Goal: Task Accomplishment & Management: Manage account settings

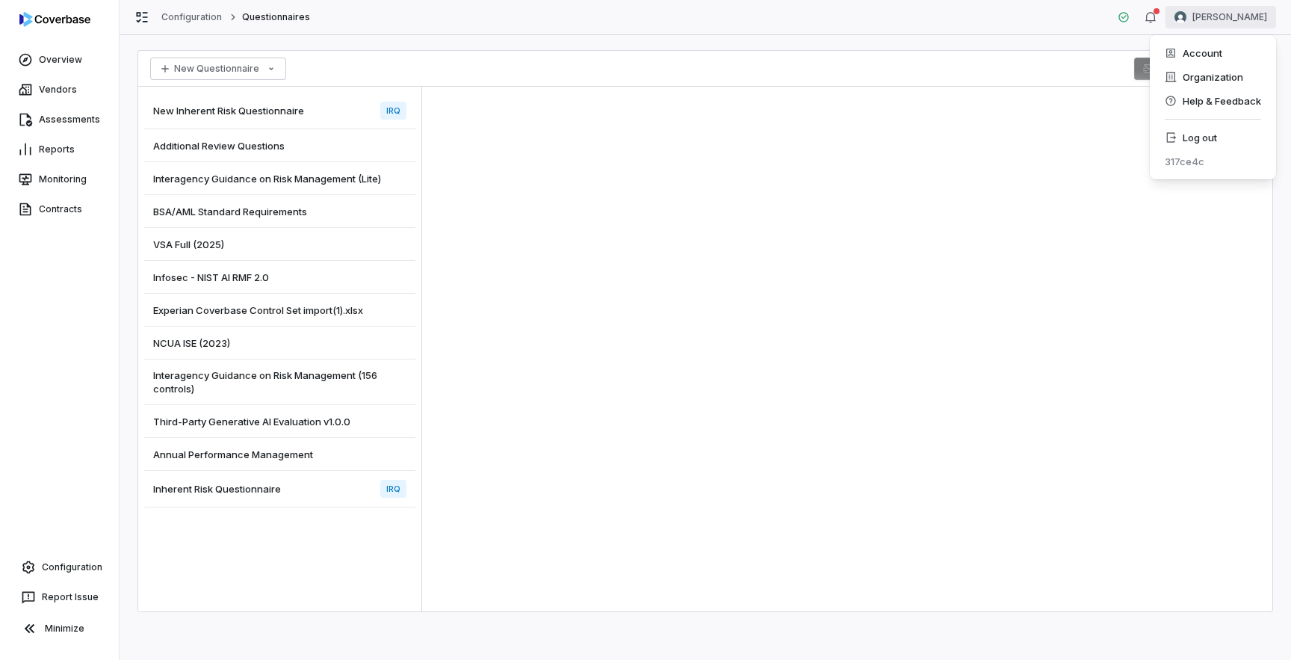
click at [1228, 24] on html "Overview Vendors Assessments Reports Monitoring Contracts Configuration Report …" at bounding box center [645, 330] width 1291 height 660
click at [1185, 134] on div "Log out" at bounding box center [1213, 138] width 114 height 24
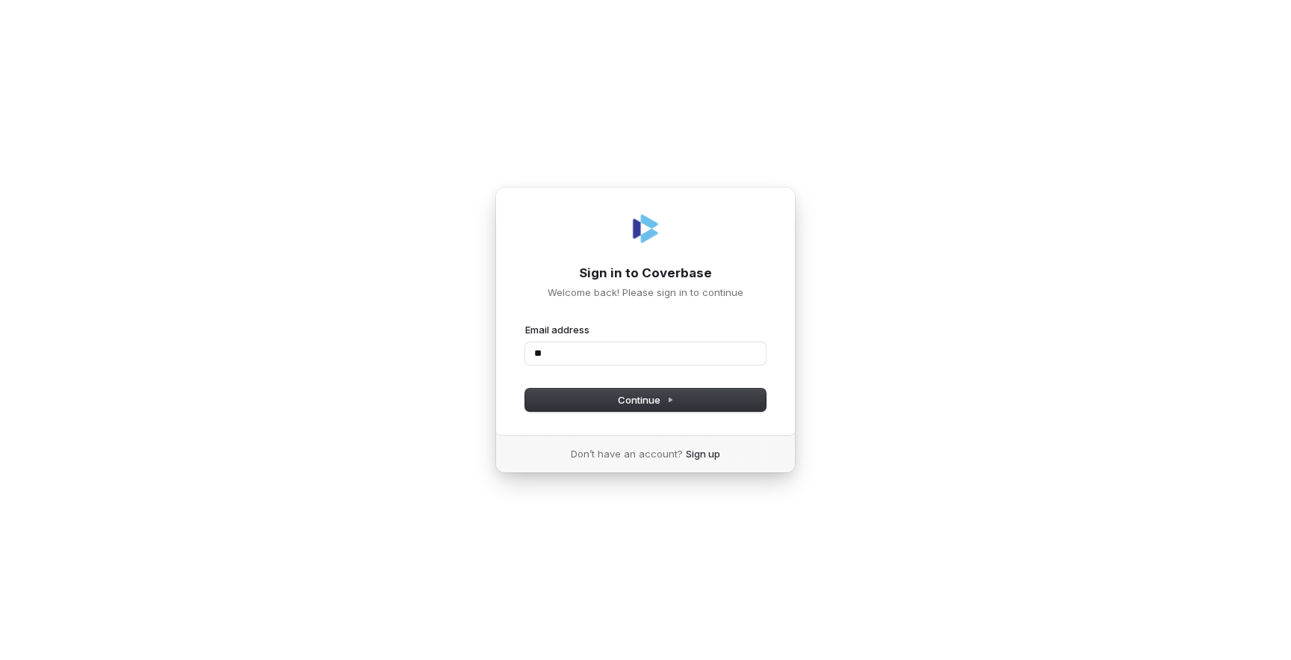
type input "*"
click at [0, 659] on com-1password-button at bounding box center [0, 660] width 0 height 0
type input "**********"
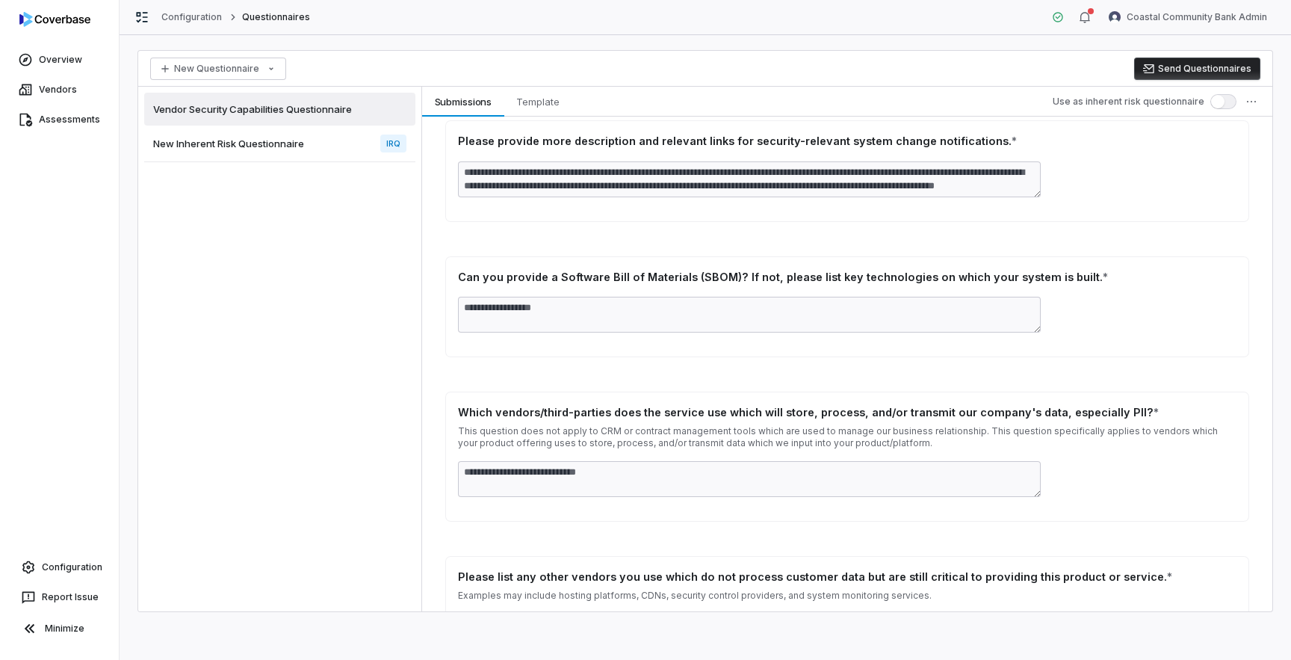
scroll to position [10762, 0]
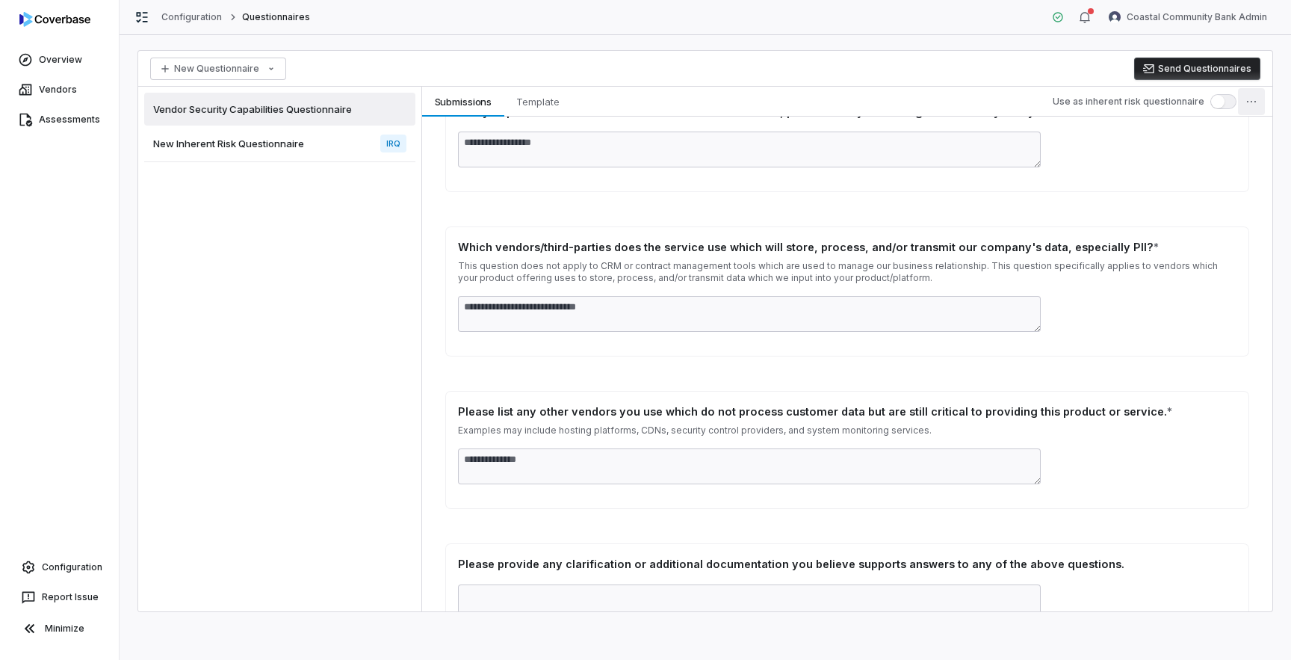
click at [1252, 108] on html "Overview Vendors Assessments Configuration Report Issue Minimize Configuration …" at bounding box center [645, 330] width 1291 height 660
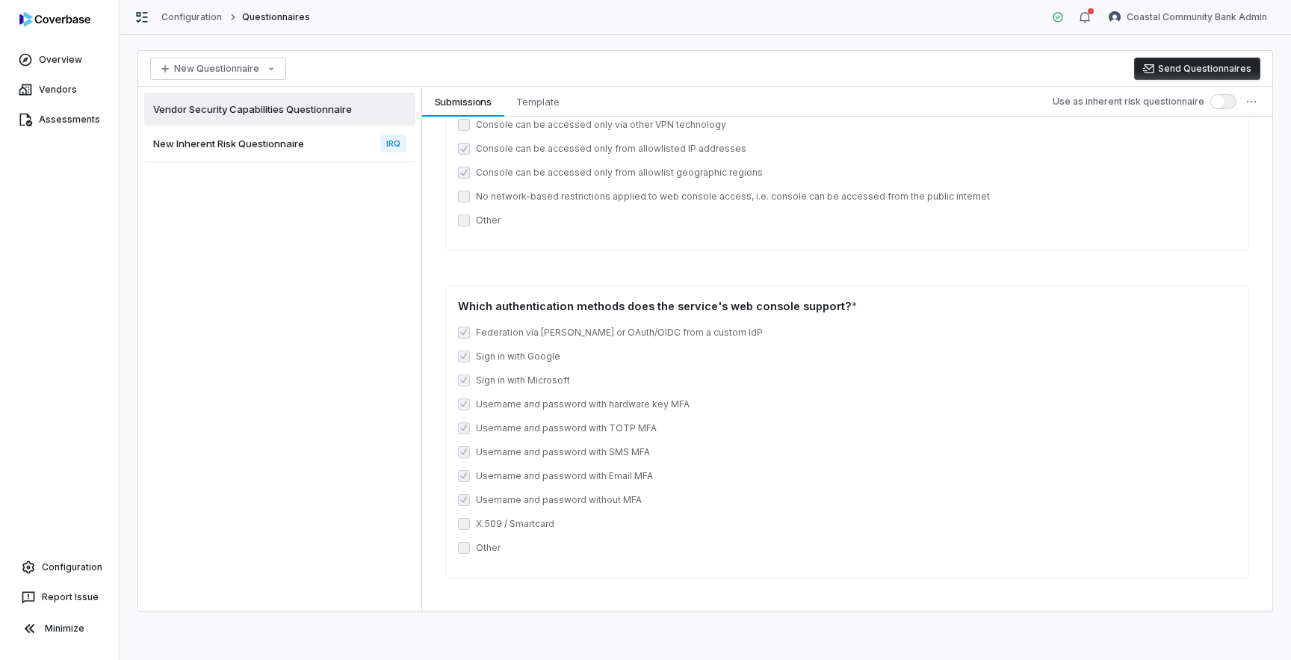
scroll to position [0, 0]
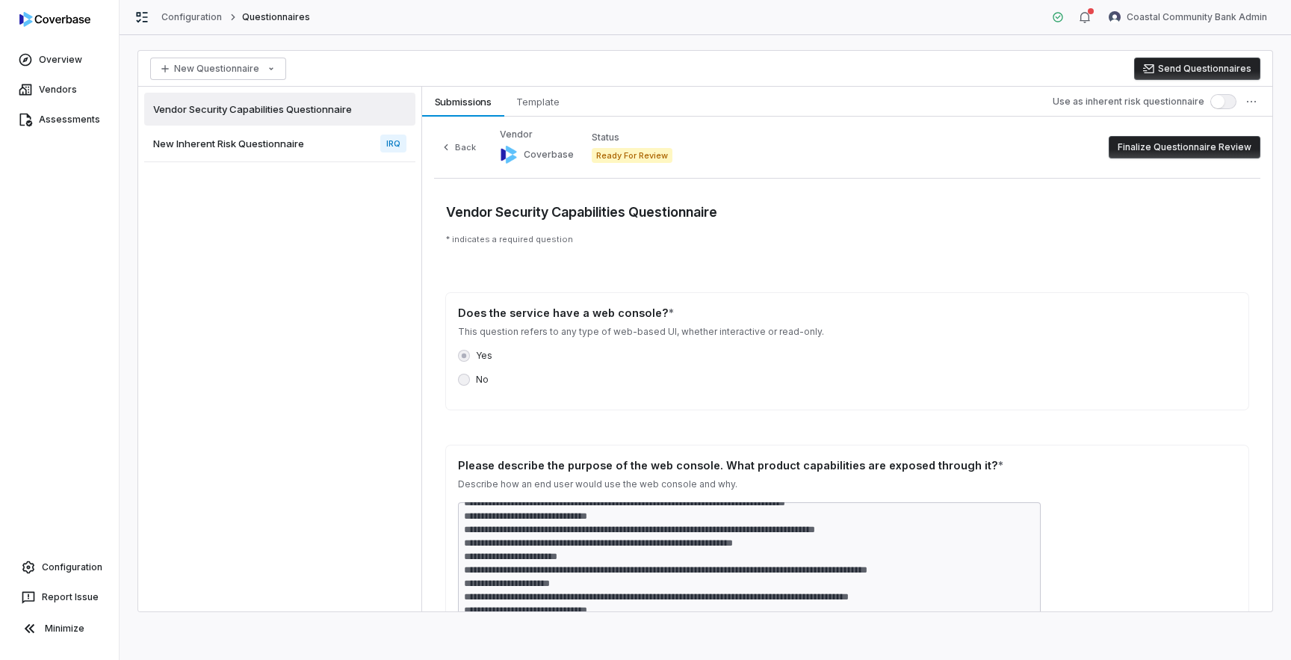
click at [1205, 155] on button "Finalize Questionnaire Review" at bounding box center [1185, 147] width 152 height 22
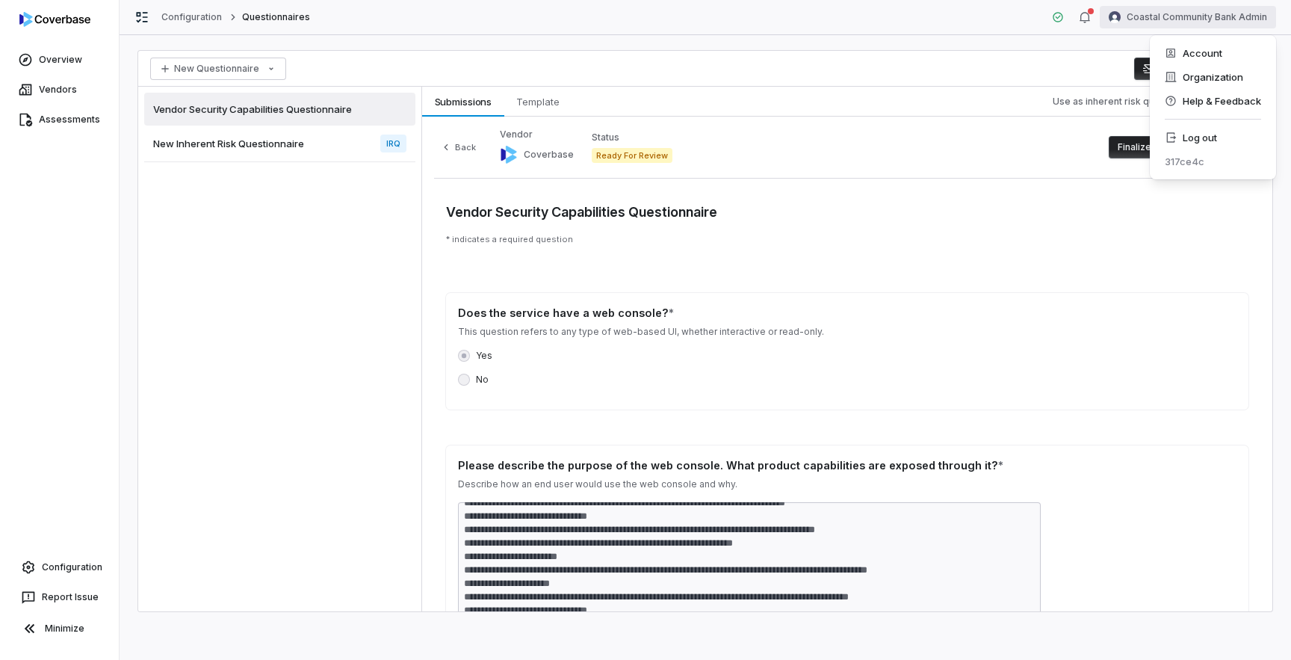
click at [1222, 20] on html "Overview Vendors Assessments Configuration Report Issue Minimize Configuration …" at bounding box center [645, 330] width 1291 height 660
click at [1201, 139] on div "Log out" at bounding box center [1213, 138] width 114 height 24
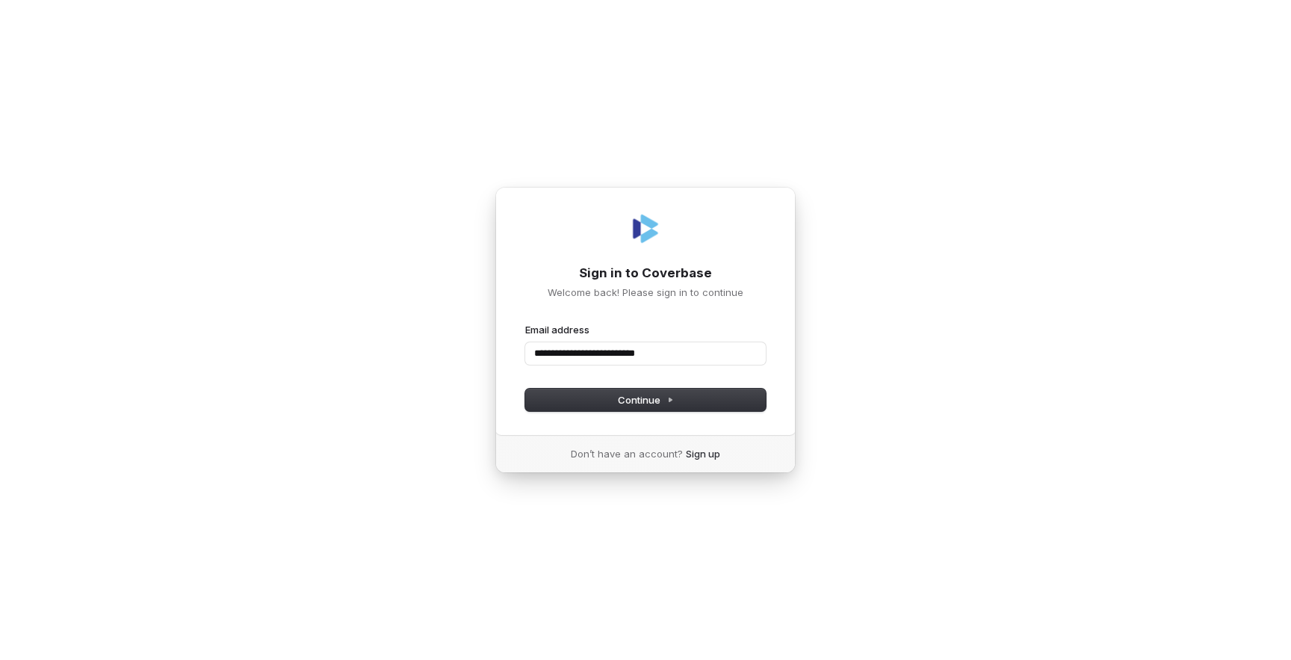
type input "**********"
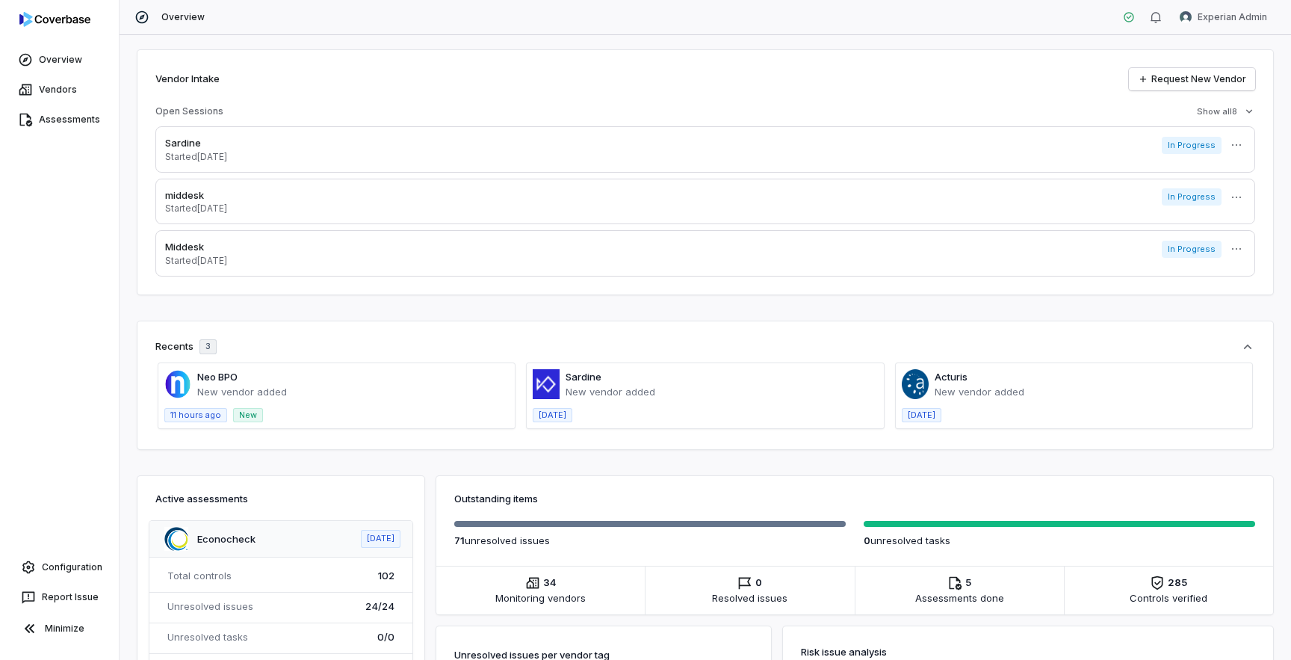
click at [310, 383] on span at bounding box center [336, 395] width 356 height 65
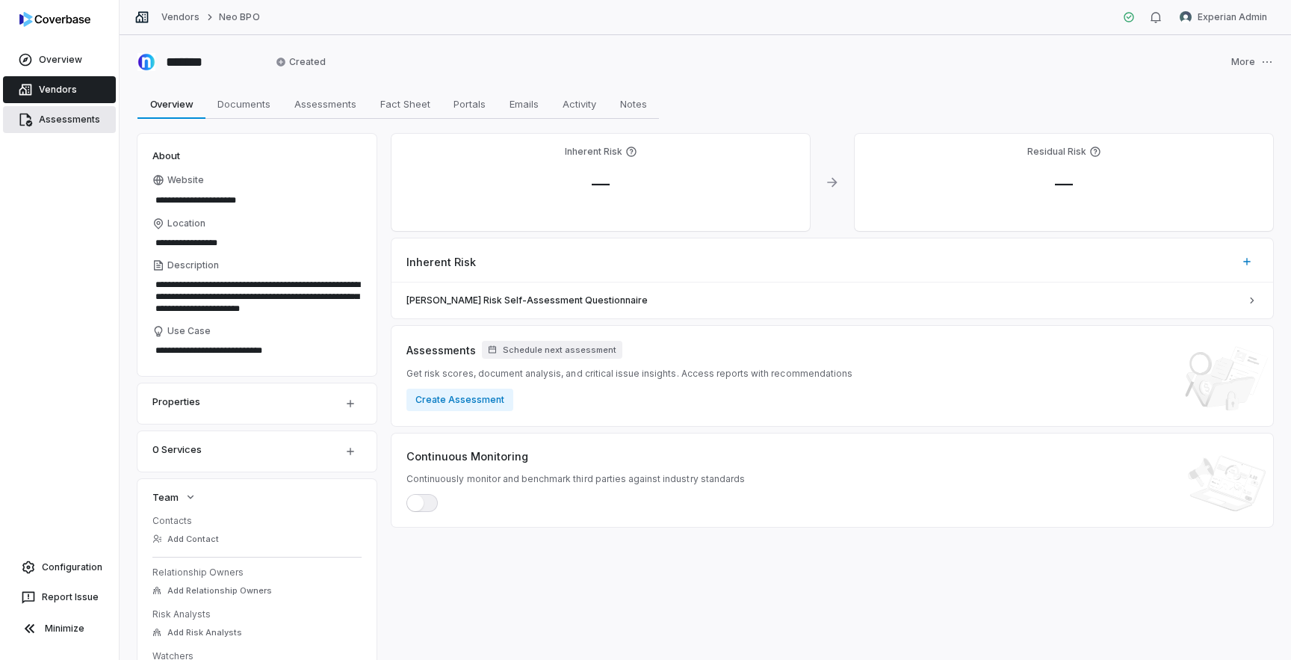
click at [75, 116] on link "Assessments" at bounding box center [59, 119] width 113 height 27
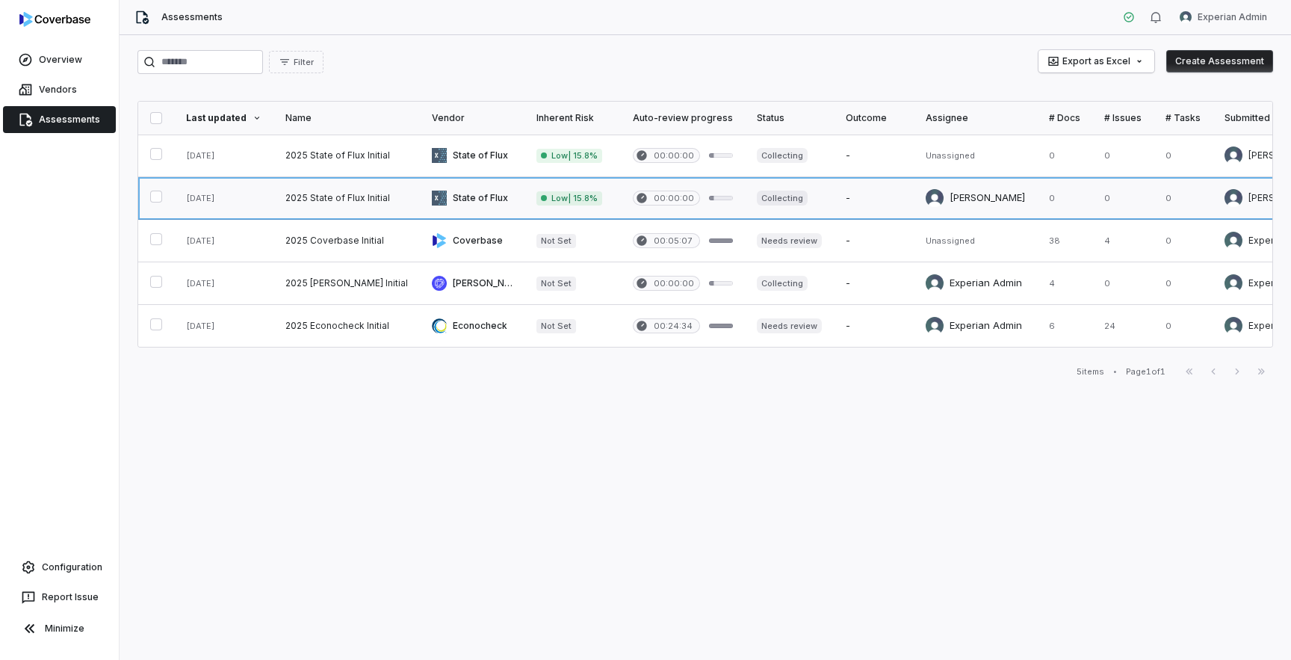
click at [331, 206] on link at bounding box center [346, 198] width 146 height 42
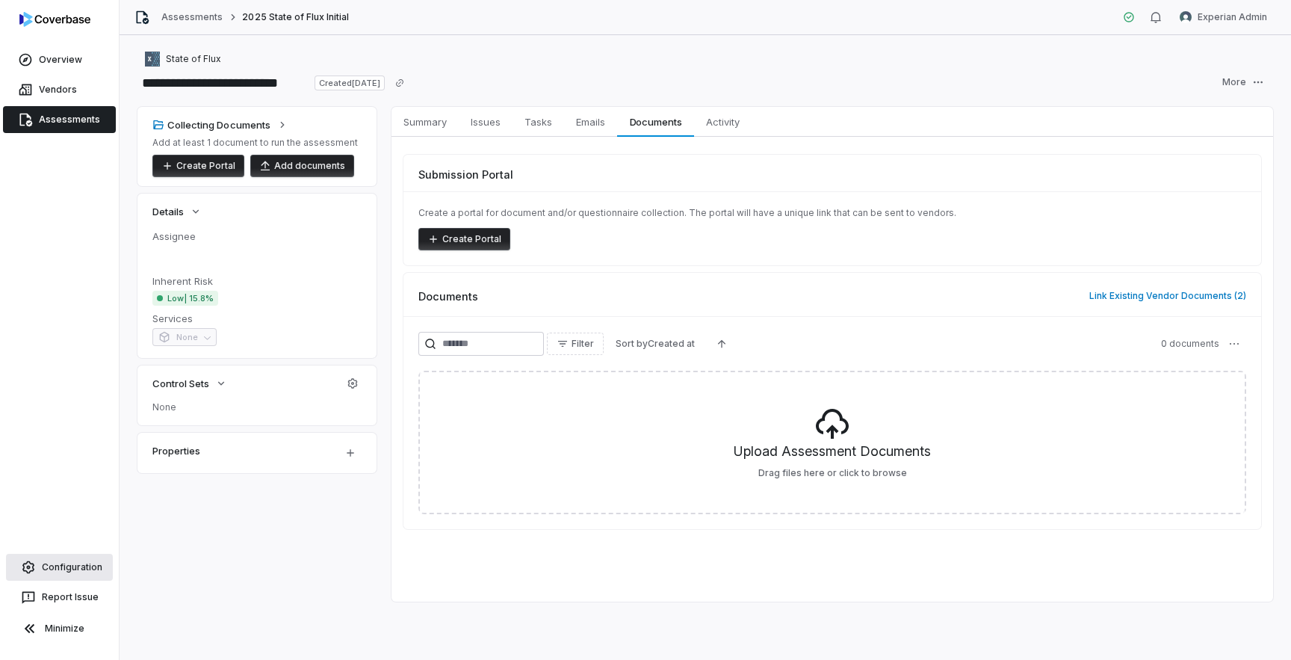
click at [72, 569] on link "Configuration" at bounding box center [59, 567] width 107 height 27
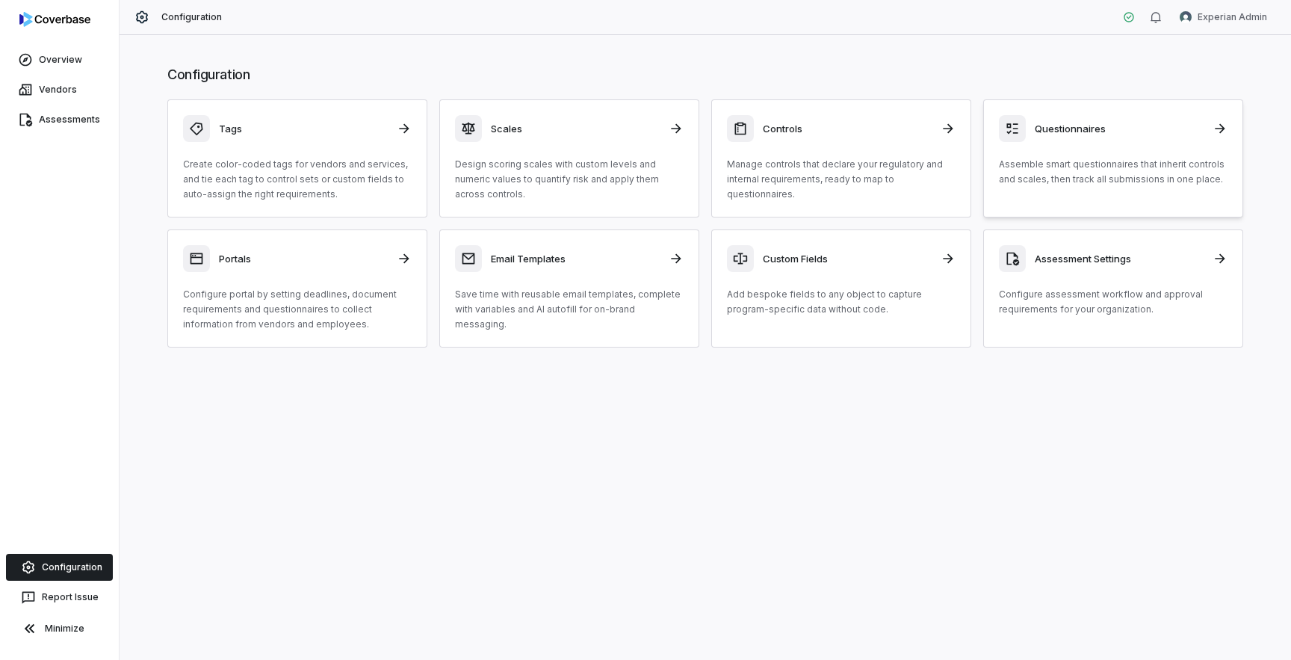
click at [1086, 188] on link "Questionnaires Assemble smart questionnaires that inherit controls and scales, …" at bounding box center [1113, 158] width 260 height 118
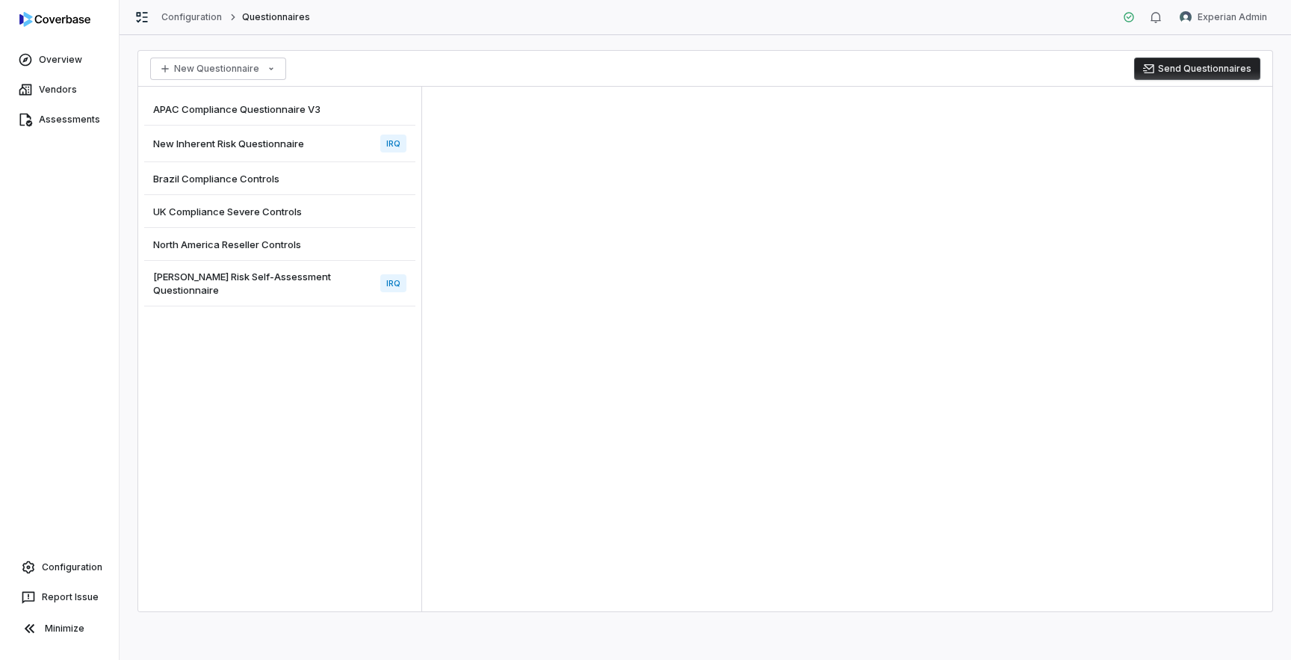
click at [270, 216] on span "UK Compliance Severe Controls" at bounding box center [227, 211] width 149 height 13
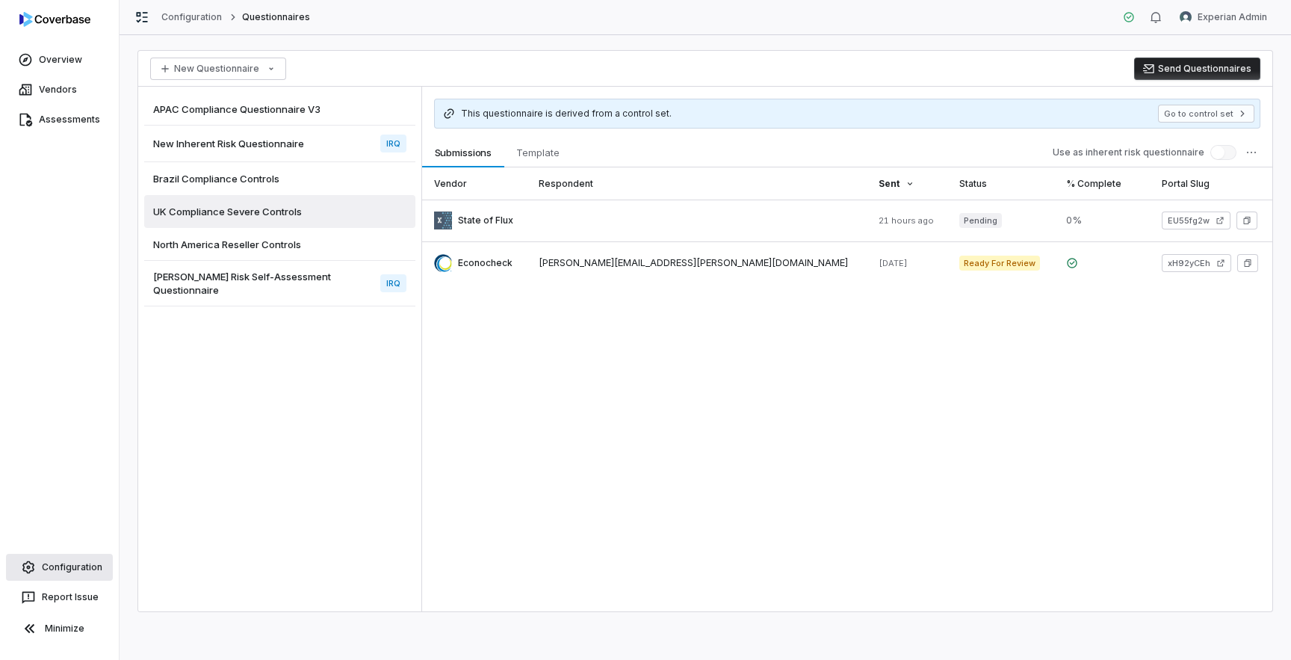
click at [73, 574] on link "Configuration" at bounding box center [59, 567] width 107 height 27
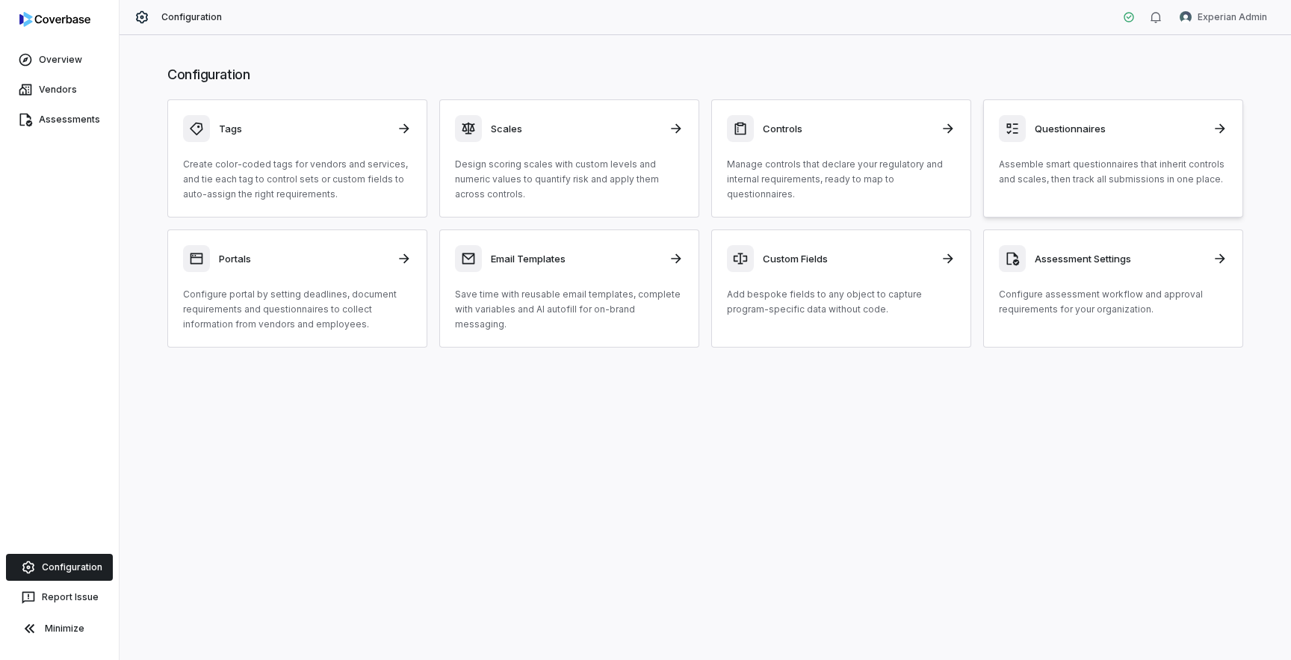
click at [1118, 182] on p "Assemble smart questionnaires that inherit controls and scales, then track all …" at bounding box center [1113, 172] width 229 height 30
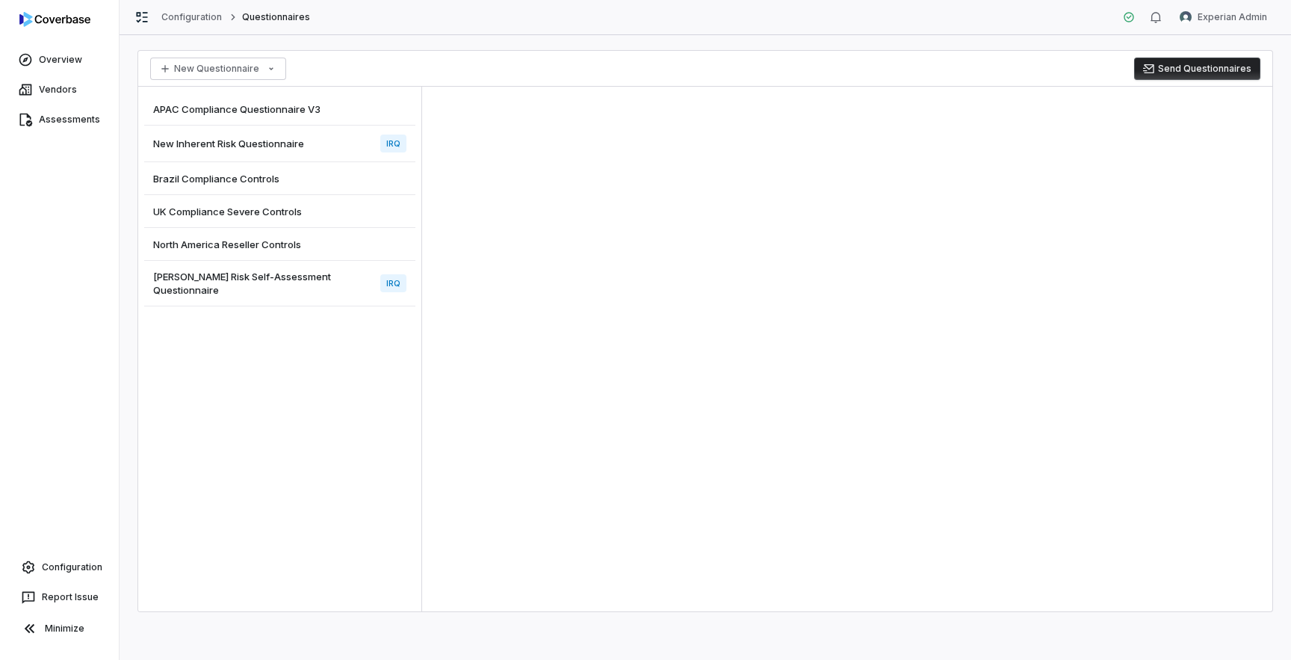
click at [220, 210] on span "UK Compliance Severe Controls" at bounding box center [227, 211] width 149 height 13
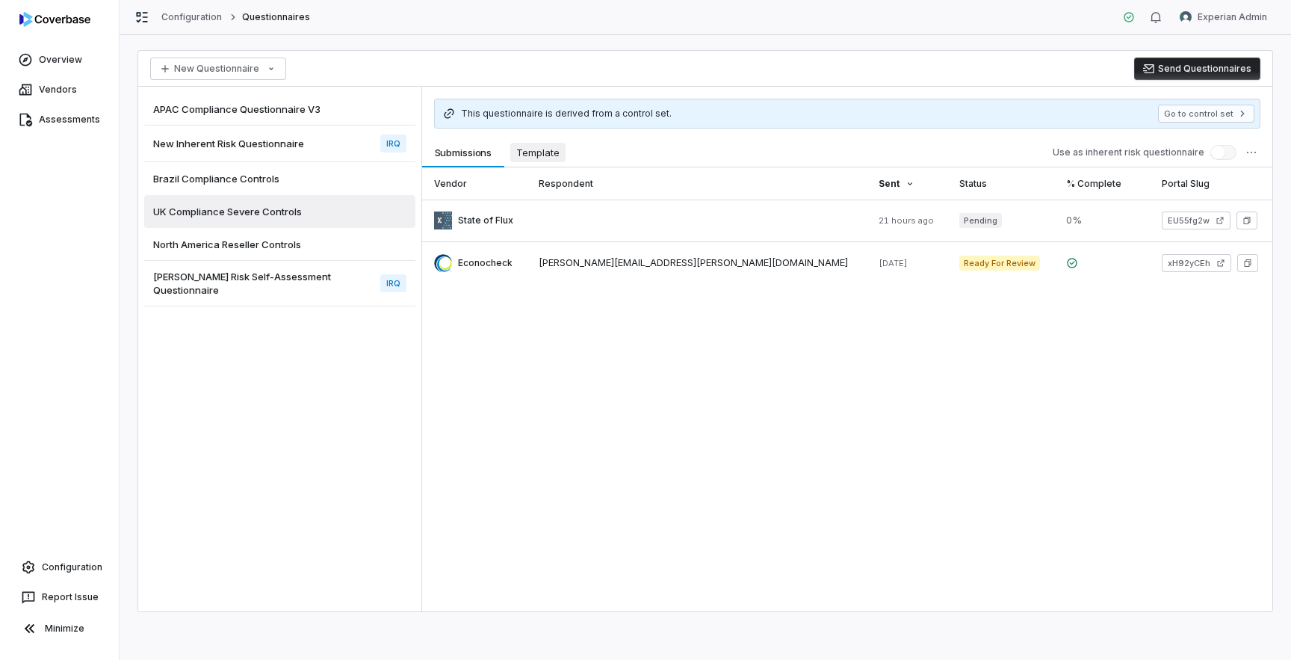
click at [549, 152] on span "Template" at bounding box center [537, 152] width 55 height 19
type textarea "*"
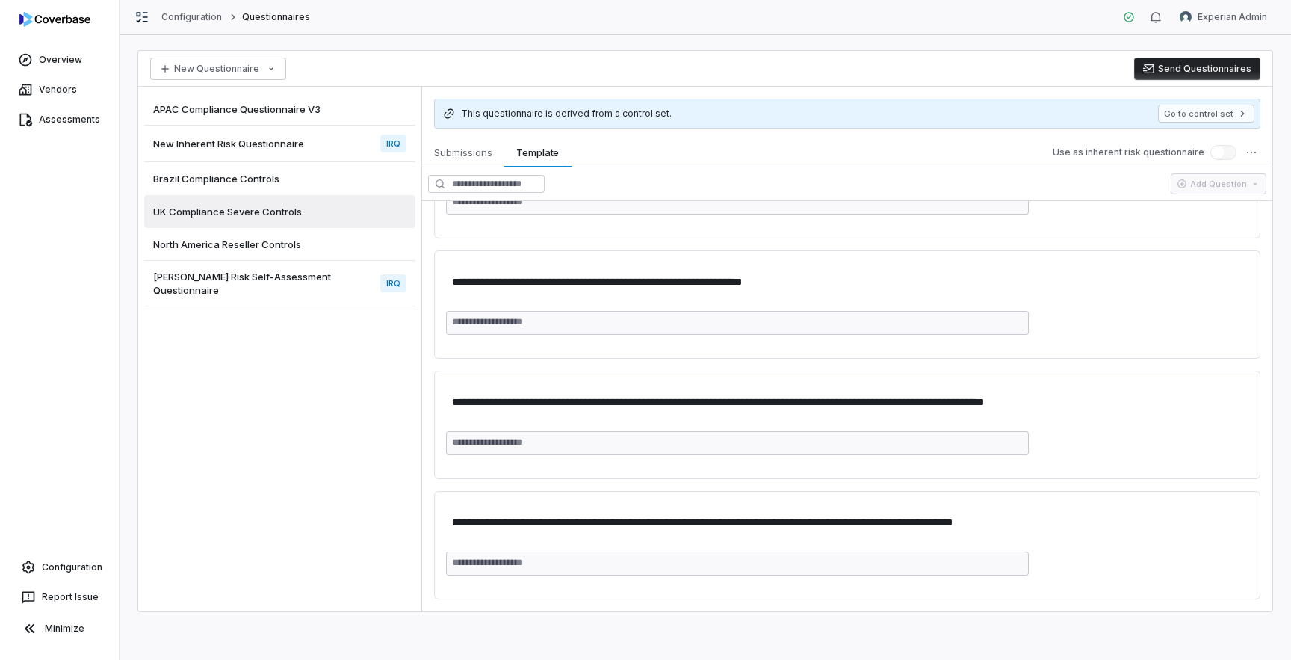
scroll to position [12856, 0]
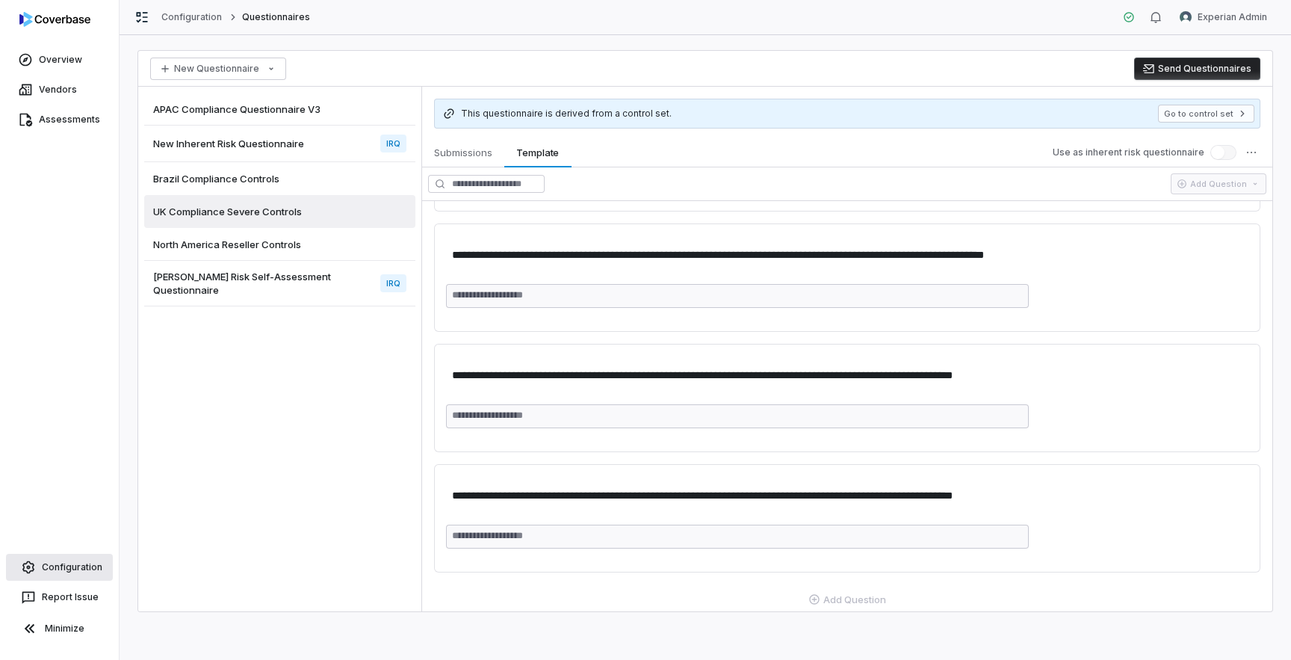
click at [72, 572] on link "Configuration" at bounding box center [59, 567] width 107 height 27
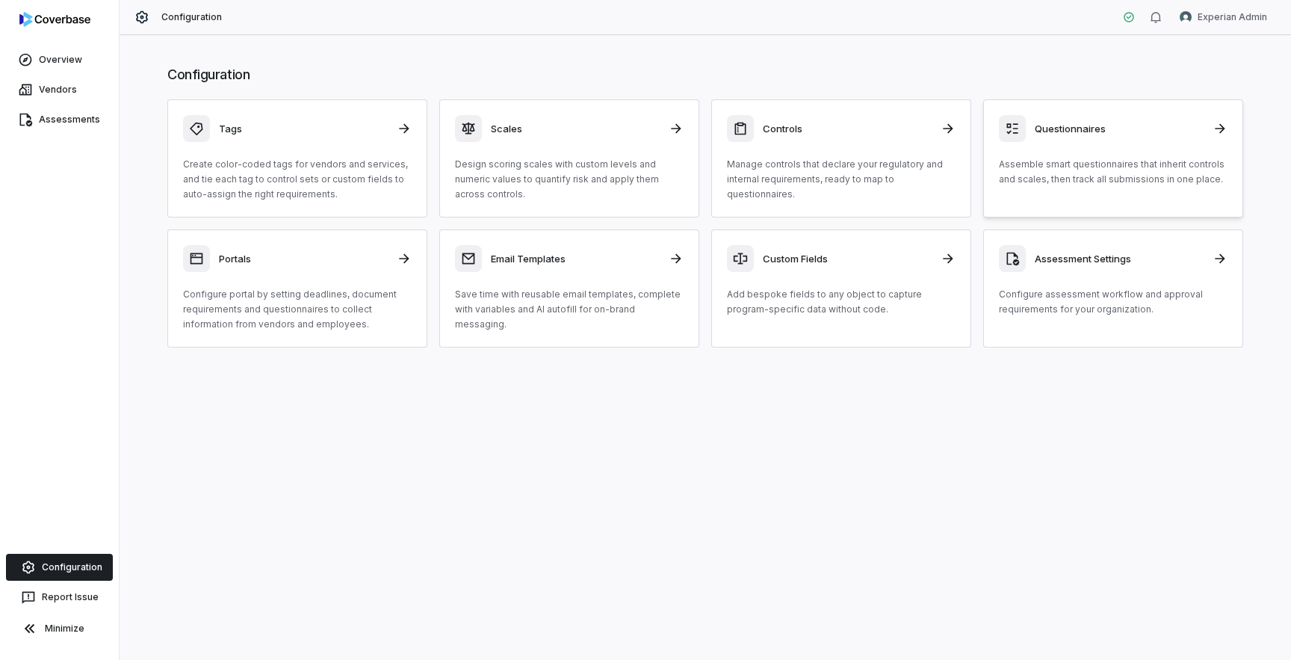
click at [1063, 185] on p "Assemble smart questionnaires that inherit controls and scales, then track all …" at bounding box center [1113, 172] width 229 height 30
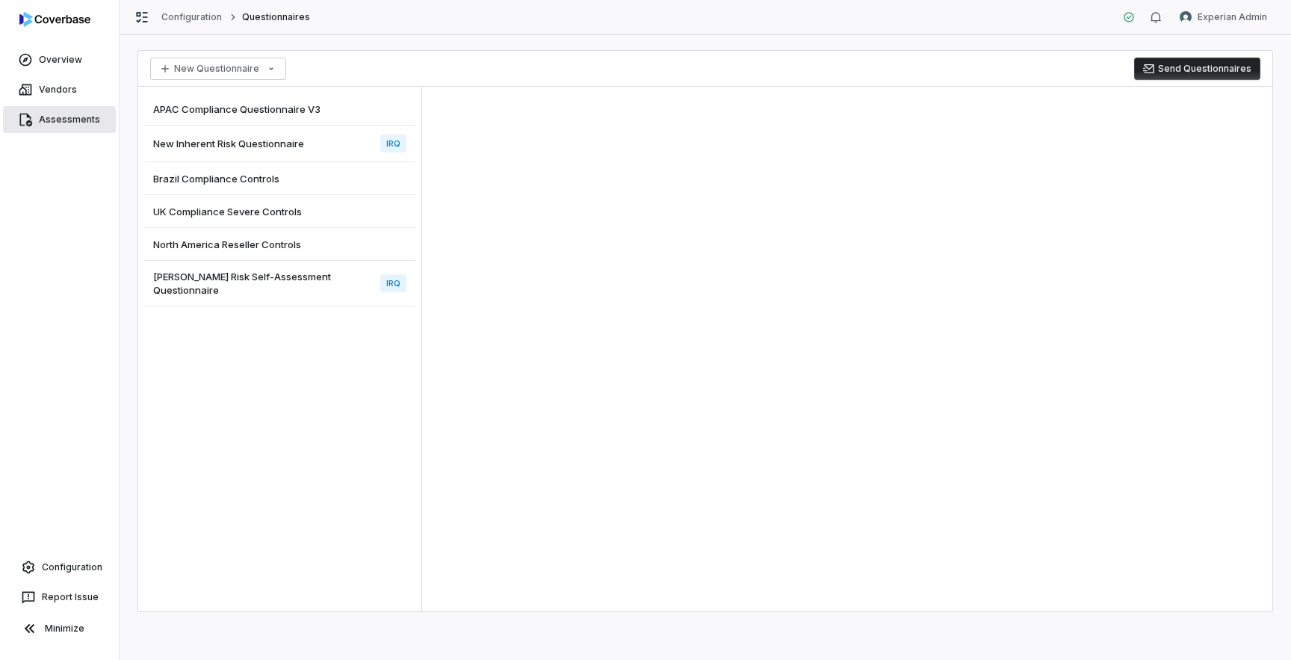
click at [45, 117] on link "Assessments" at bounding box center [59, 119] width 113 height 27
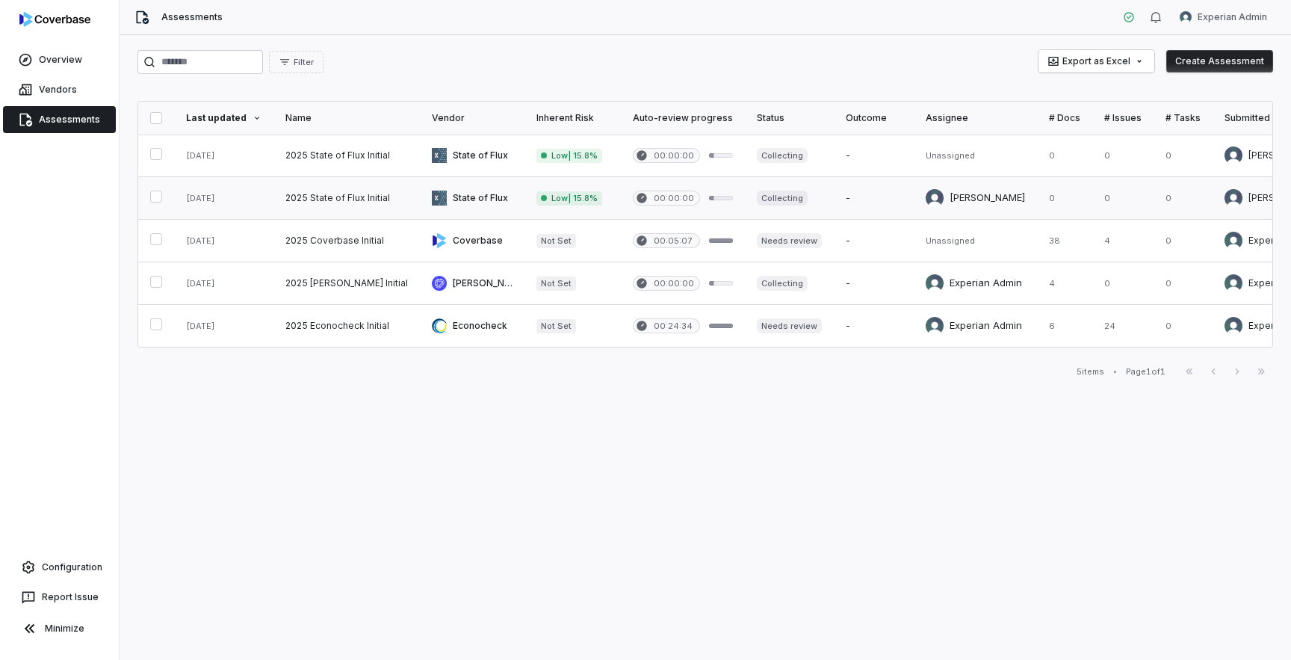
click at [374, 204] on link at bounding box center [346, 198] width 146 height 42
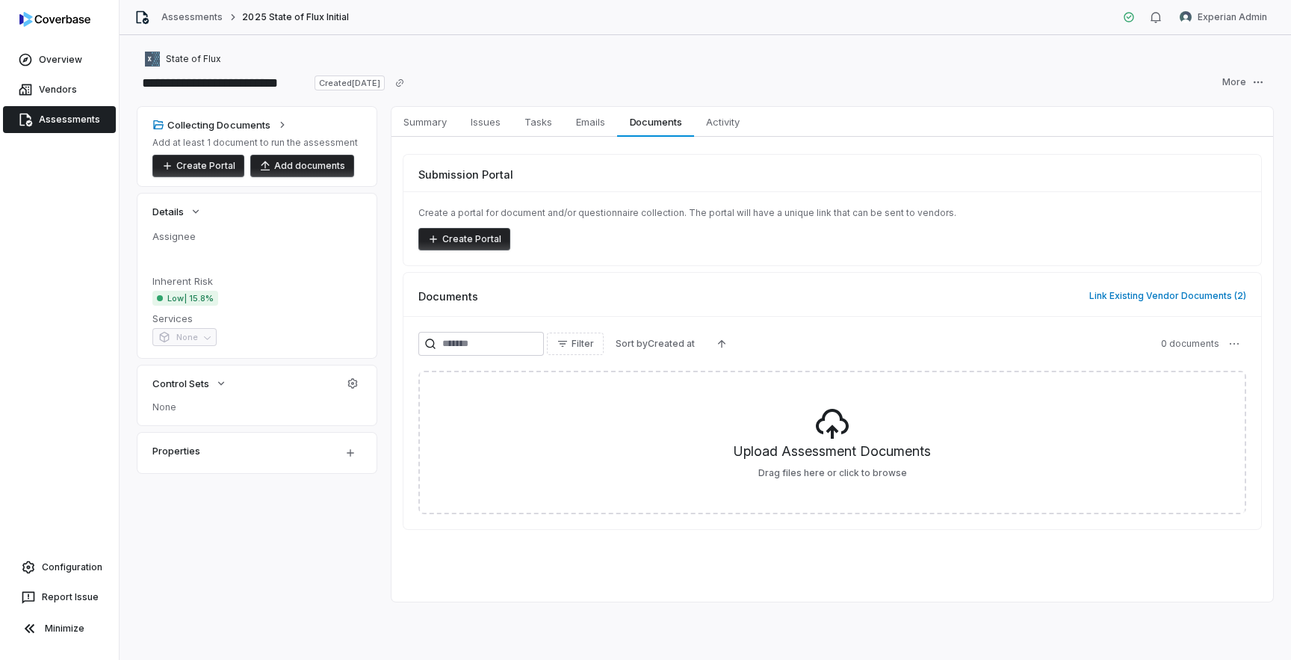
click at [62, 120] on link "Assessments" at bounding box center [59, 119] width 113 height 27
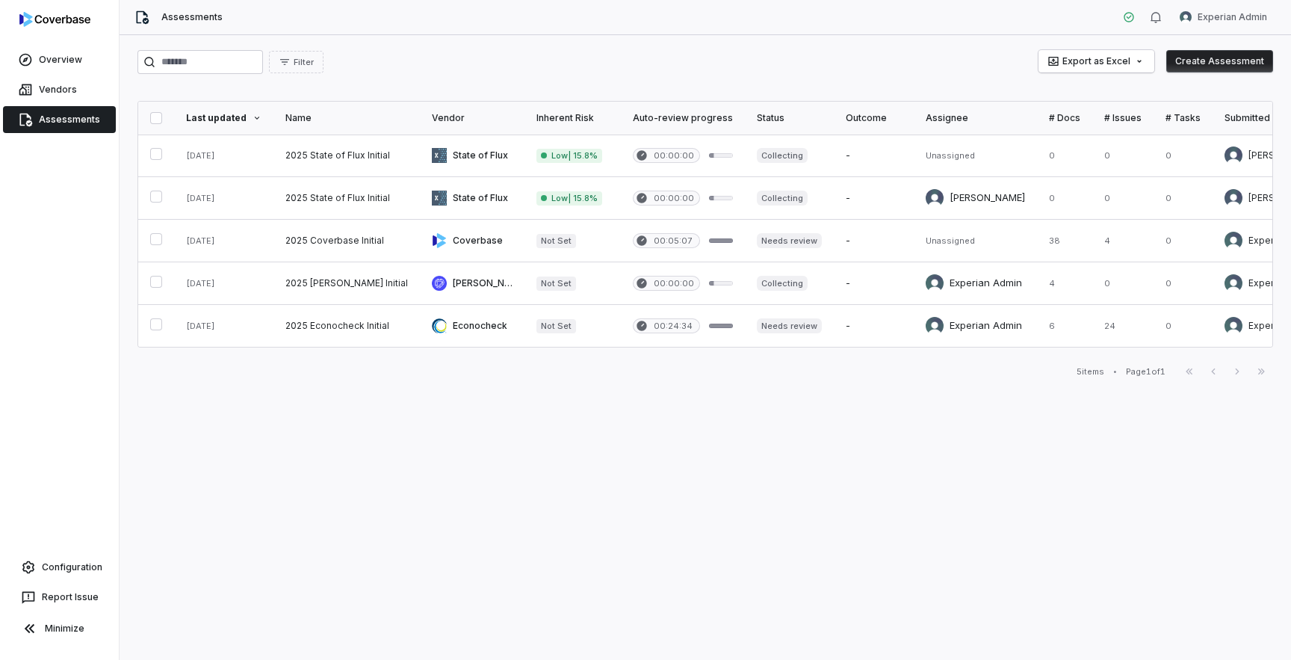
click at [1233, 65] on button "Create Assessment" at bounding box center [1219, 61] width 107 height 22
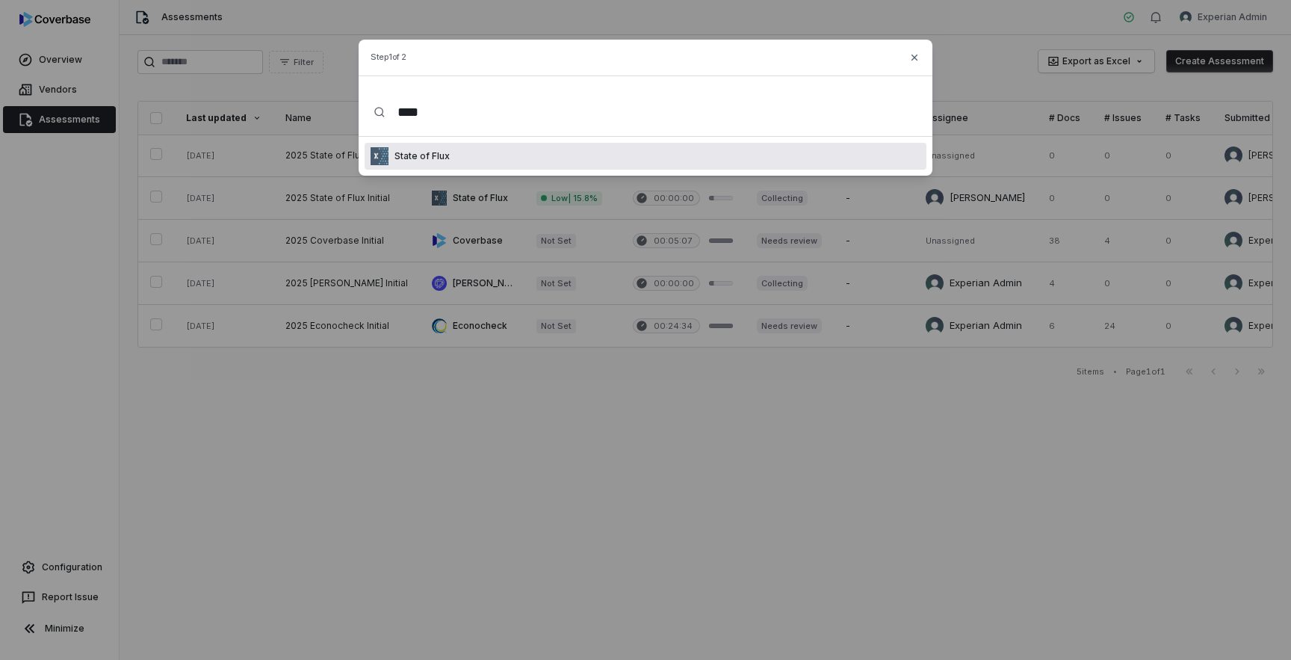
type input "****"
click at [421, 161] on p "State of Flux" at bounding box center [419, 156] width 61 height 12
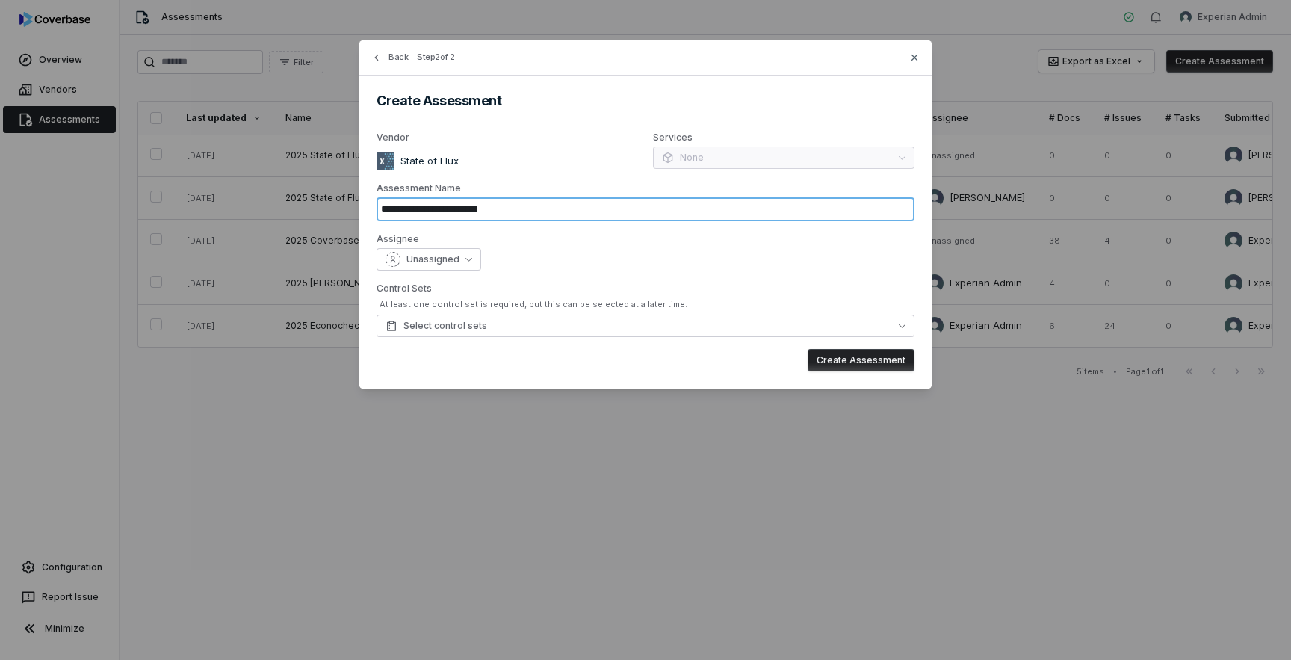
click at [519, 218] on input "**********" at bounding box center [646, 209] width 538 height 24
type input "**********"
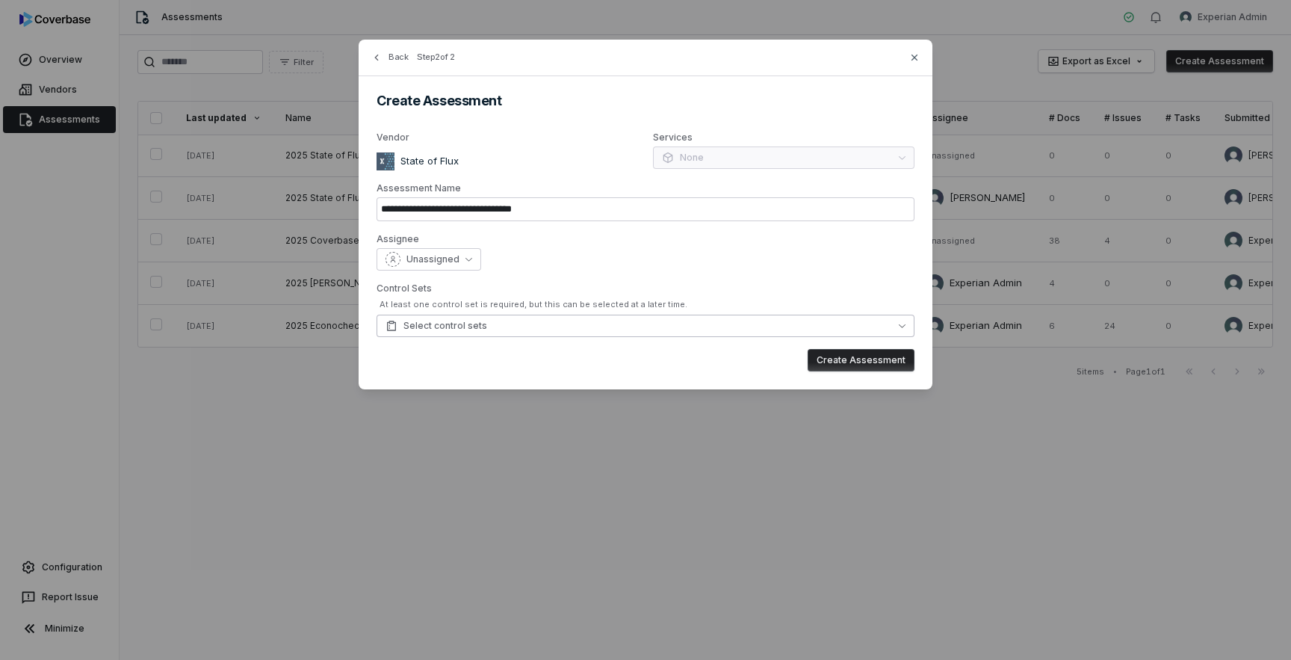
click at [497, 324] on button "Select control sets" at bounding box center [646, 326] width 538 height 22
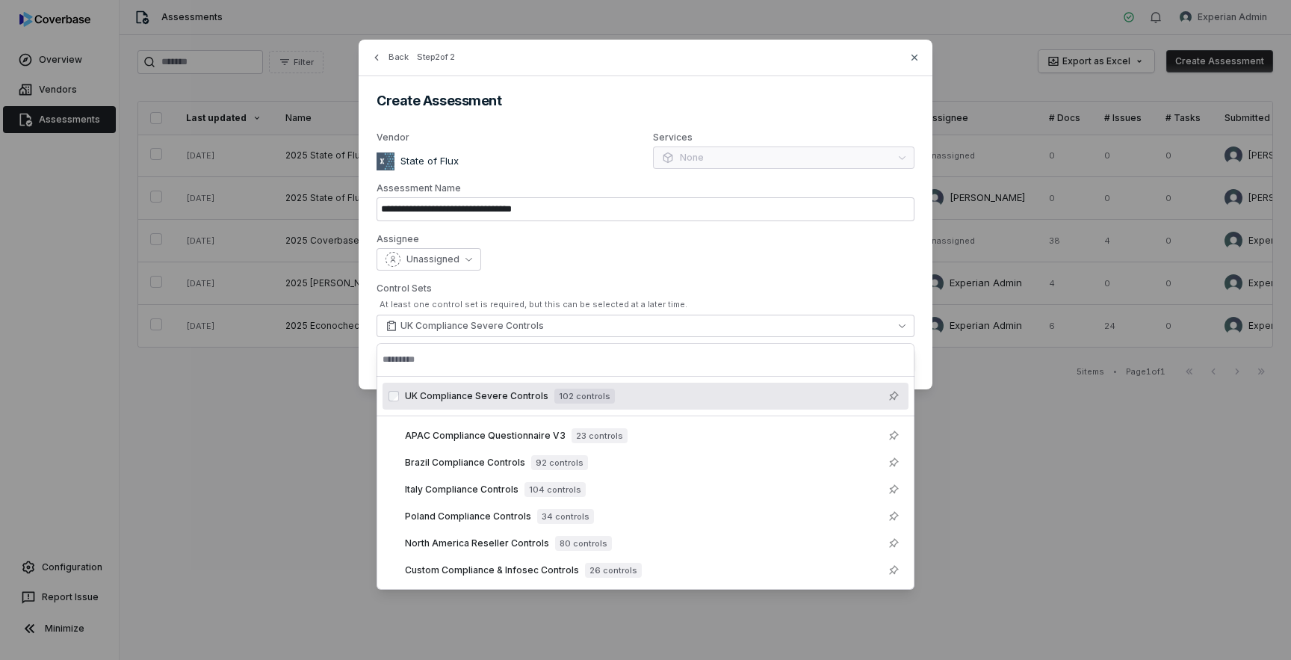
click at [760, 273] on div "**********" at bounding box center [646, 215] width 574 height 350
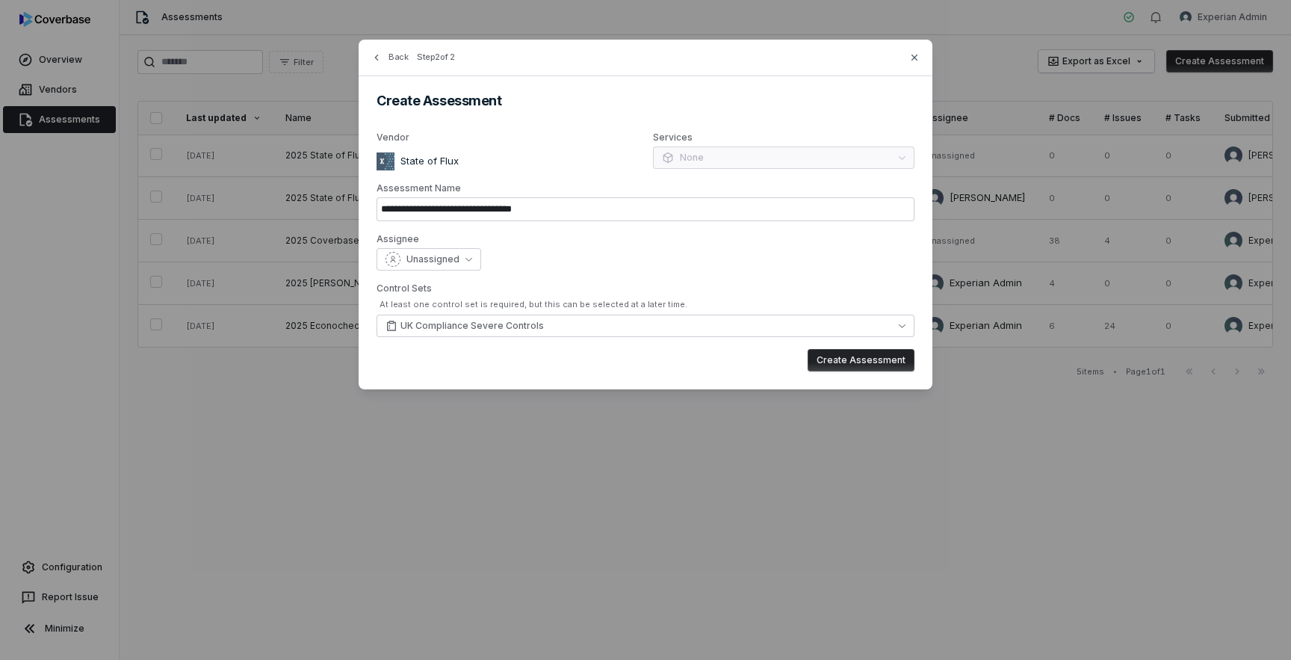
click at [849, 365] on button "Create Assessment" at bounding box center [861, 360] width 107 height 22
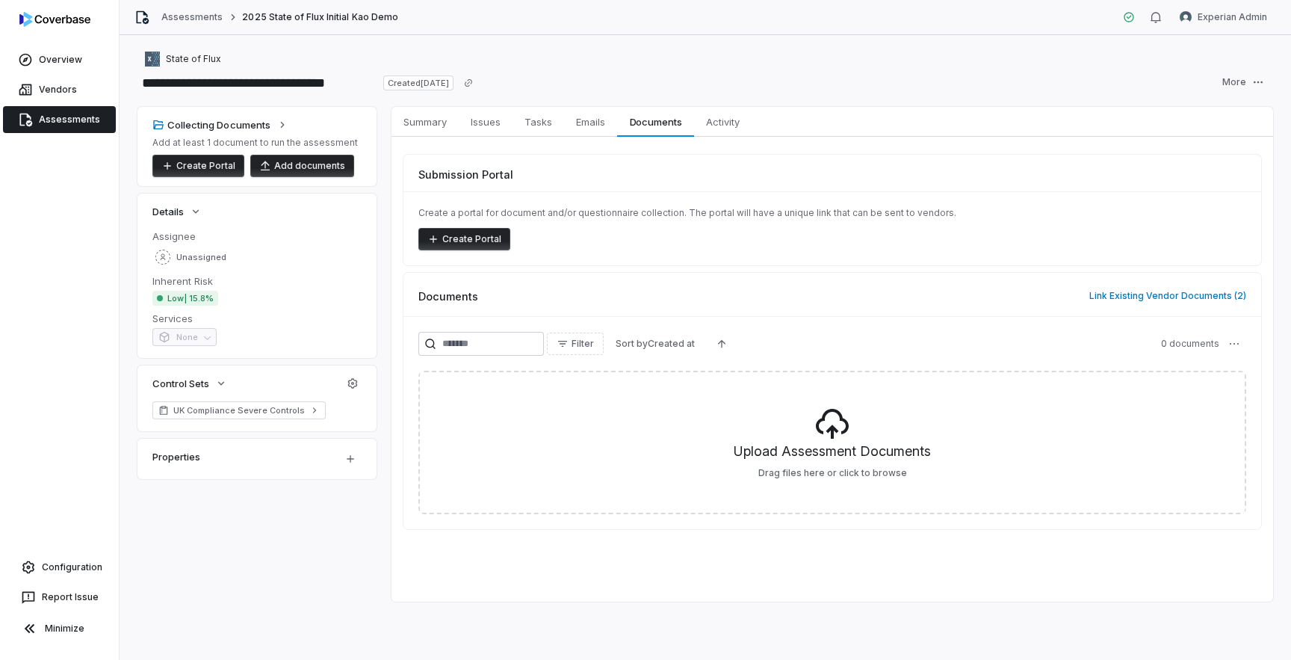
click at [482, 242] on button "Create Portal" at bounding box center [464, 239] width 92 height 22
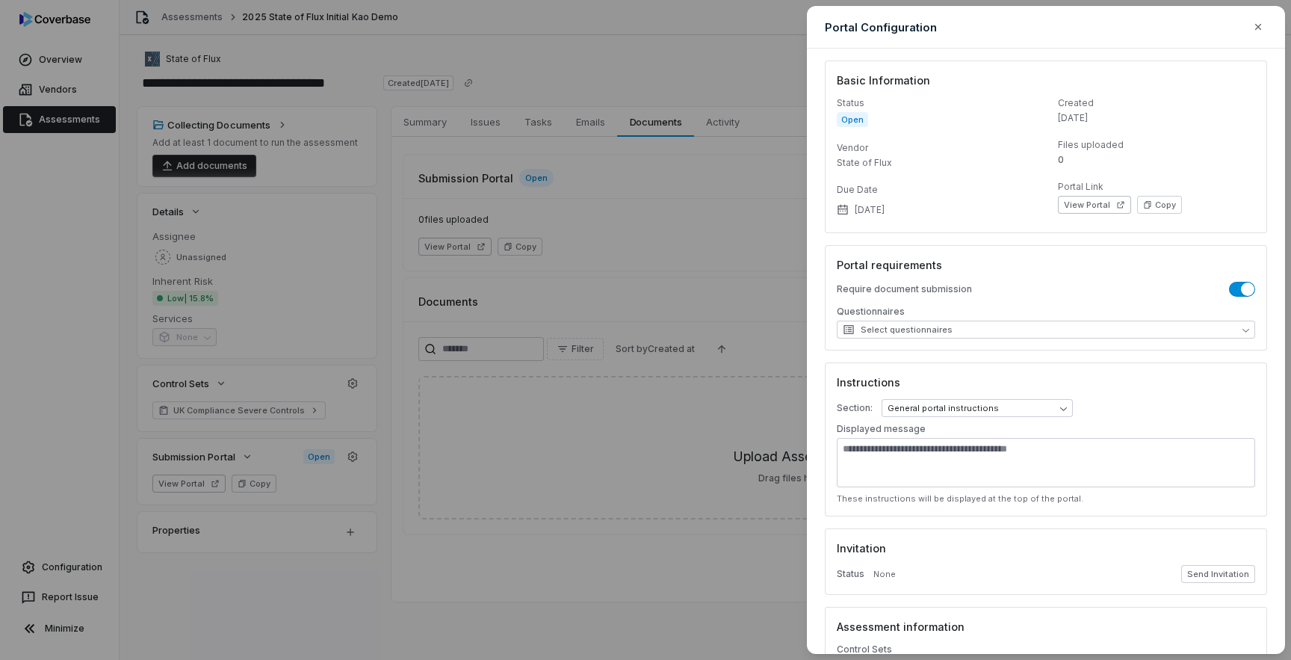
scroll to position [114, 0]
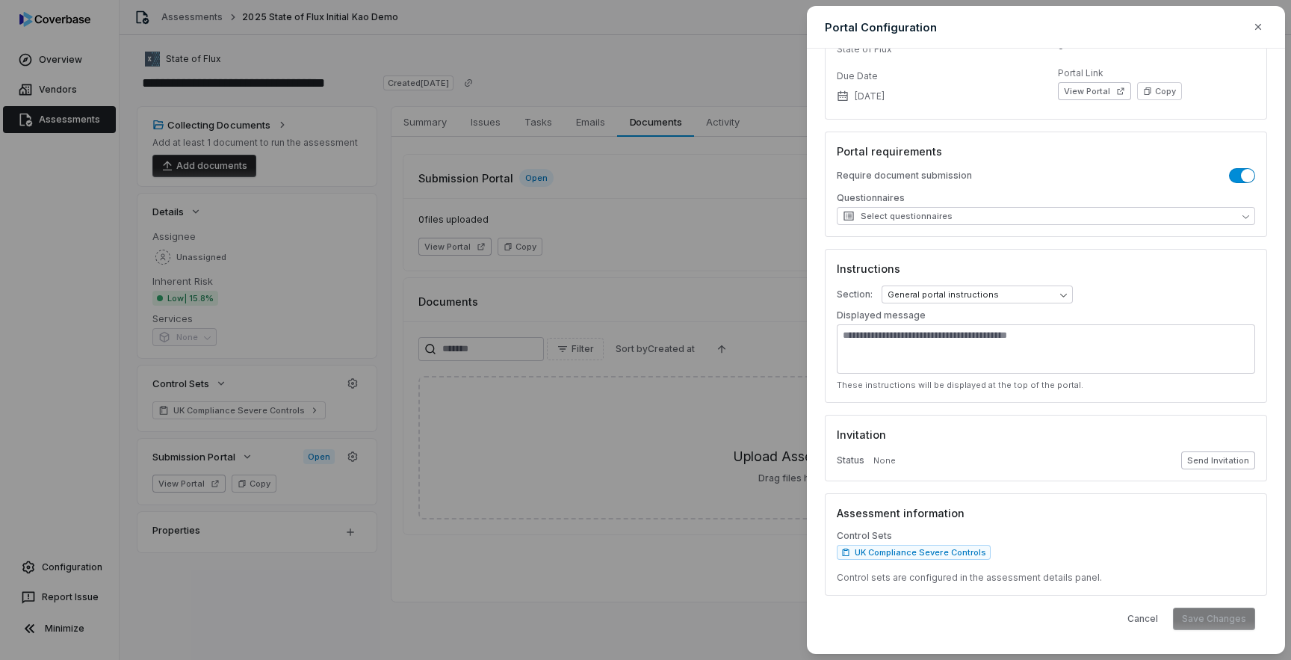
click at [1202, 462] on button "Send Invitation" at bounding box center [1218, 460] width 74 height 18
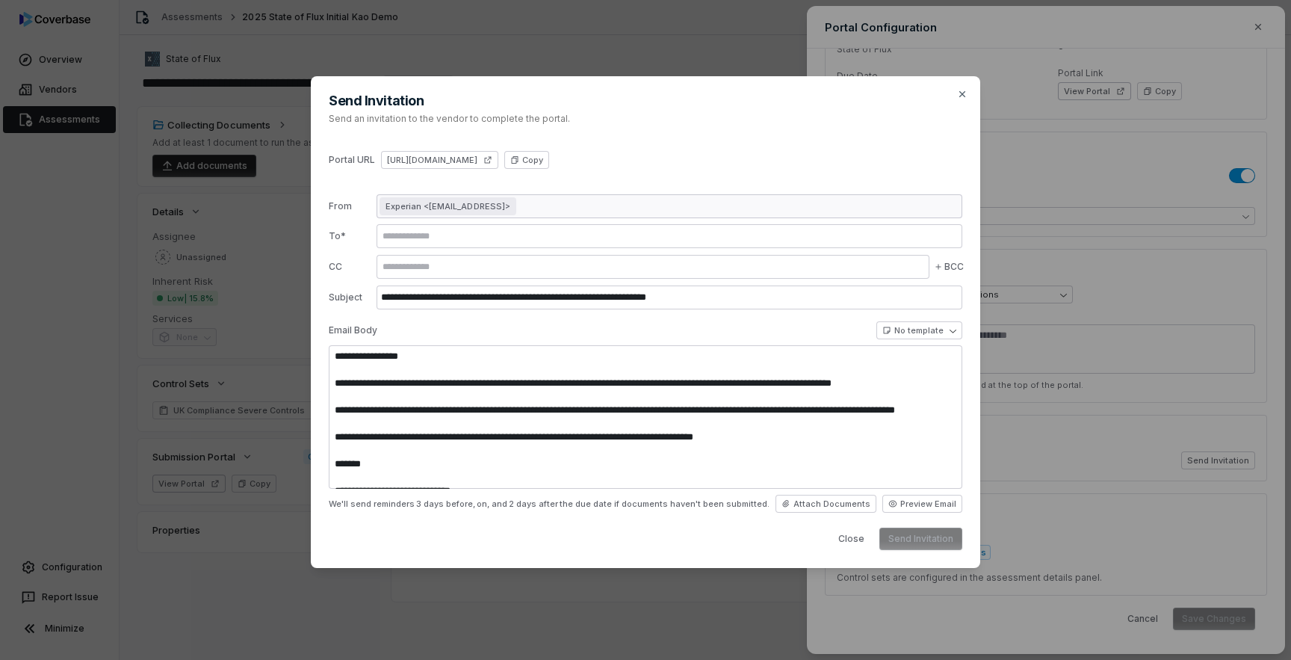
type textarea "**********"
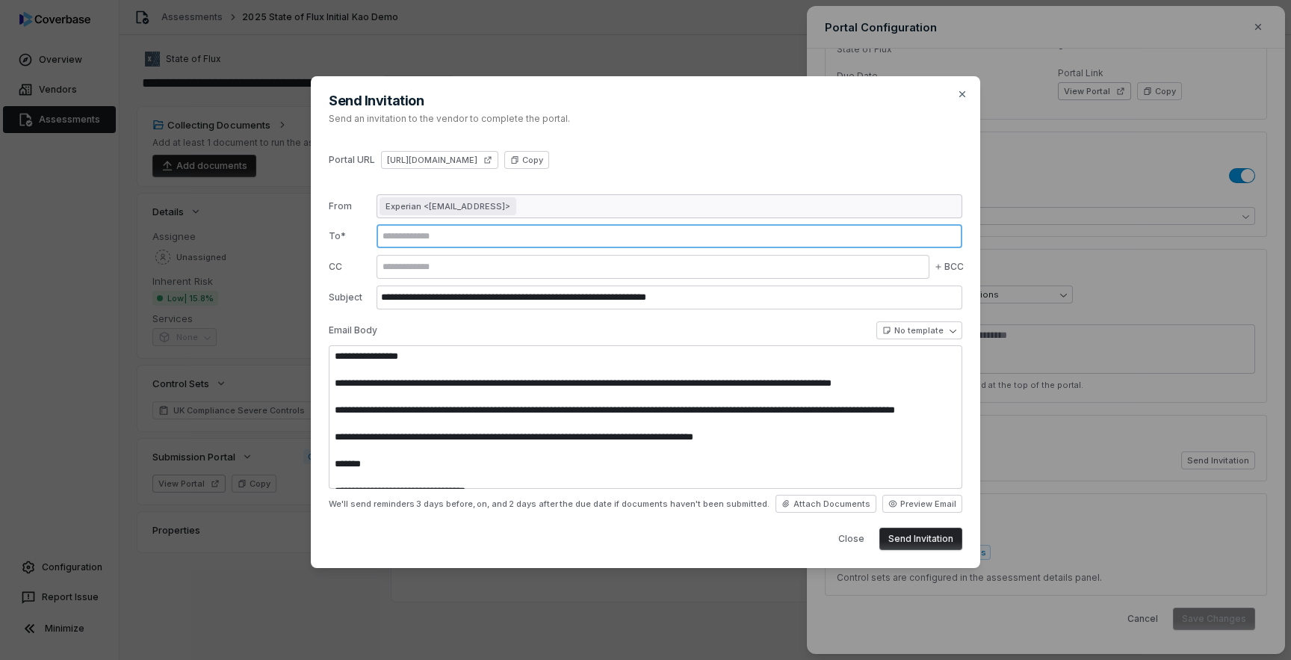
click at [522, 235] on input "text" at bounding box center [670, 236] width 580 height 12
type input "**********"
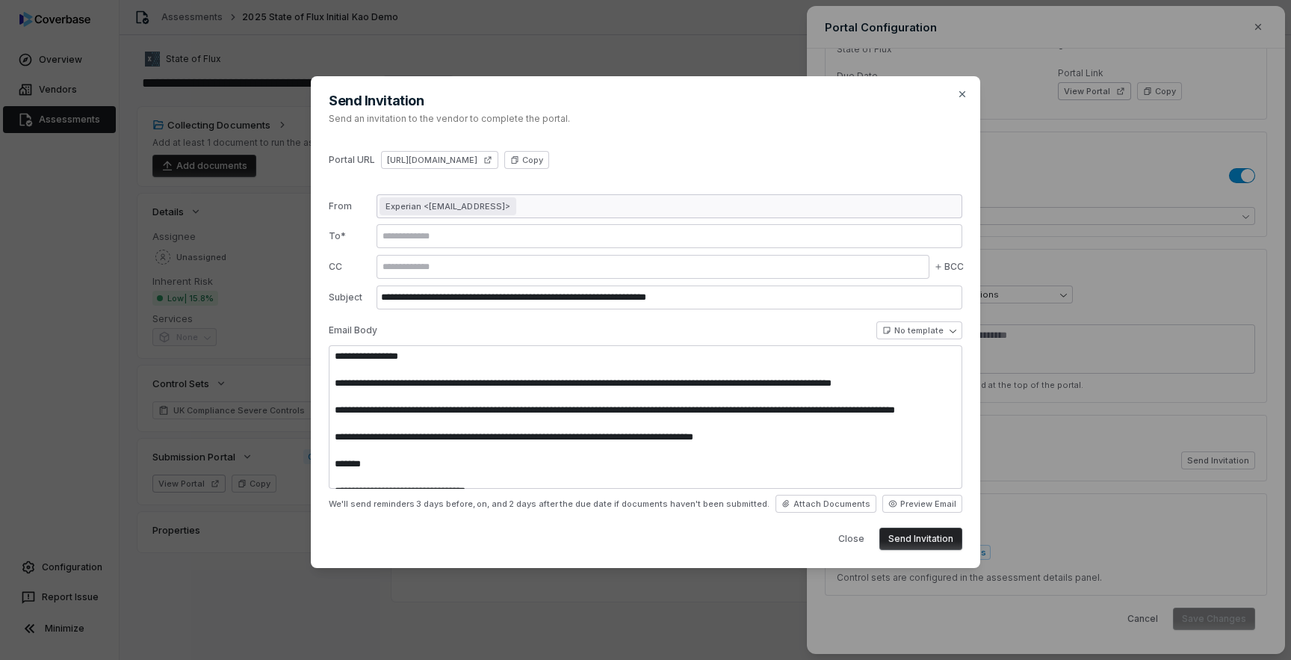
click at [776, 188] on div "**********" at bounding box center [646, 349] width 634 height 400
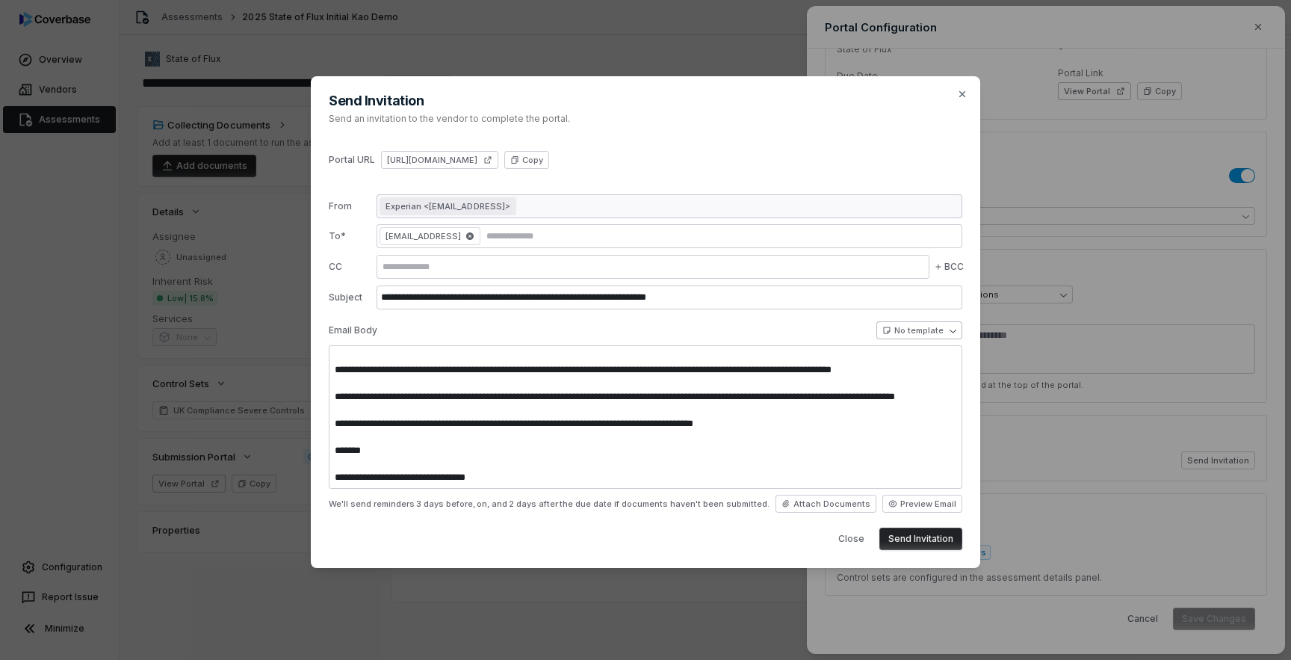
click at [937, 337] on body "**********" at bounding box center [645, 330] width 1291 height 660
select select "**********"
type input "**********"
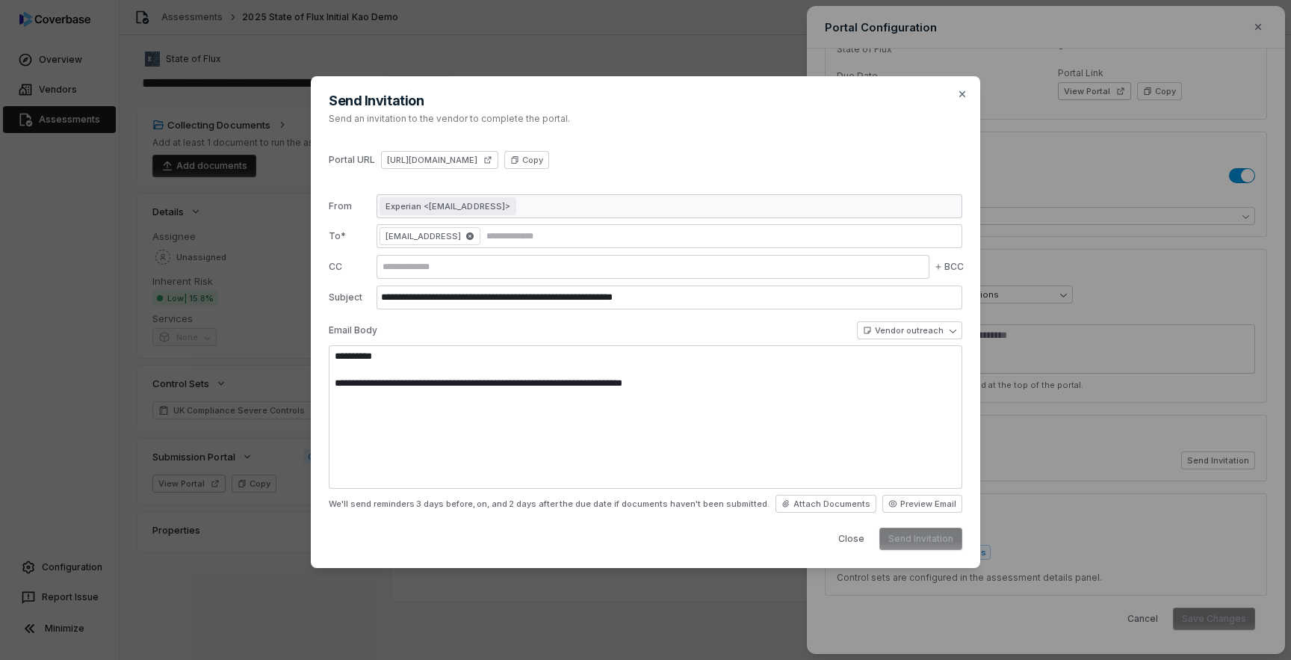
scroll to position [0, 0]
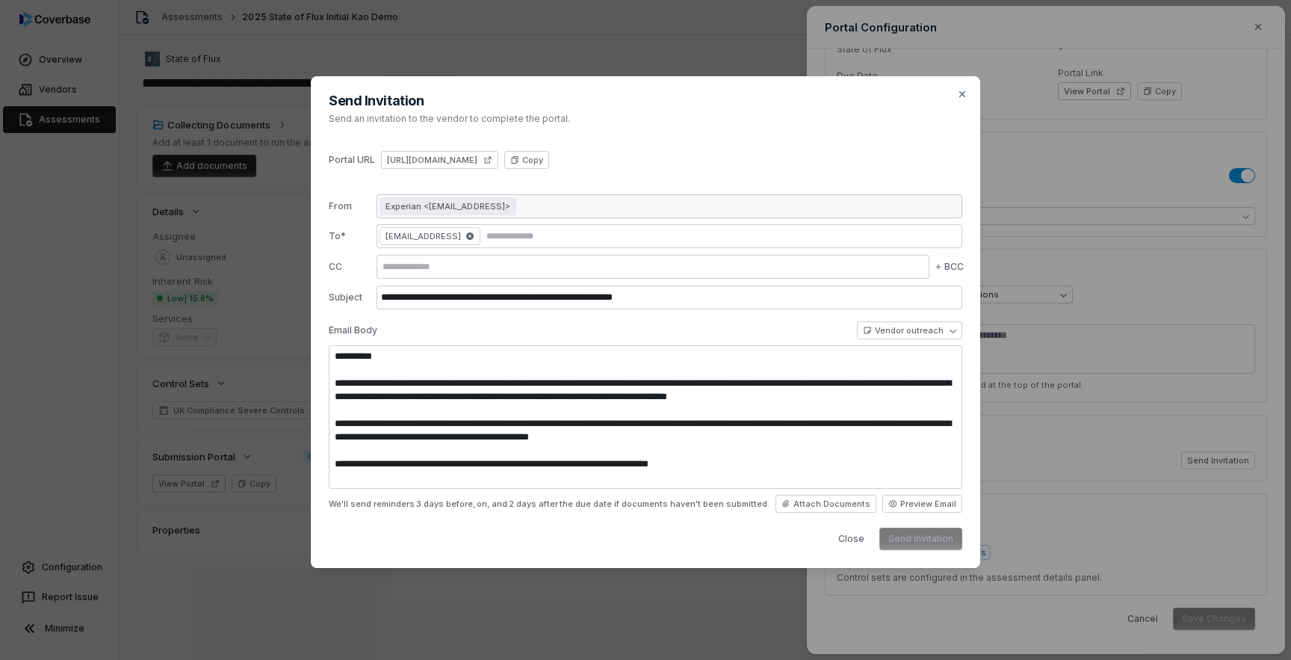
type textarea "**********"
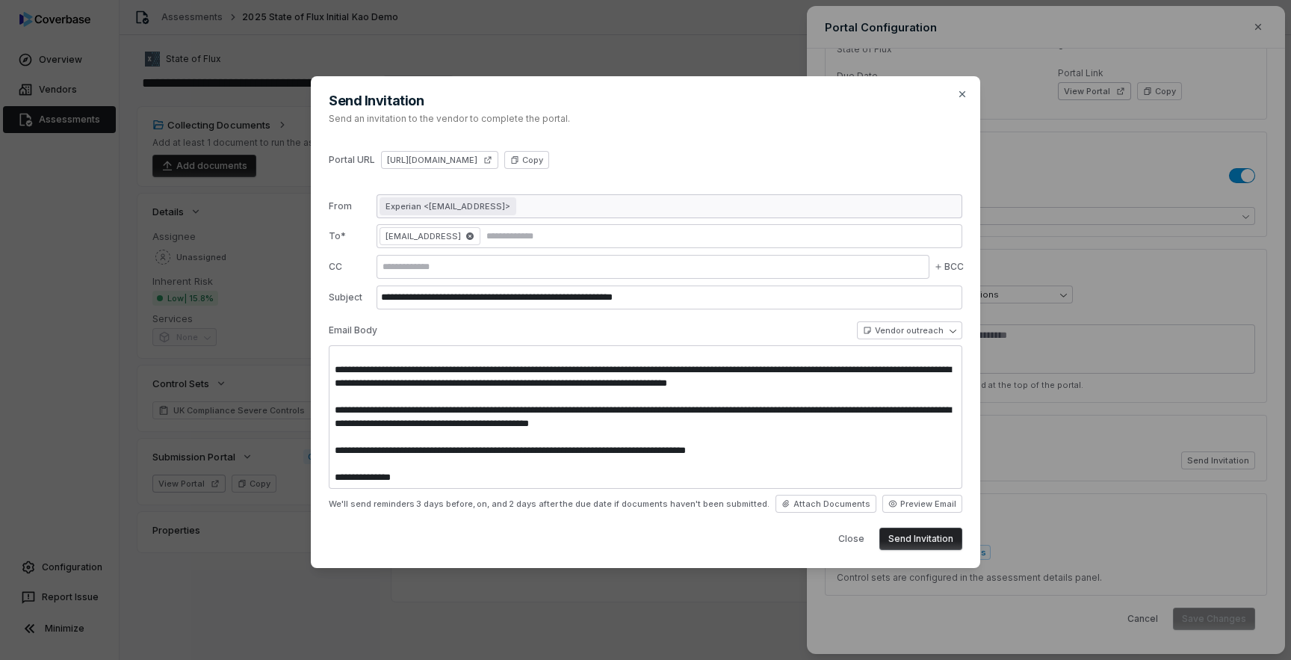
click at [926, 538] on button "Send Invitation" at bounding box center [920, 538] width 83 height 22
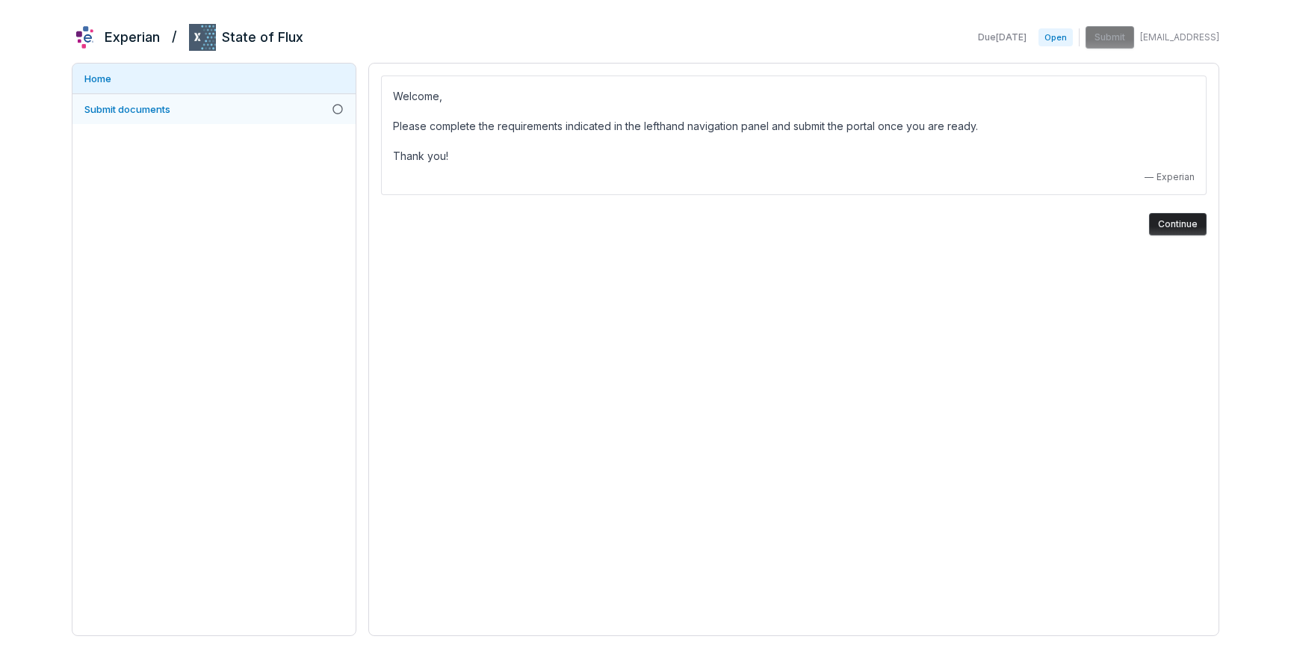
click at [259, 111] on link "Submit documents" at bounding box center [213, 109] width 283 height 30
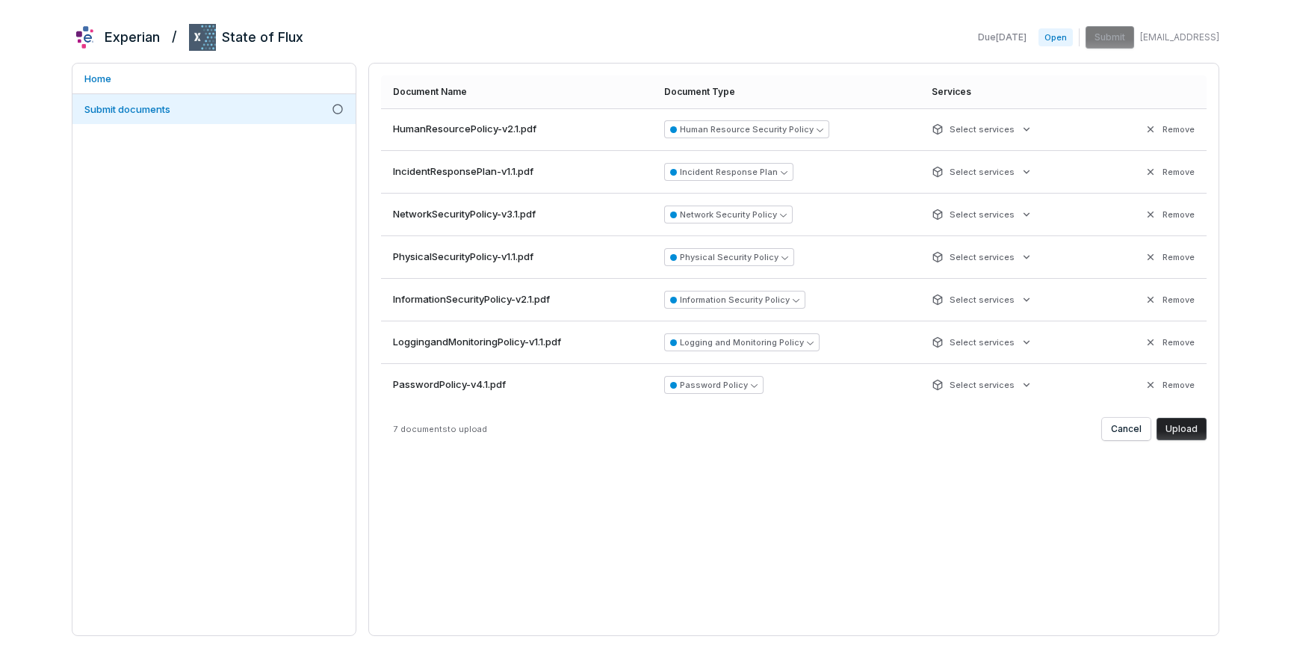
click at [1189, 433] on button "Upload" at bounding box center [1182, 429] width 50 height 22
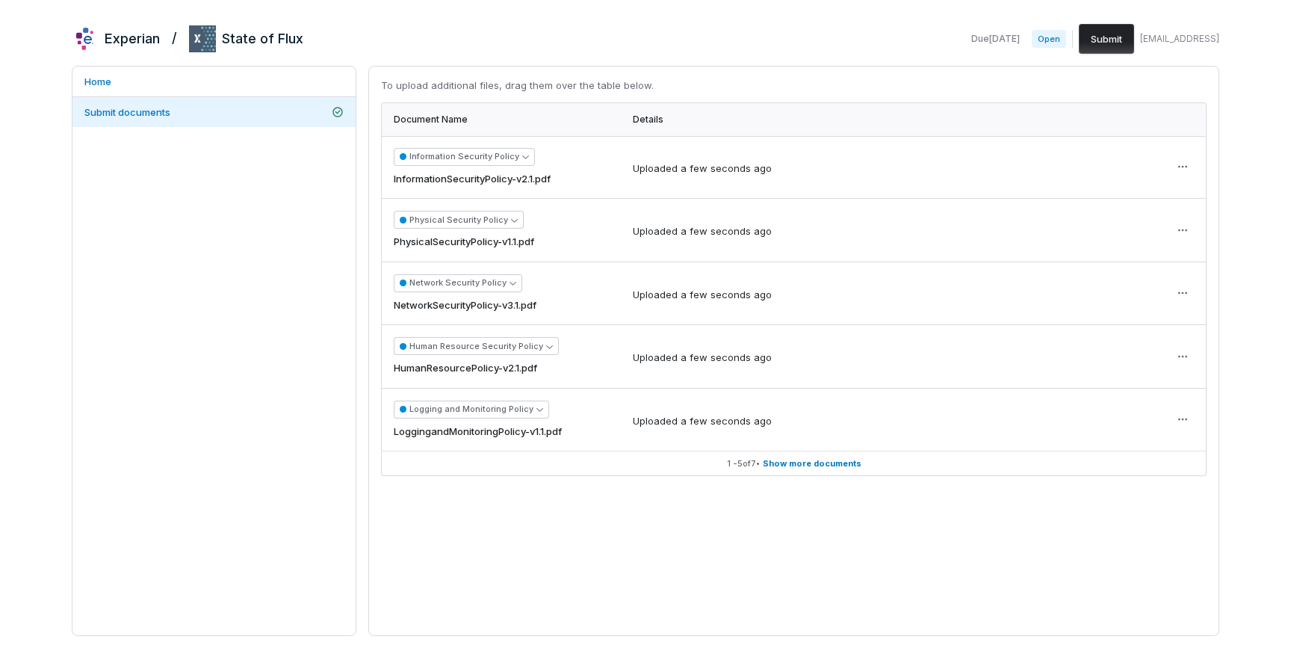
click at [1079, 43] on button "Submit" at bounding box center [1106, 39] width 55 height 30
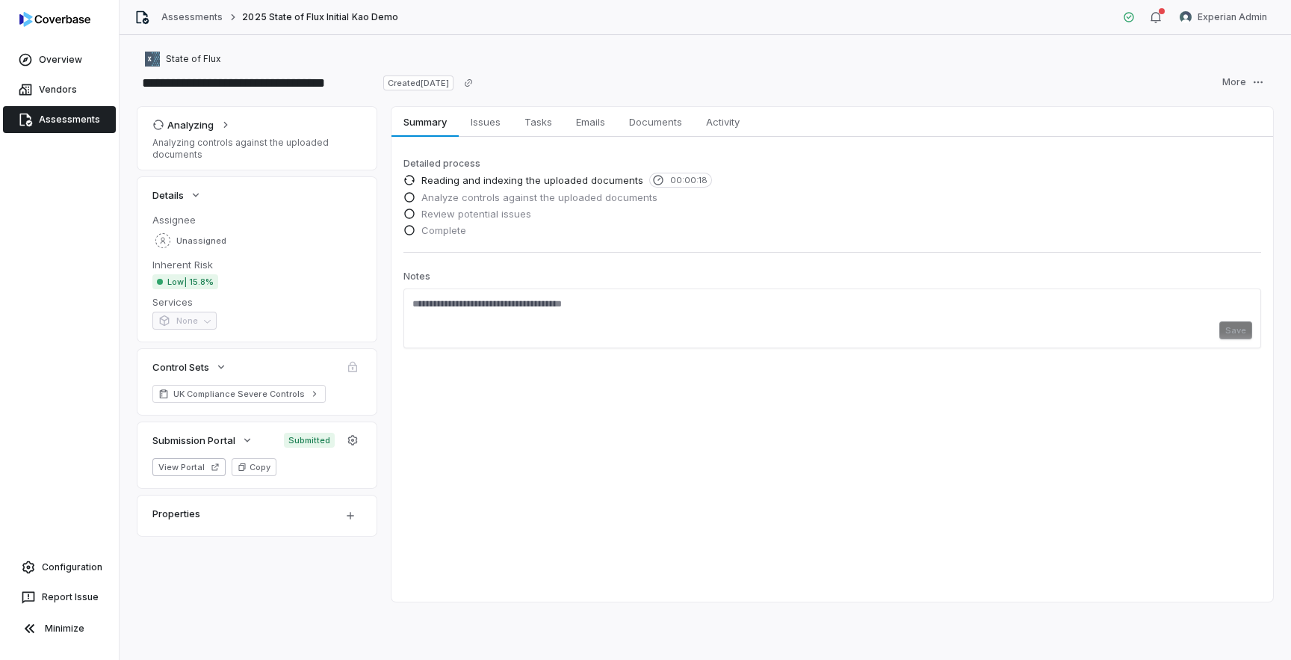
click at [313, 441] on span "Submitted" at bounding box center [309, 440] width 51 height 15
click at [666, 127] on span "Documents" at bounding box center [655, 121] width 65 height 19
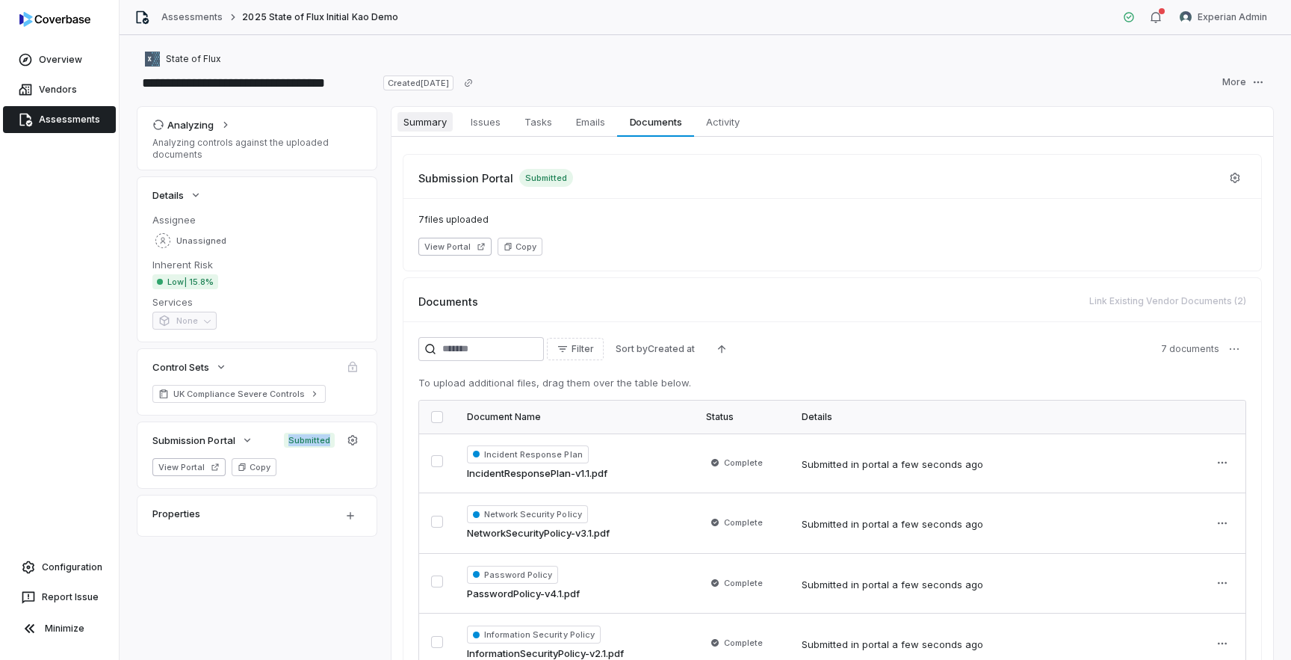
click at [441, 126] on span "Summary" at bounding box center [424, 121] width 55 height 19
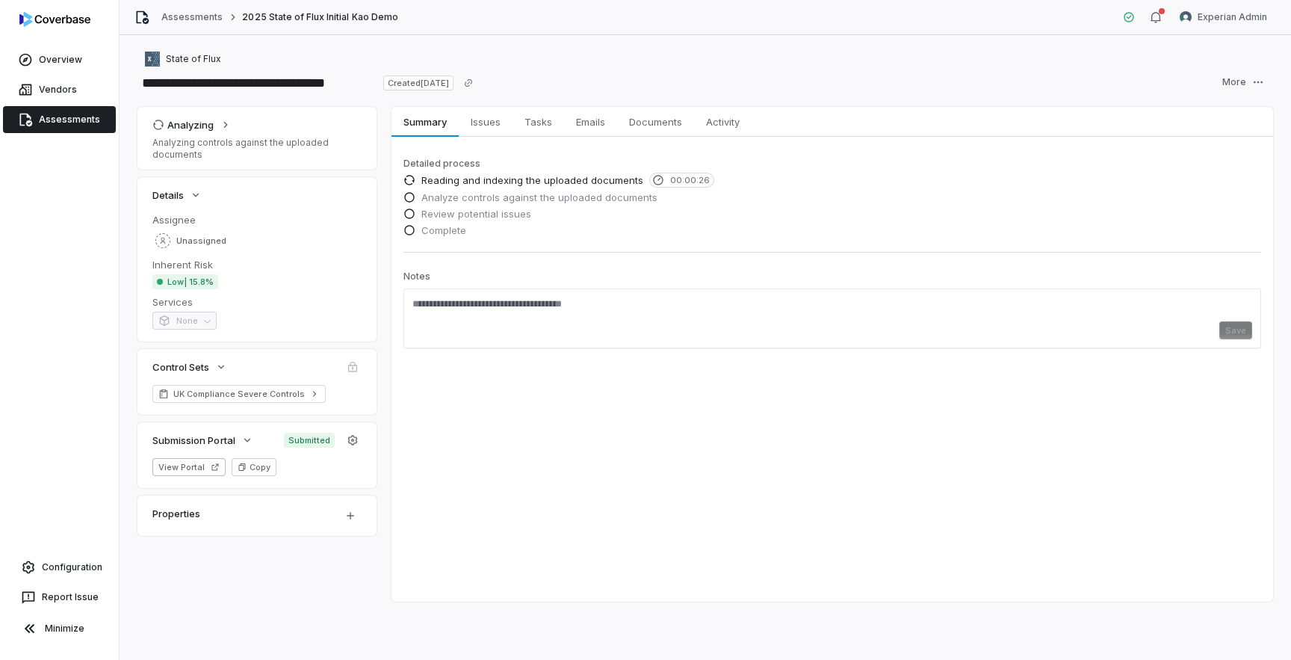
click at [495, 177] on span "Reading and indexing the uploaded documents" at bounding box center [532, 179] width 222 height 13
click at [1160, 19] on icon "button" at bounding box center [1156, 17] width 10 height 10
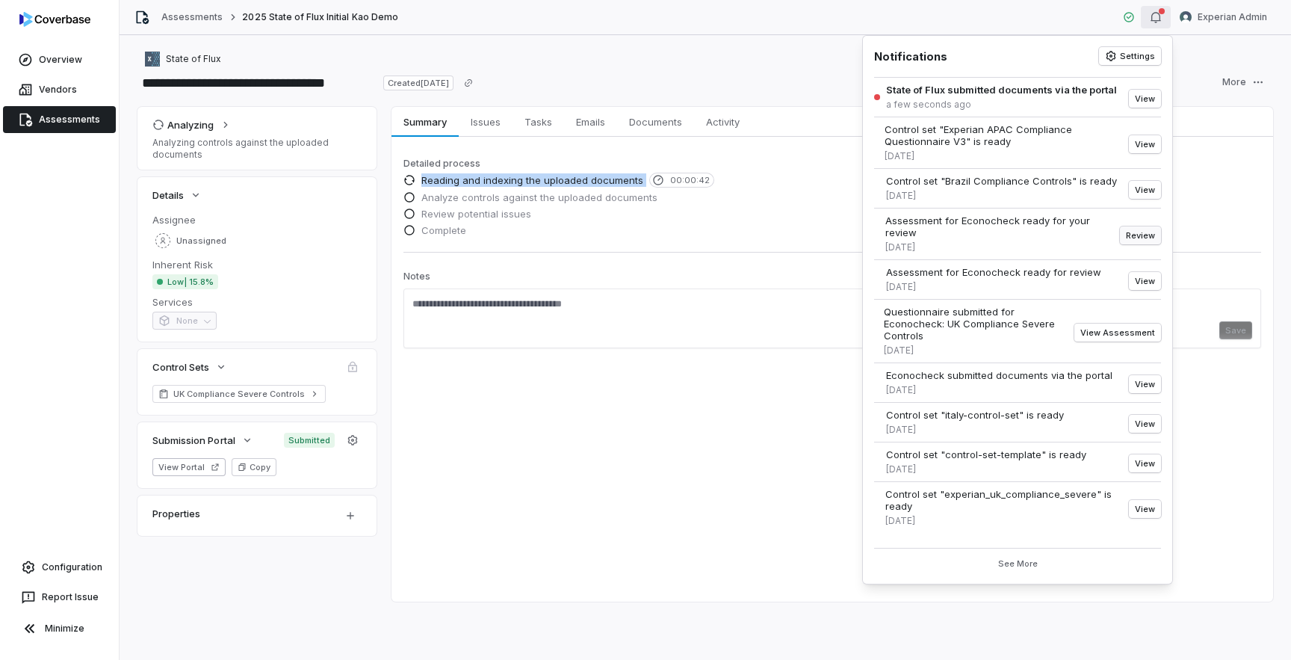
click at [1147, 237] on button "Review" at bounding box center [1140, 235] width 41 height 18
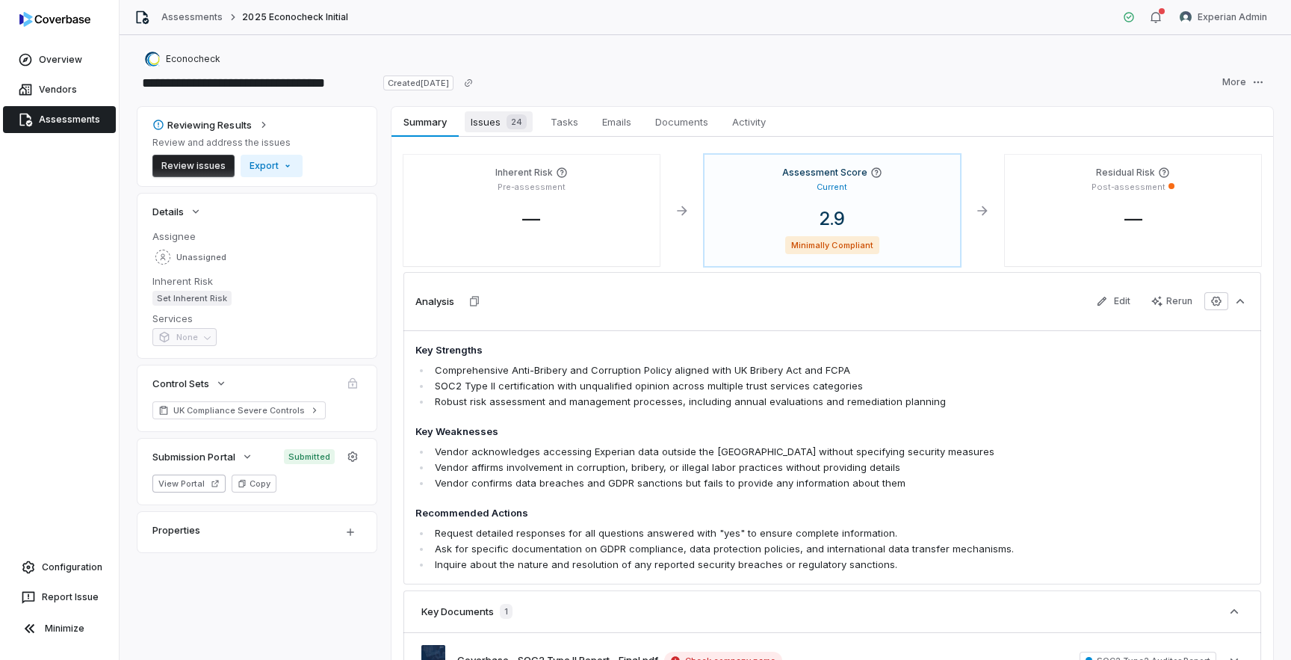
click at [498, 123] on span "Issues 24" at bounding box center [499, 121] width 68 height 21
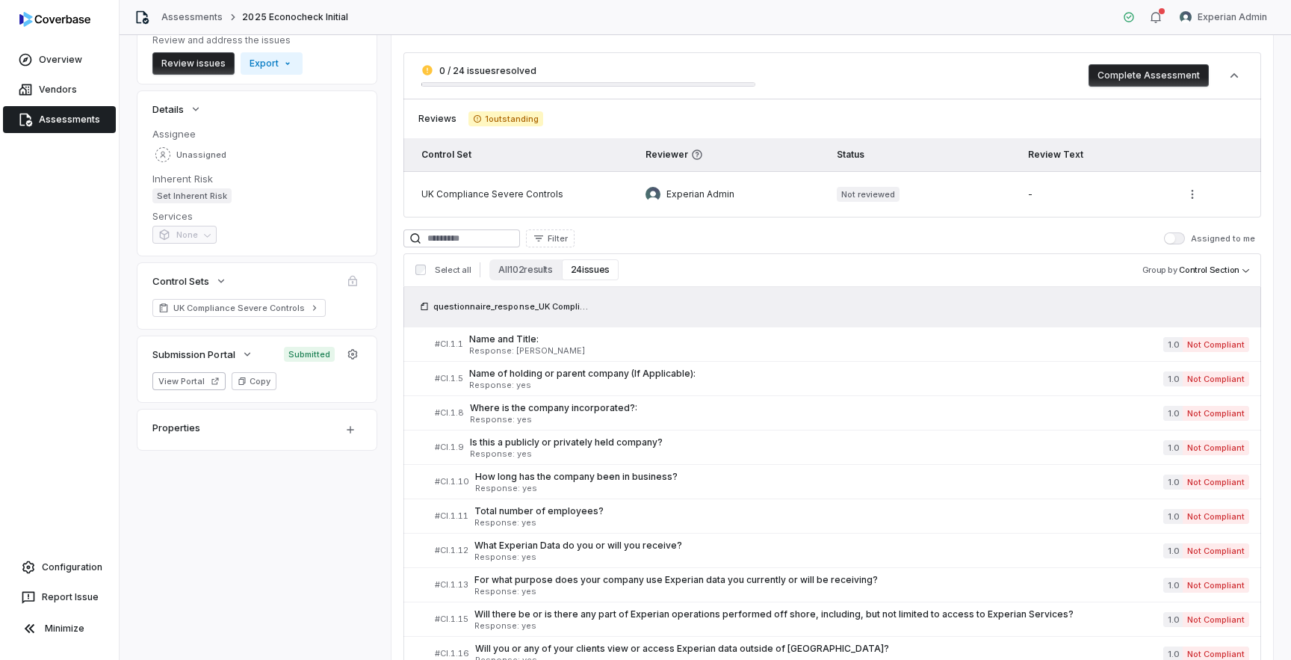
scroll to position [140, 0]
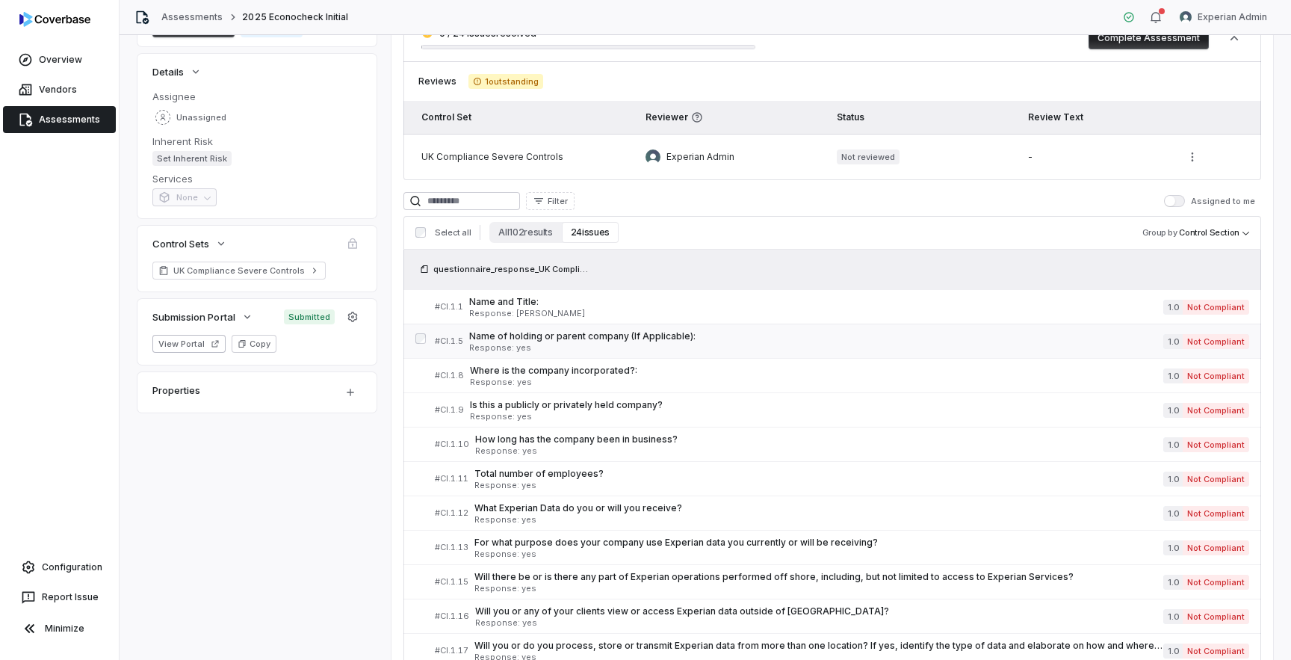
click at [578, 335] on span "Name of holding or parent company (If Applicable):" at bounding box center [816, 336] width 694 height 12
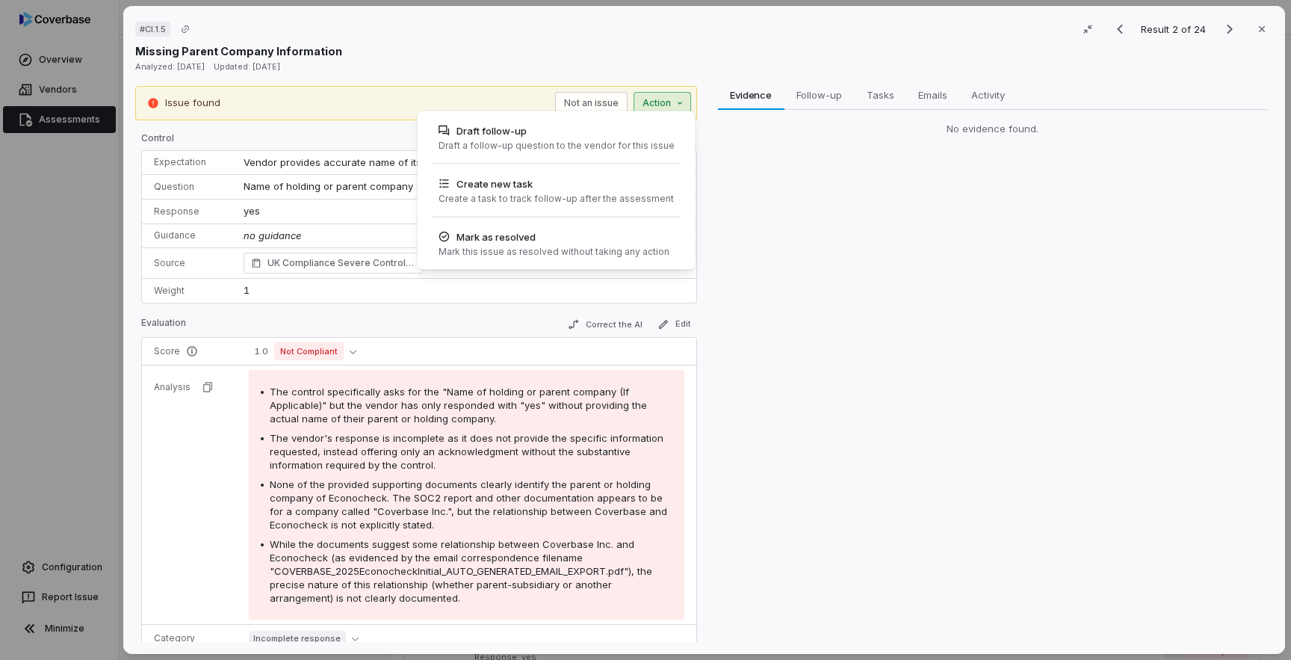
click at [673, 112] on div "Issue found Not an issue Action Draft follow-up Draft a follow-up question to t…" at bounding box center [416, 103] width 562 height 34
click at [493, 140] on div "Draft a follow-up question to the vendor for this issue" at bounding box center [556, 146] width 236 height 12
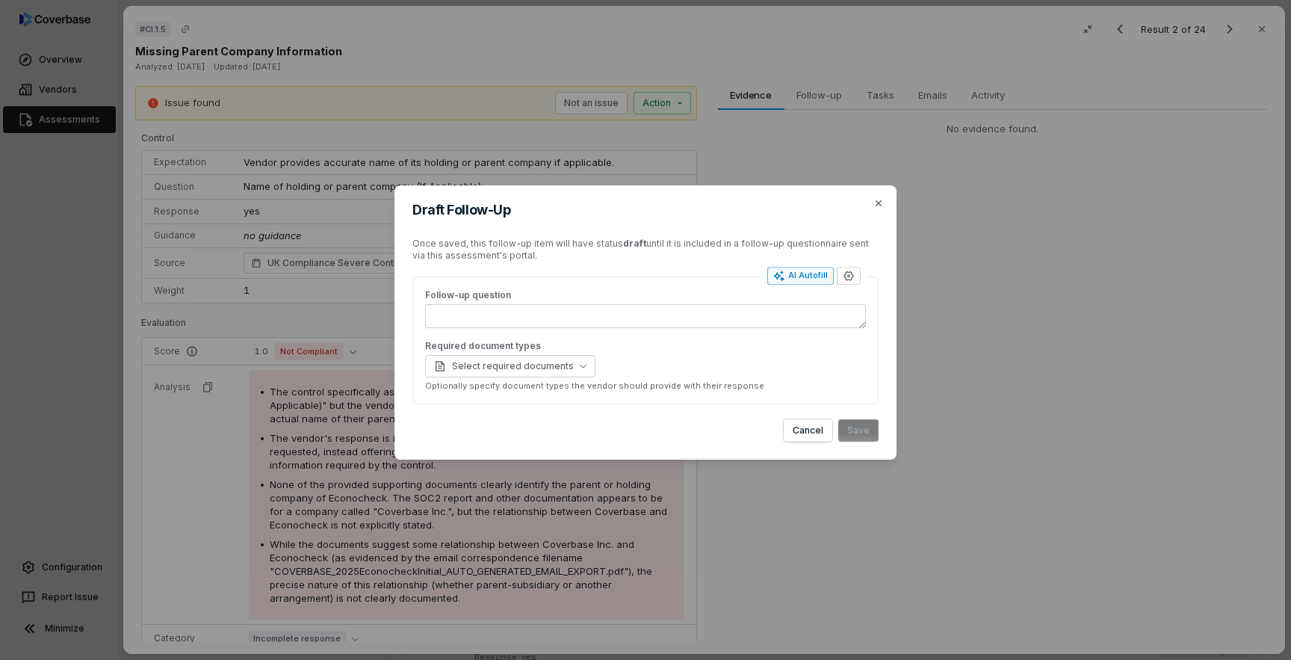
click at [815, 280] on div "AI Autofill" at bounding box center [800, 276] width 55 height 12
type textarea "**********"
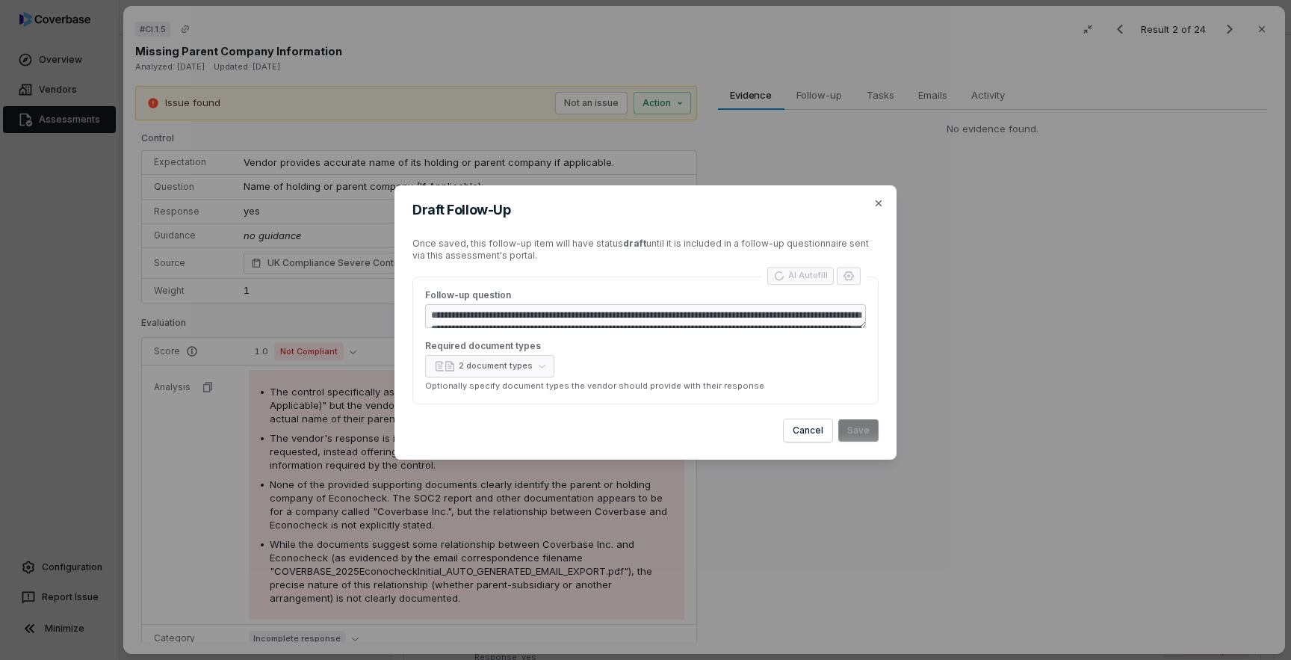
type textarea "*"
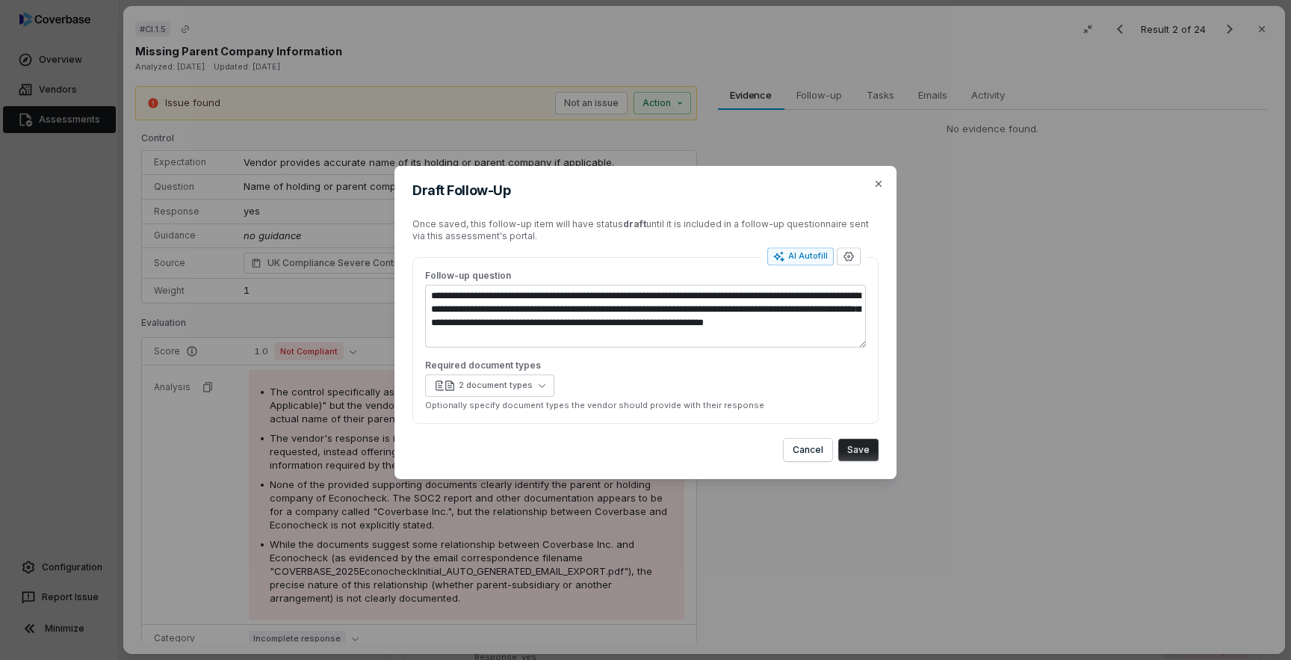
click at [863, 448] on button "Save" at bounding box center [858, 450] width 40 height 22
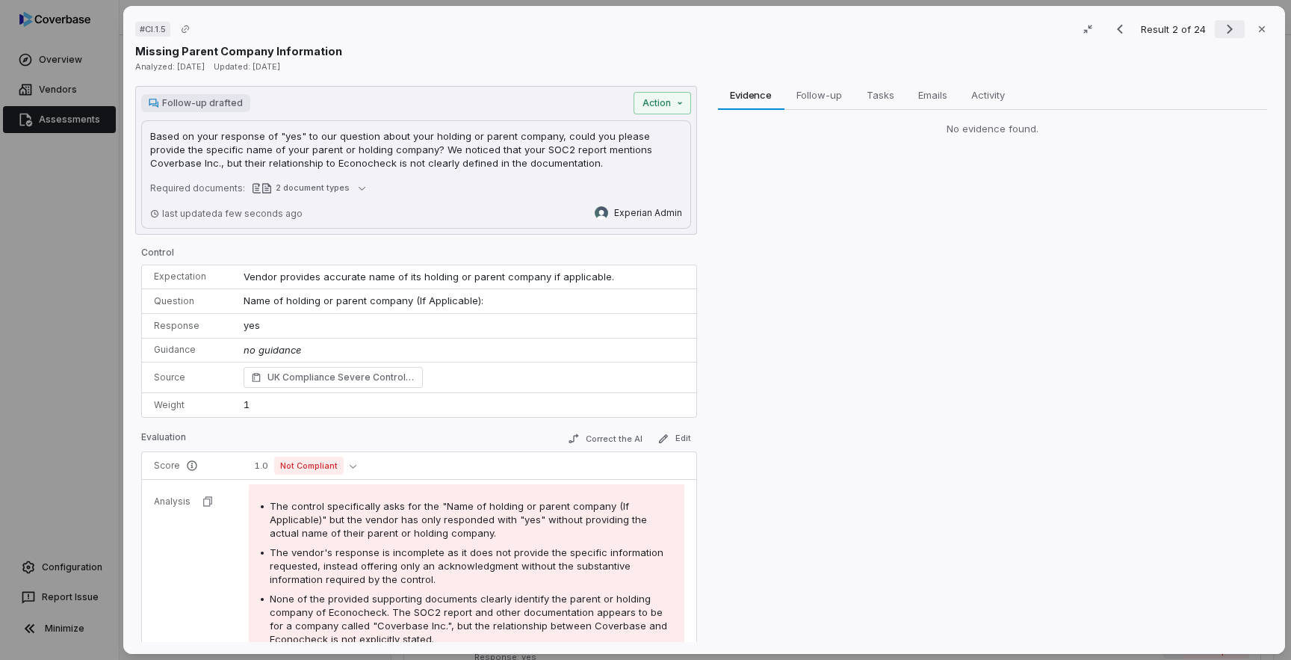
click at [1223, 31] on icon "Next result" at bounding box center [1230, 29] width 18 height 18
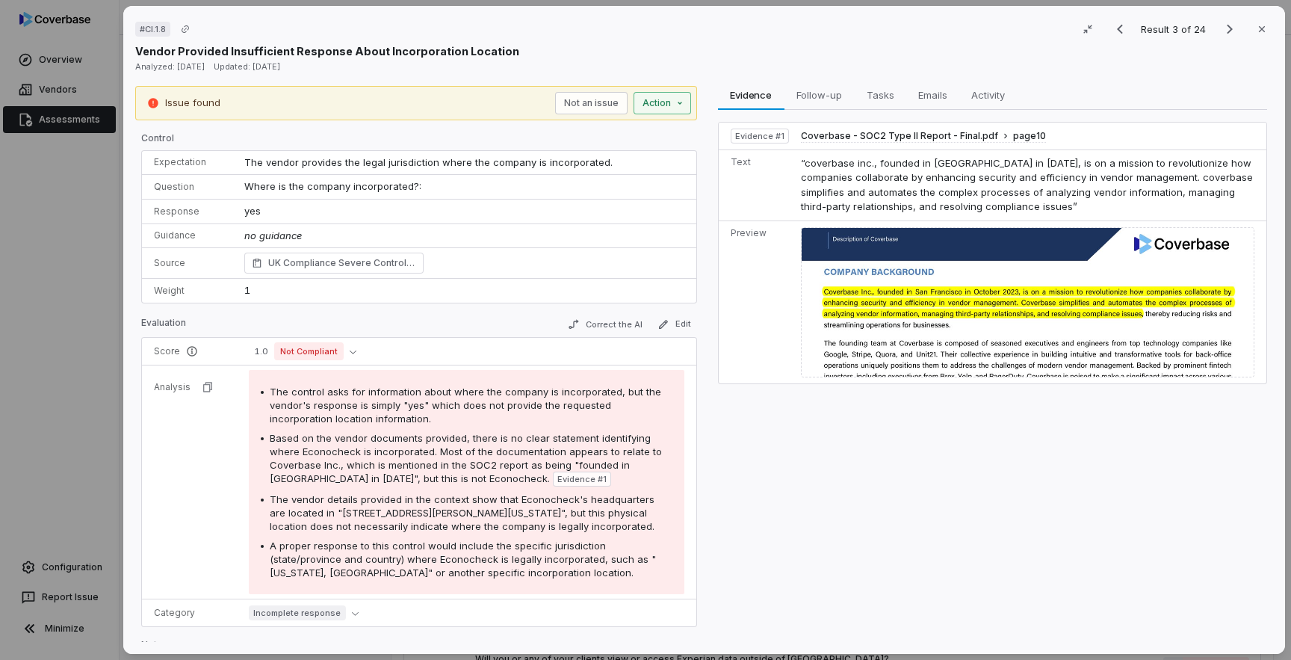
click at [675, 113] on div "Issue found Not an issue Action" at bounding box center [416, 103] width 562 height 34
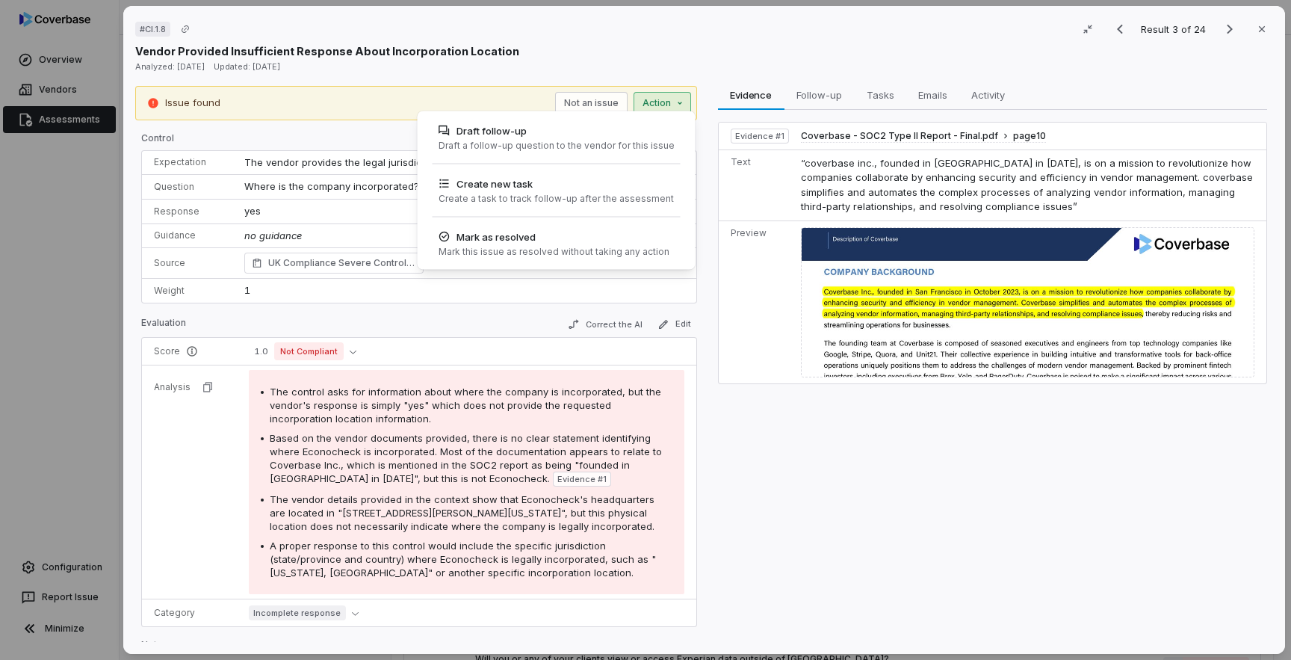
click at [494, 483] on div "# CI.1.8 Result 3 of 24 Close Vendor Provided Insufficient Response About Incor…" at bounding box center [645, 330] width 1291 height 660
click at [678, 110] on div "# CI.1.8 Result 3 of 24 Close Vendor Provided Insufficient Response About Incor…" at bounding box center [645, 330] width 1291 height 660
click at [636, 146] on div "Draft a follow-up question to the vendor for this issue" at bounding box center [556, 146] width 236 height 12
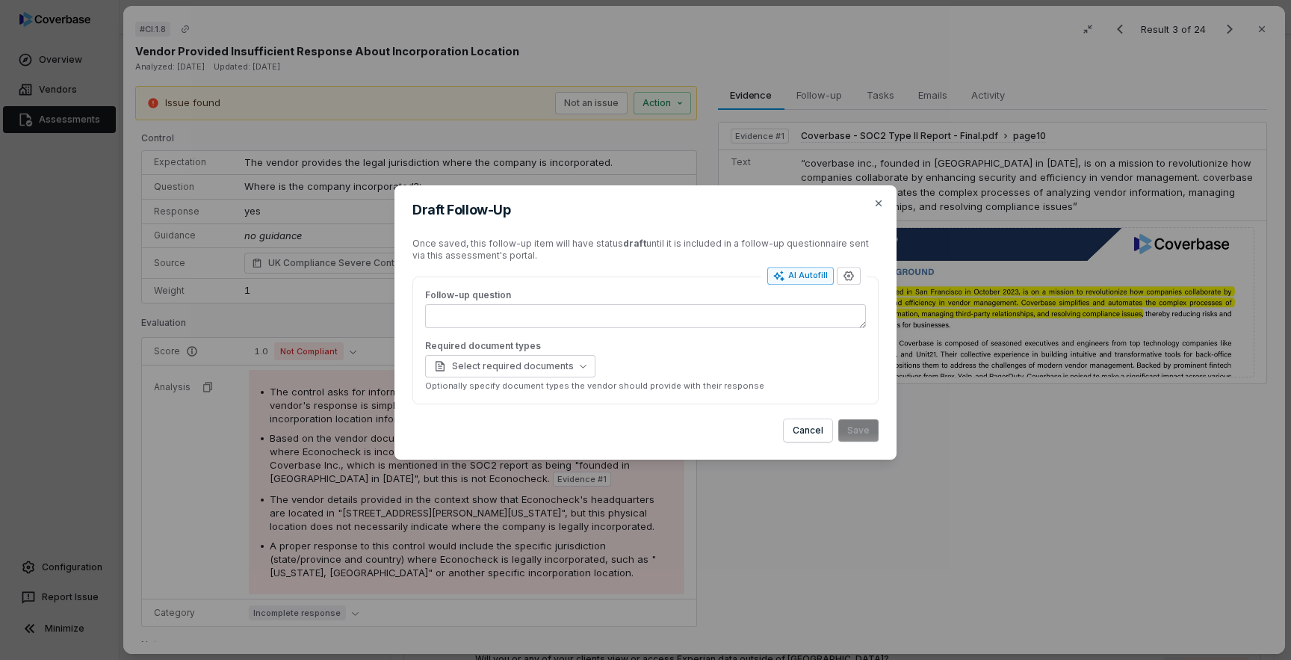
click at [810, 276] on div "AI Autofill" at bounding box center [800, 276] width 55 height 12
type textarea "*"
type textarea "**********"
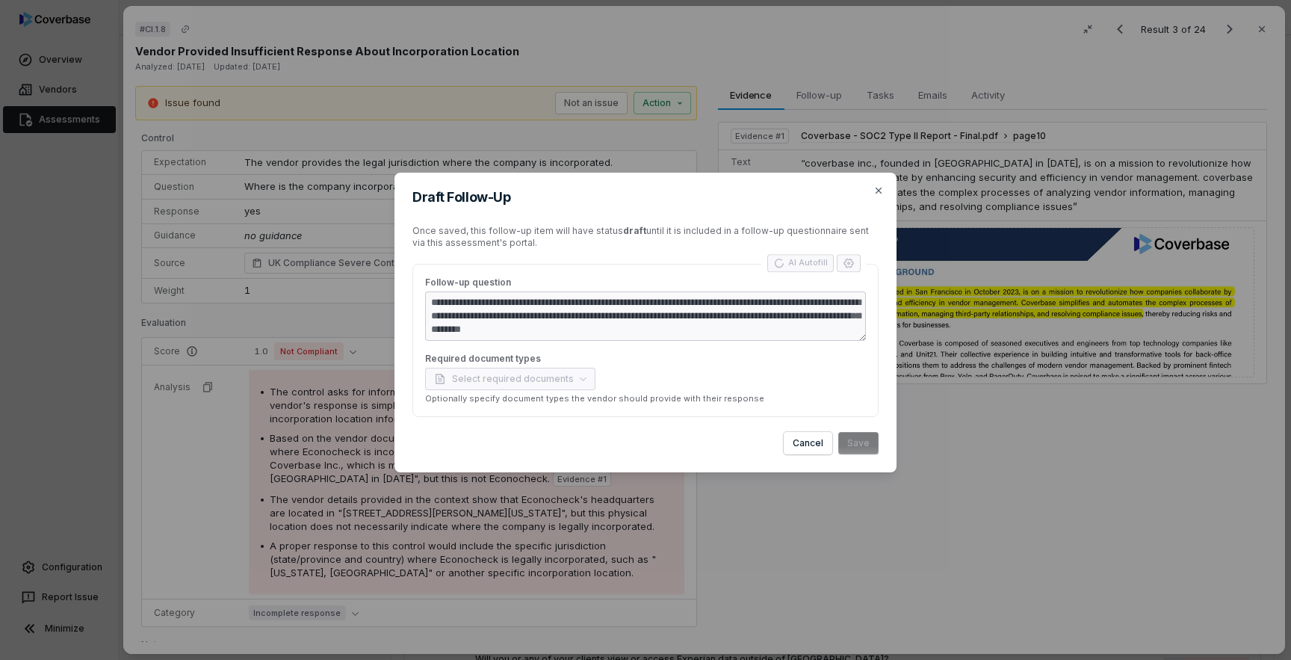
type textarea "*"
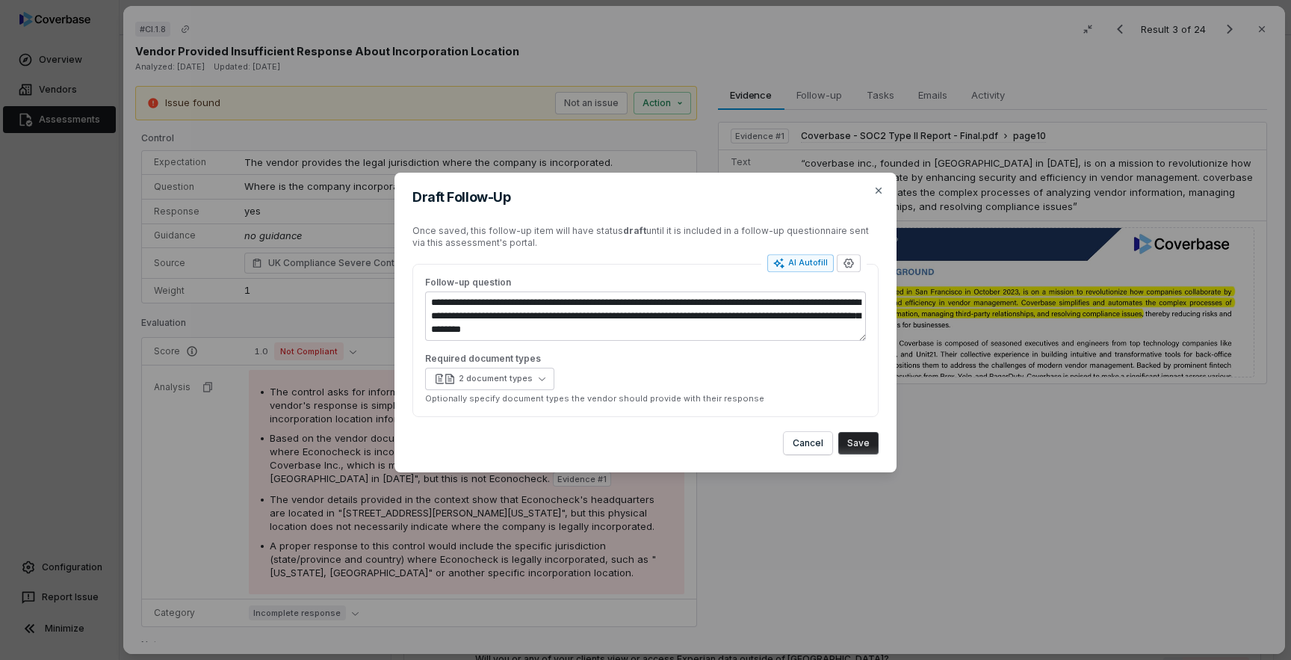
click at [852, 447] on button "Save" at bounding box center [858, 443] width 40 height 22
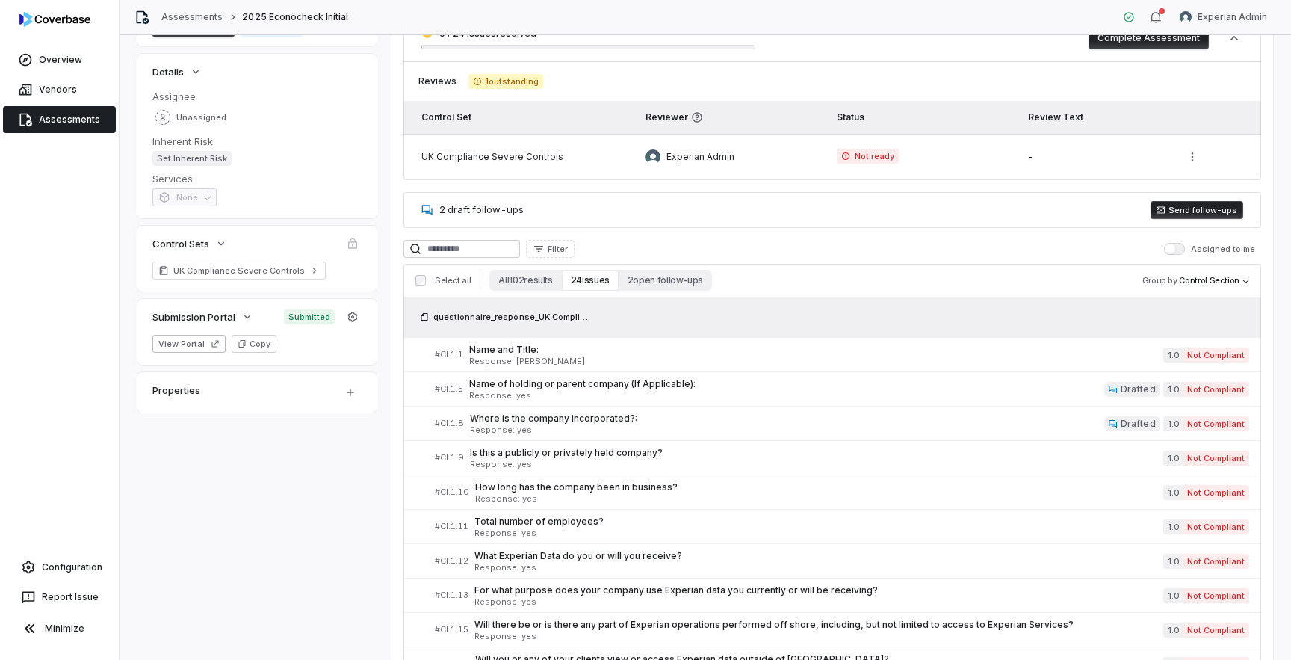
click at [1201, 212] on button "Send follow-ups" at bounding box center [1197, 210] width 93 height 18
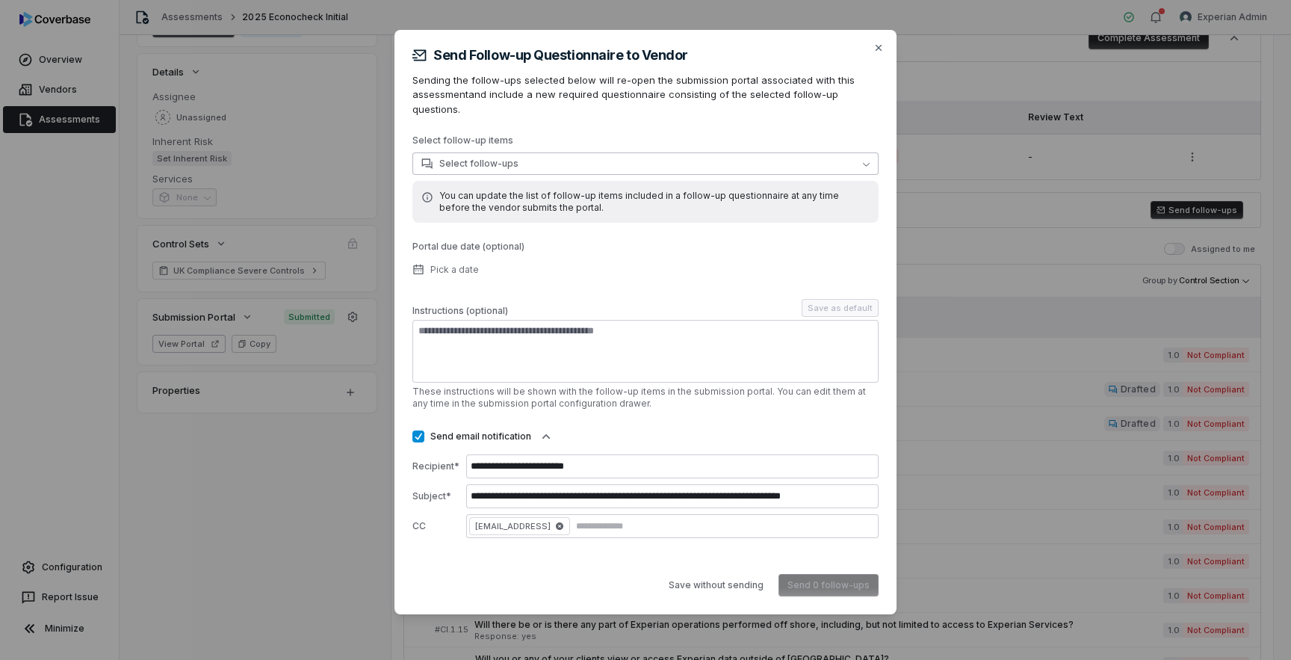
click at [658, 152] on button "Select follow-ups" at bounding box center [645, 163] width 466 height 22
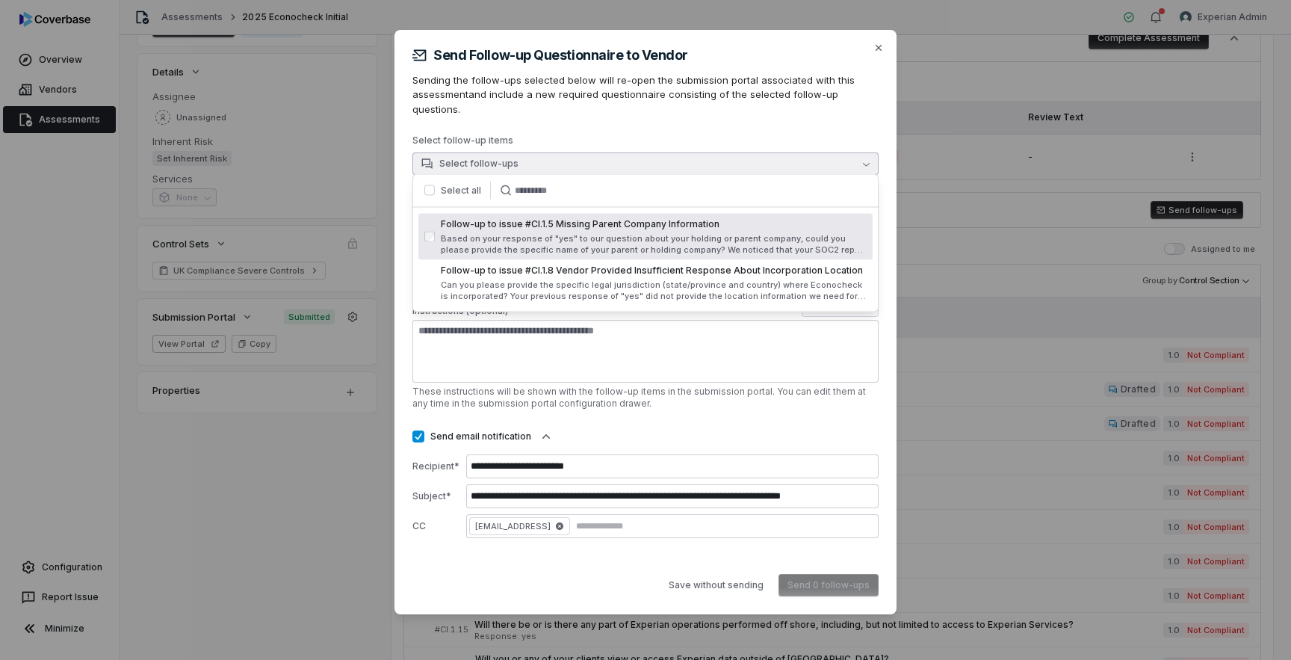
click at [427, 191] on button "button" at bounding box center [429, 190] width 10 height 10
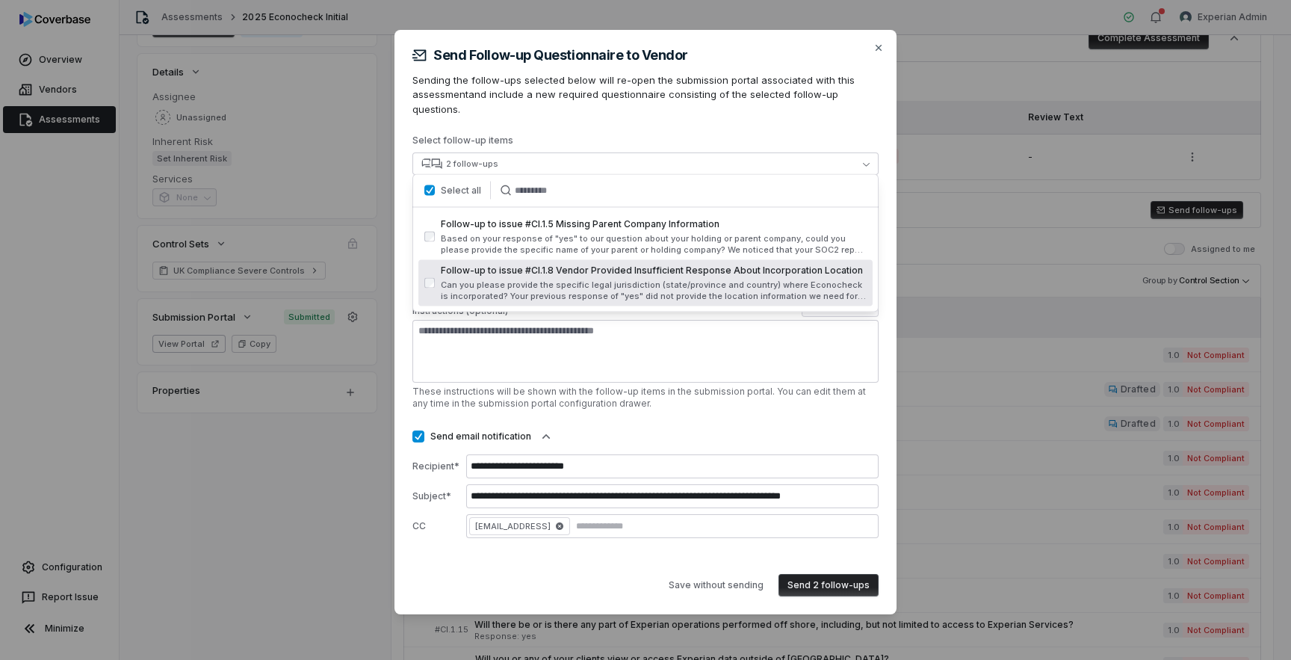
click at [564, 404] on div "**********" at bounding box center [645, 335] width 466 height 403
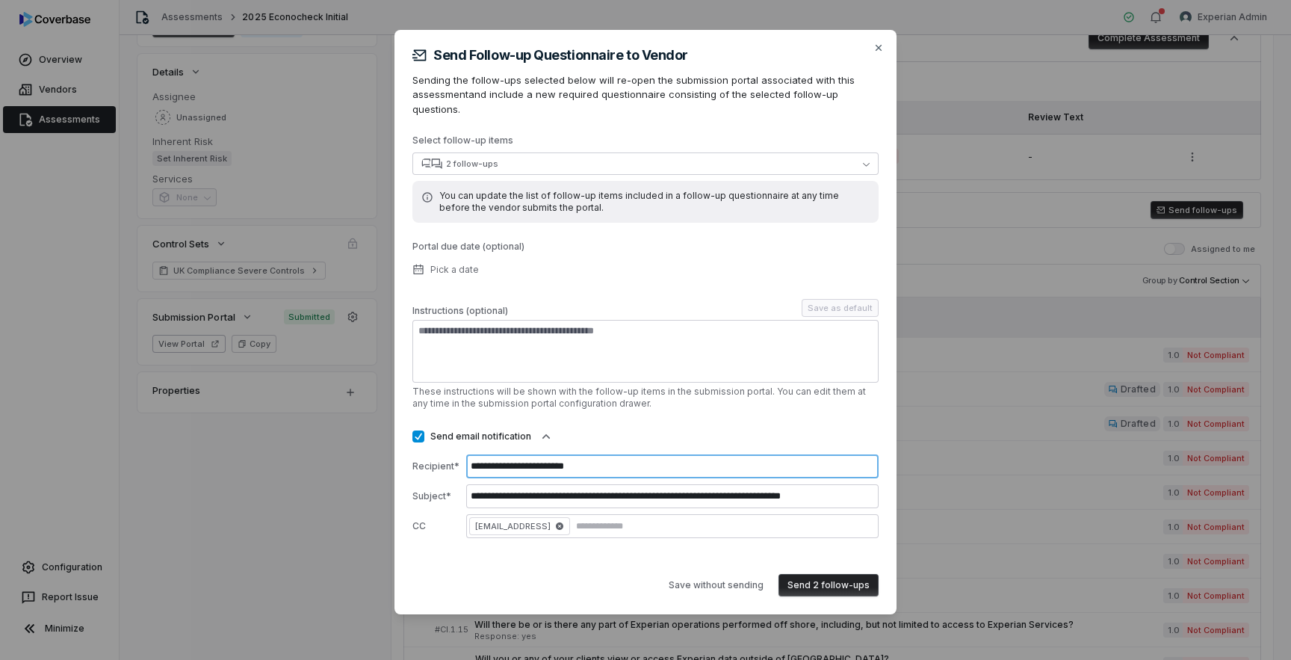
click at [656, 454] on input "**********" at bounding box center [672, 466] width 412 height 24
type input "**********"
click at [819, 580] on button "Send 2 follow-ups" at bounding box center [828, 585] width 100 height 22
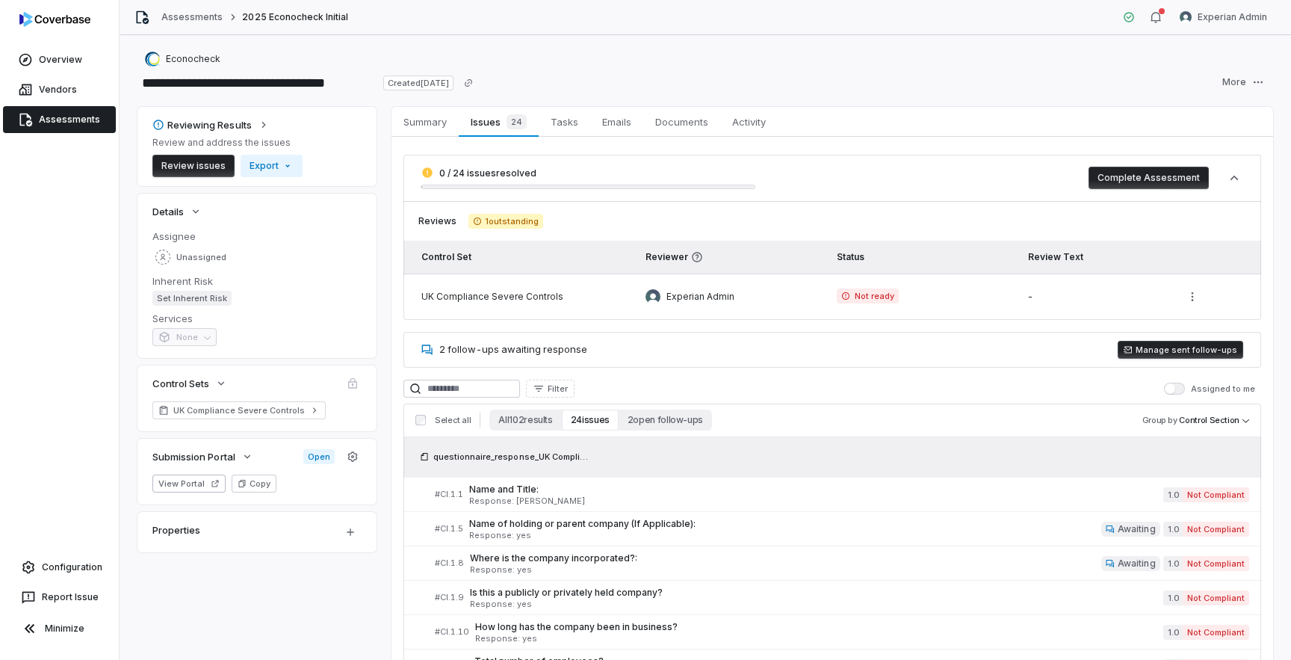
click at [71, 126] on link "Assessments" at bounding box center [59, 119] width 113 height 27
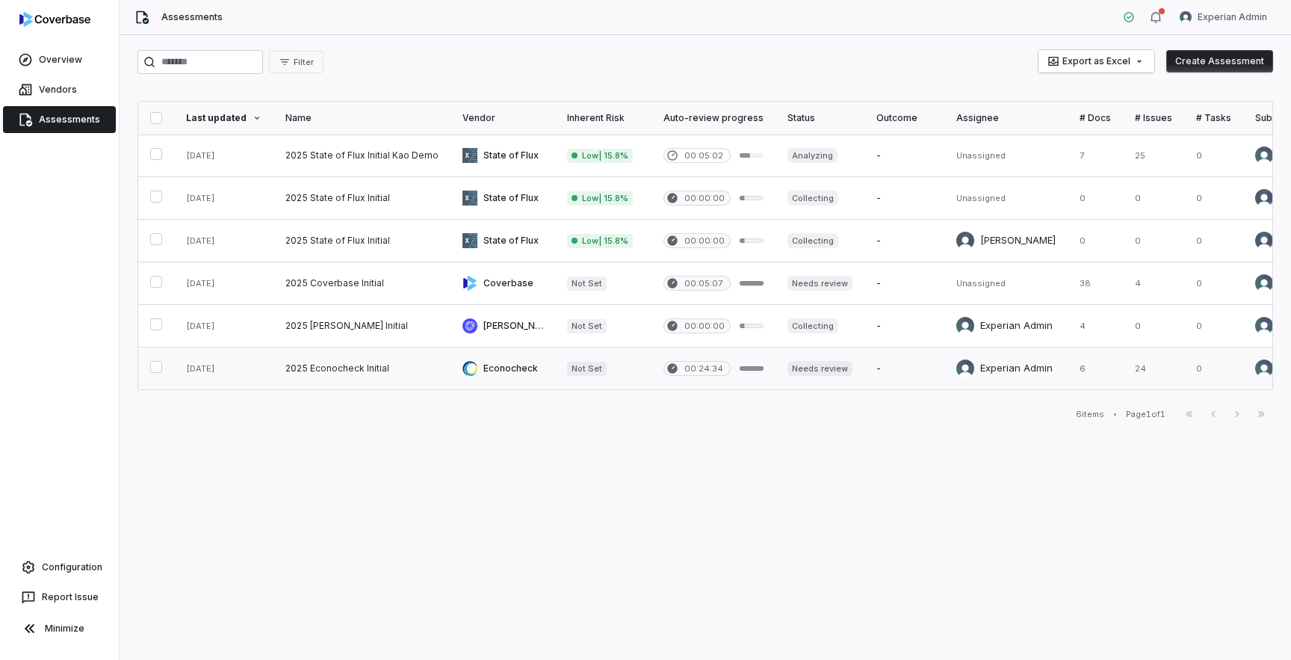
click at [350, 374] on link at bounding box center [361, 368] width 177 height 42
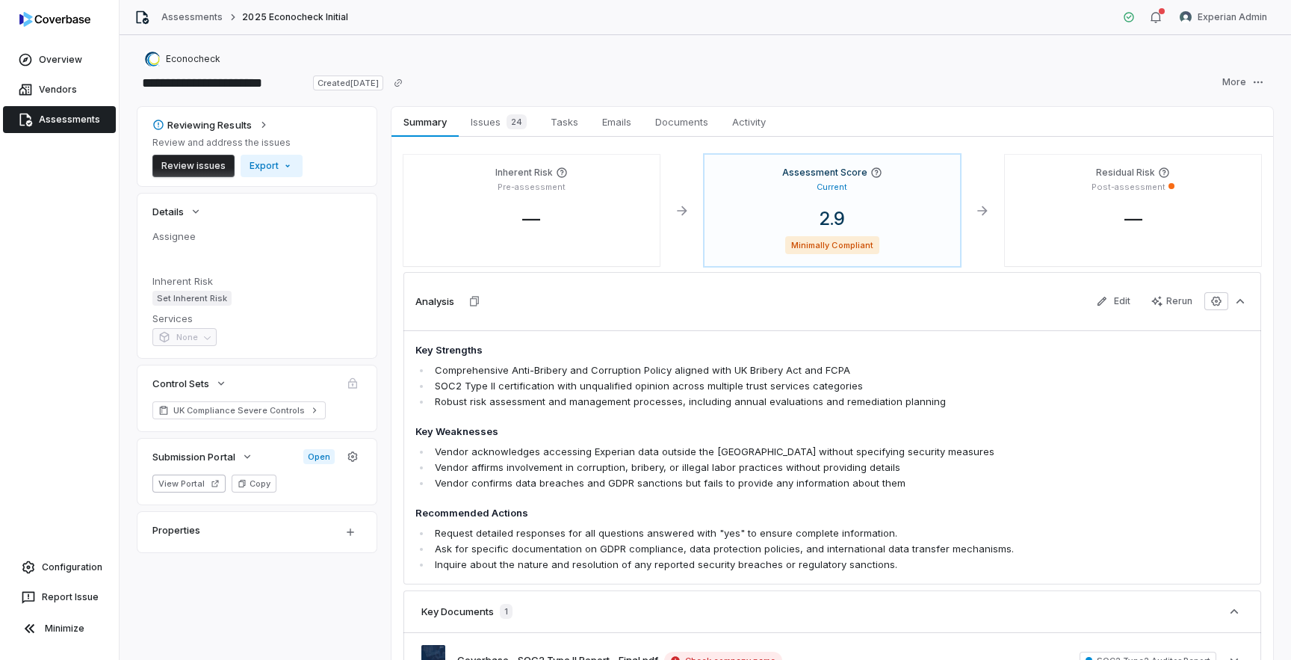
click at [61, 120] on link "Assessments" at bounding box center [59, 119] width 113 height 27
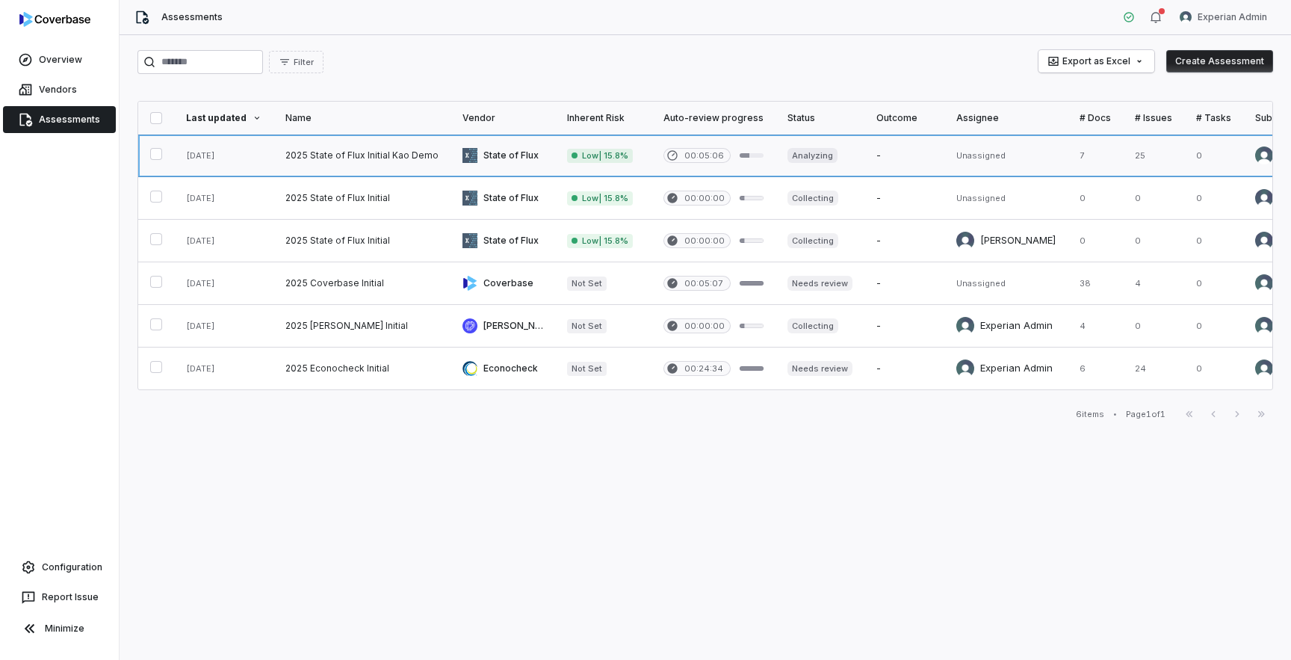
click at [355, 161] on link at bounding box center [361, 155] width 177 height 42
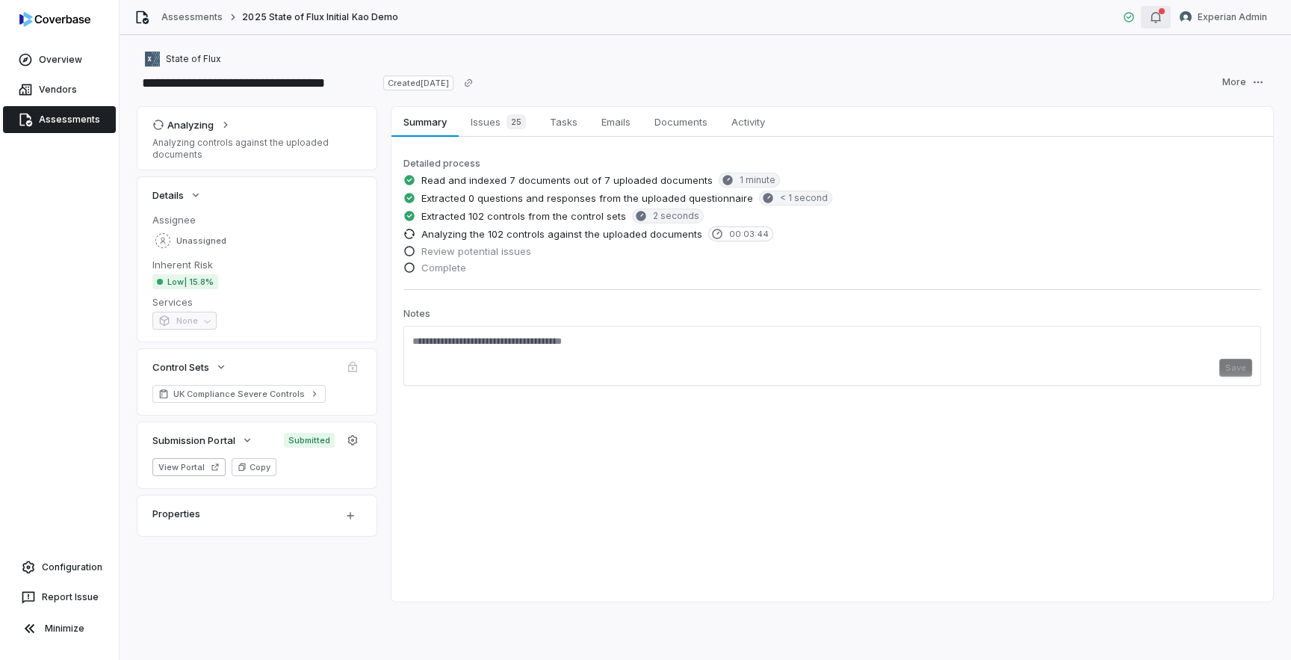
click at [1160, 25] on div "button" at bounding box center [1156, 17] width 12 height 18
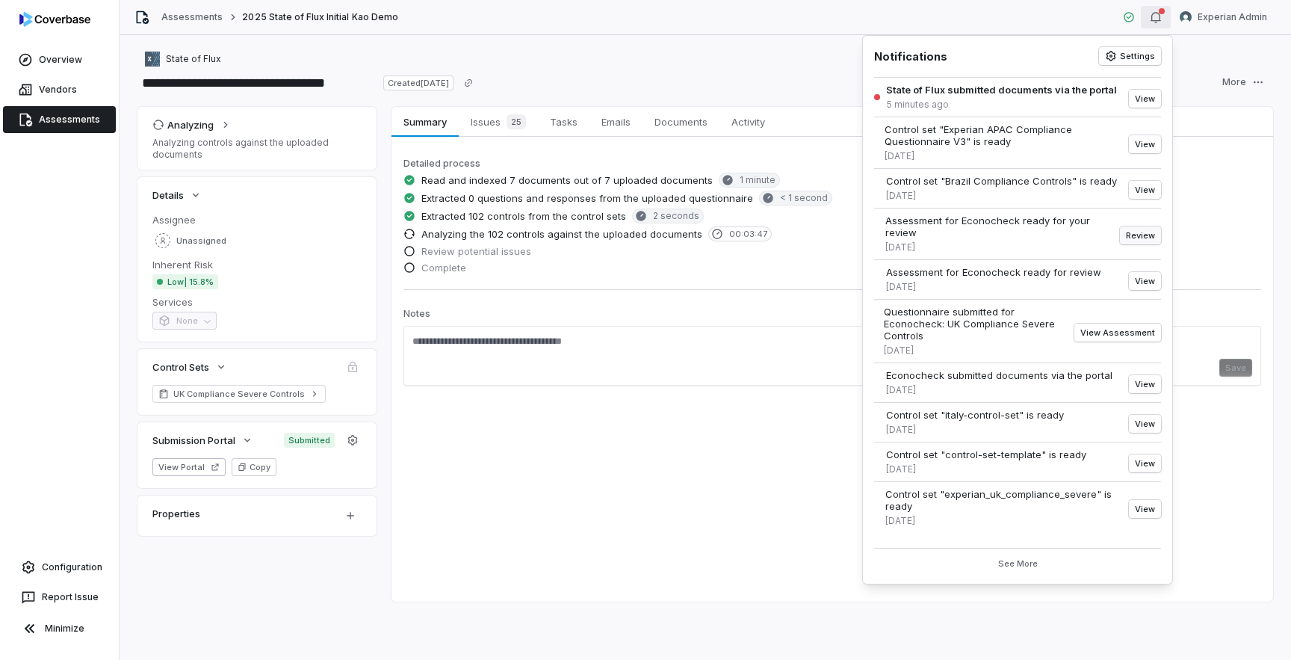
click at [1139, 237] on button "Review" at bounding box center [1140, 235] width 41 height 18
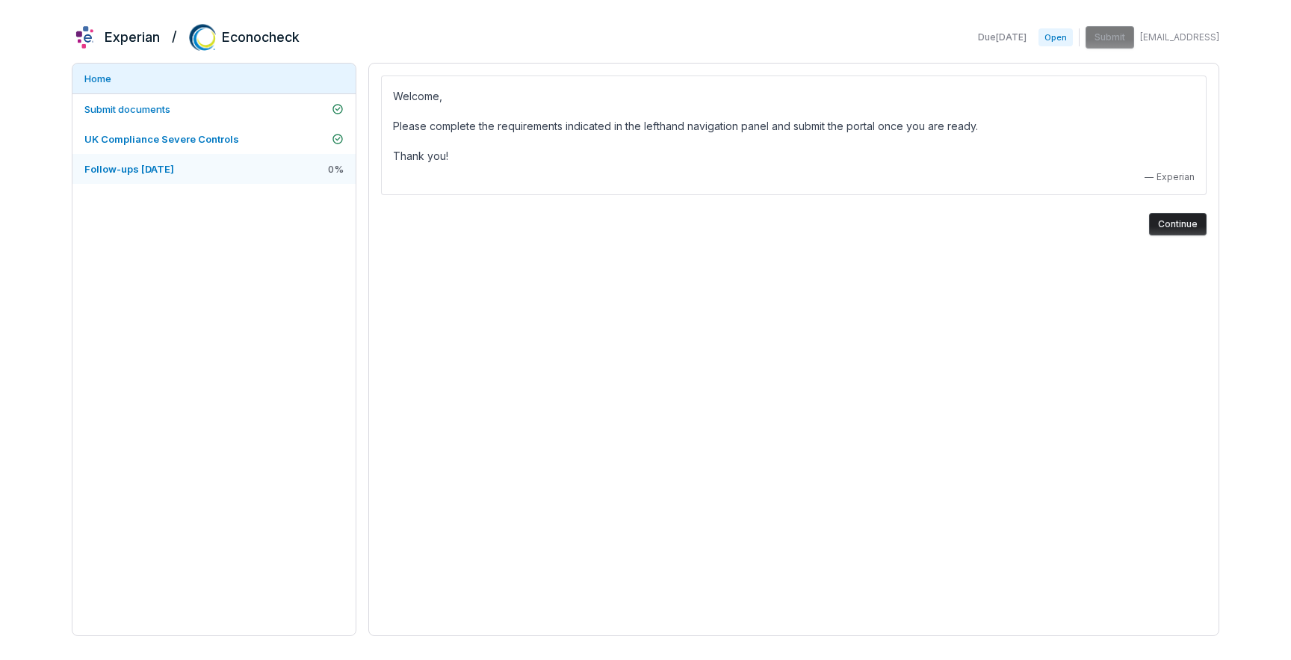
click at [220, 173] on link "Follow-ups [DATE] 0 %" at bounding box center [213, 169] width 283 height 30
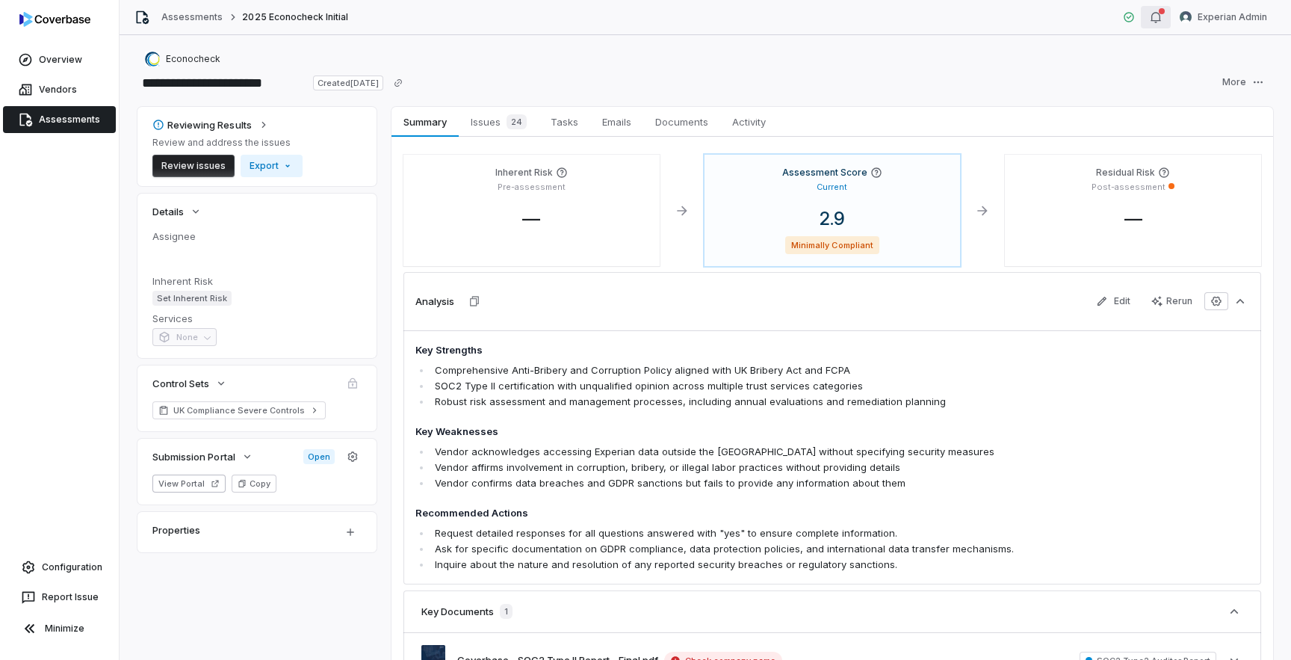
click at [1160, 23] on div "button" at bounding box center [1156, 17] width 12 height 18
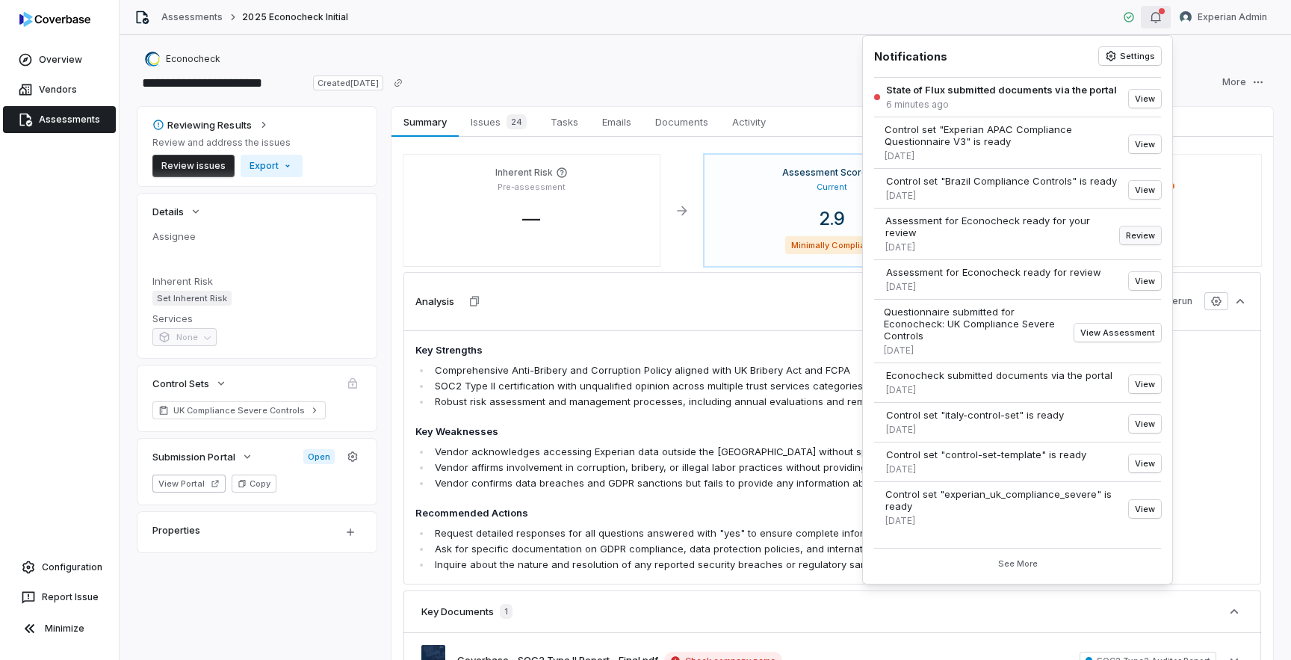
click at [1134, 233] on button "Review" at bounding box center [1140, 235] width 41 height 18
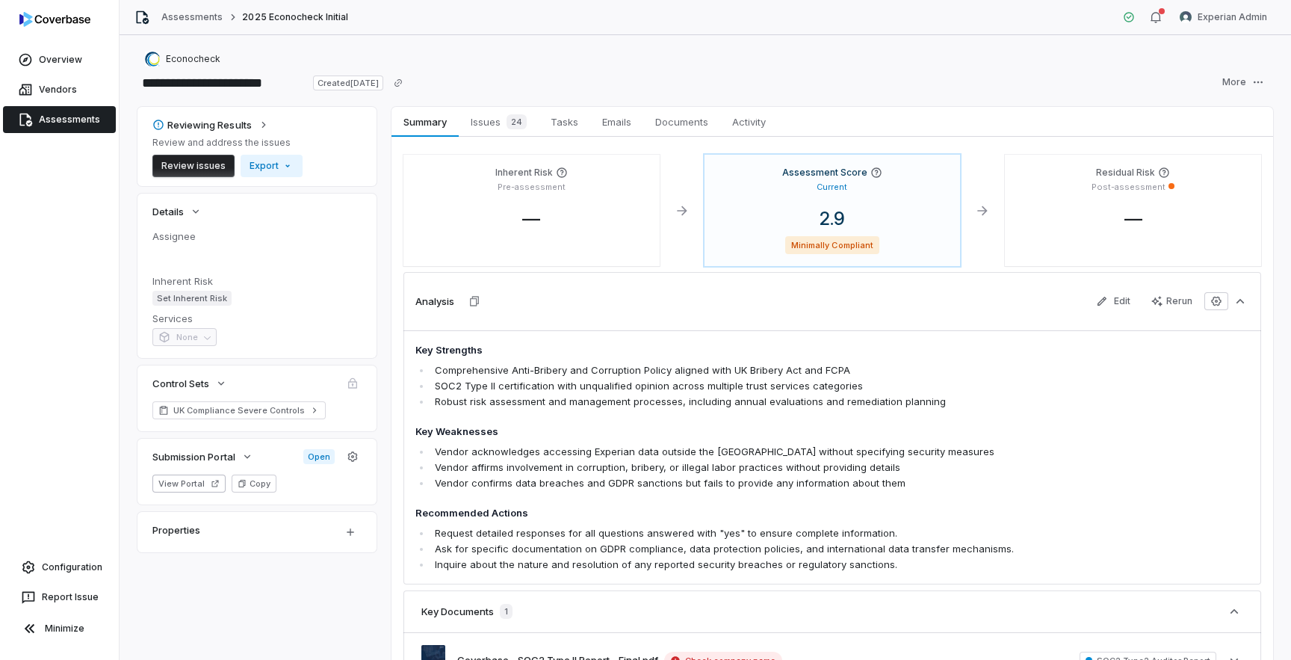
click at [45, 130] on link "Assessments" at bounding box center [59, 119] width 113 height 27
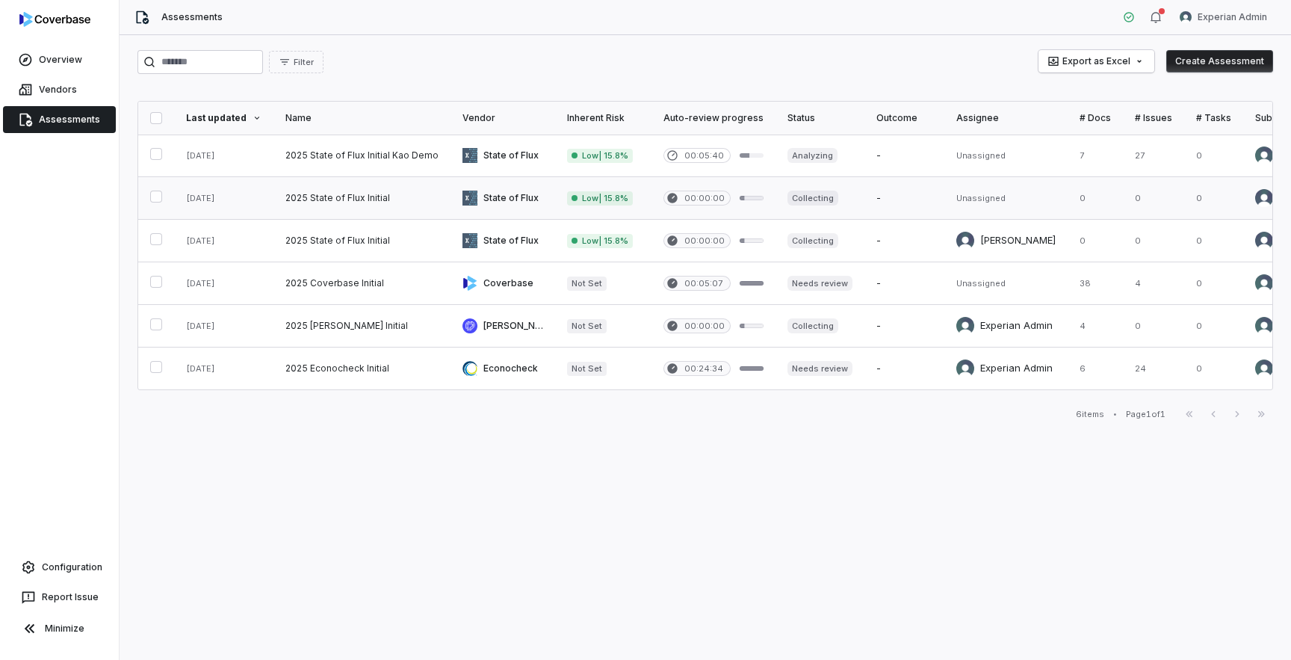
click at [393, 196] on link at bounding box center [361, 198] width 177 height 42
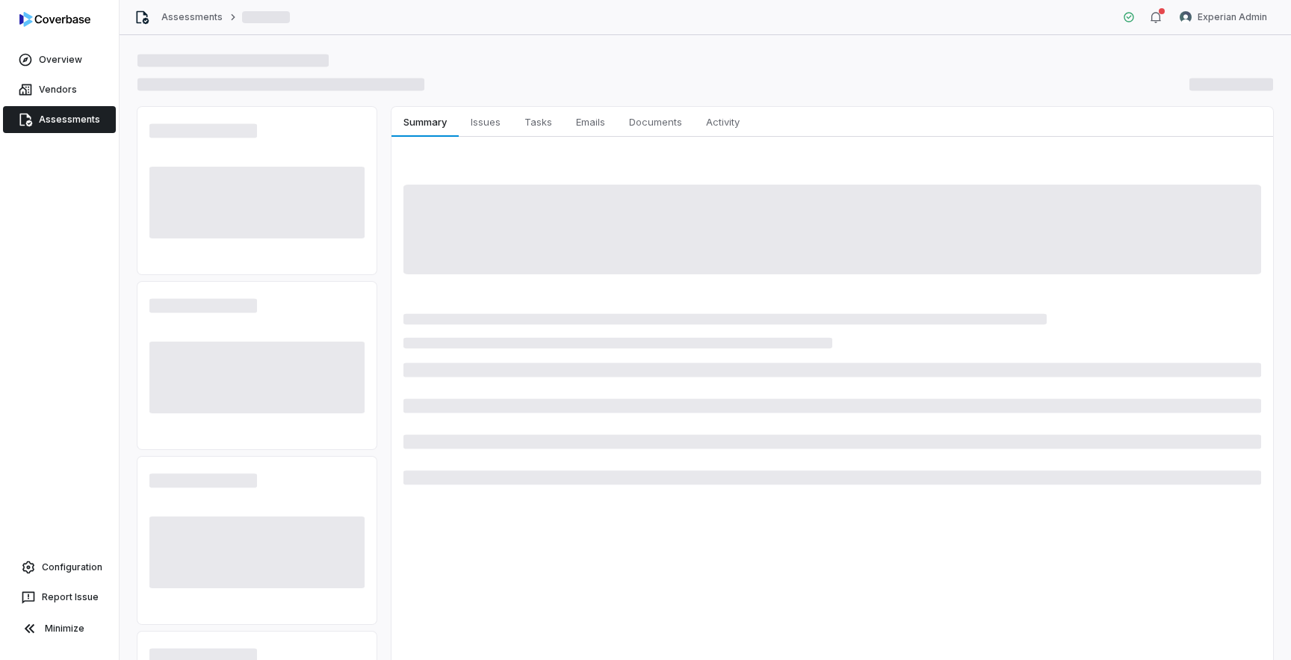
click at [67, 127] on link "Assessments" at bounding box center [59, 119] width 113 height 27
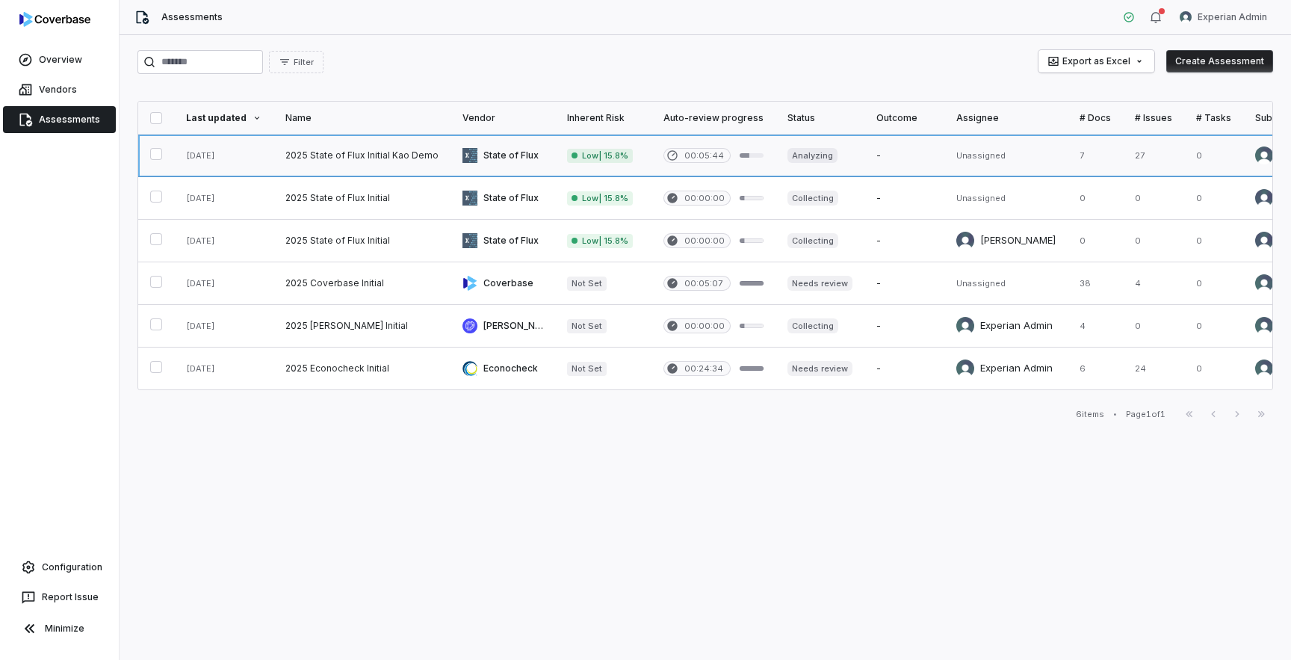
click at [354, 155] on link at bounding box center [361, 155] width 177 height 42
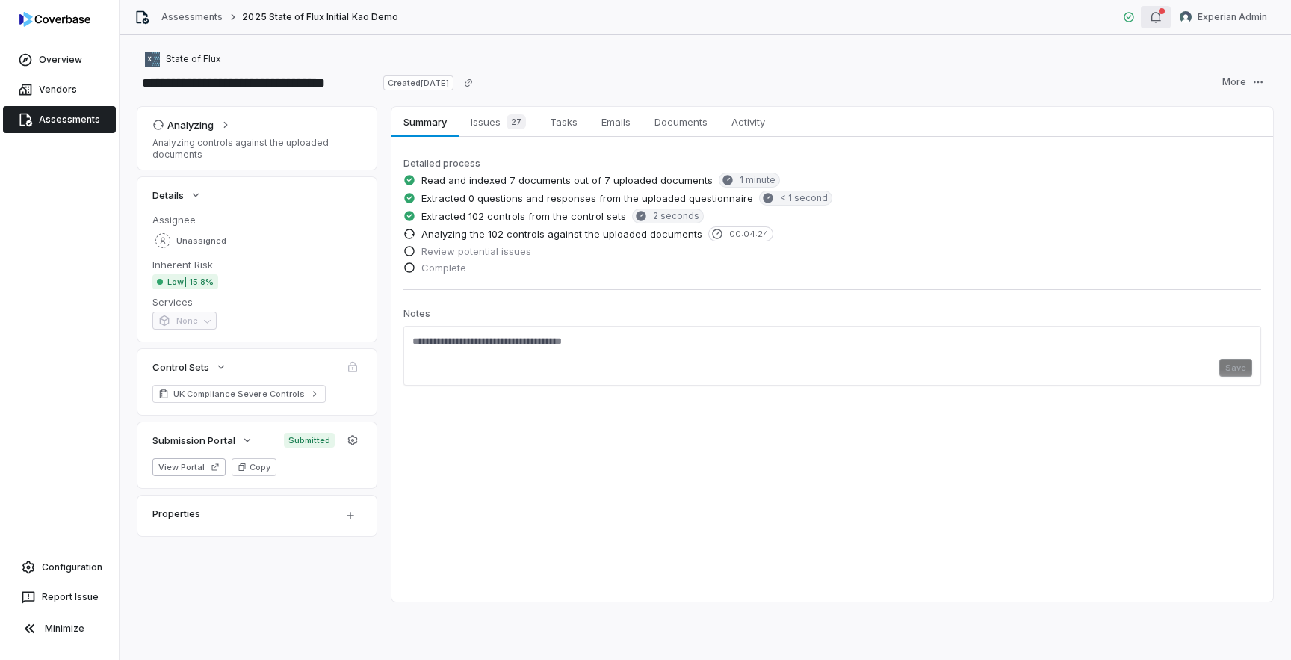
click at [1168, 16] on button "button" at bounding box center [1156, 17] width 30 height 22
click at [1156, 25] on div "button" at bounding box center [1156, 17] width 12 height 18
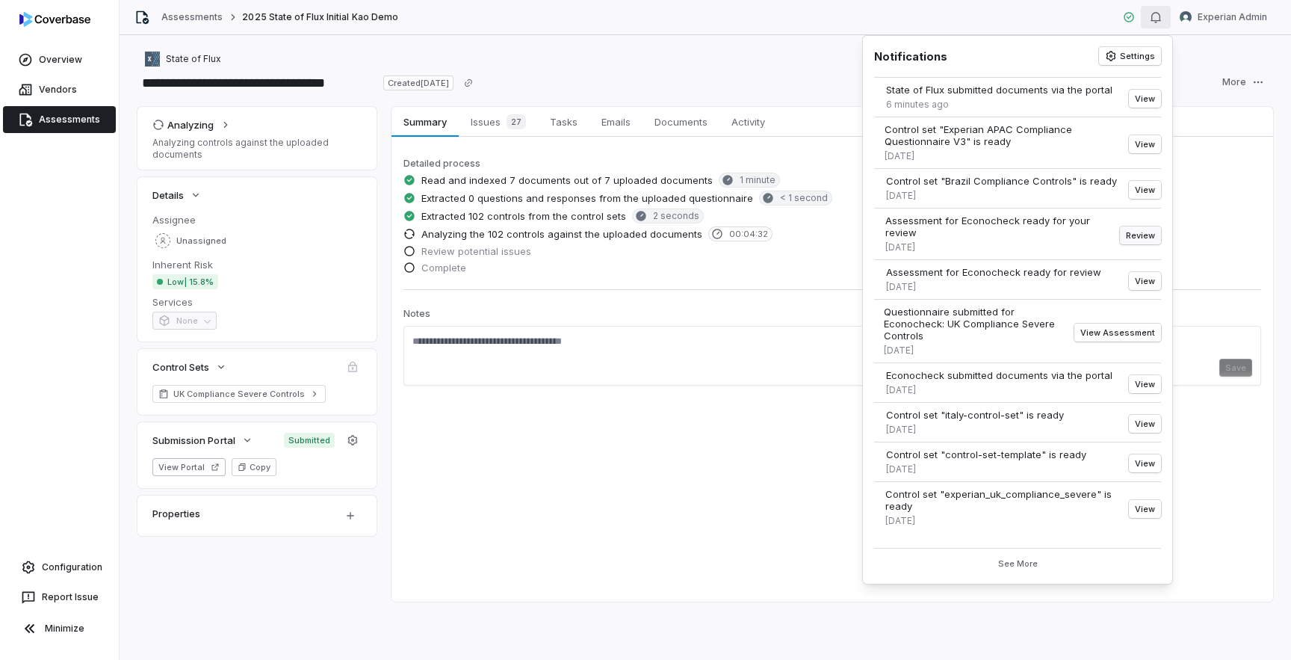
click at [1140, 237] on button "Review" at bounding box center [1140, 235] width 41 height 18
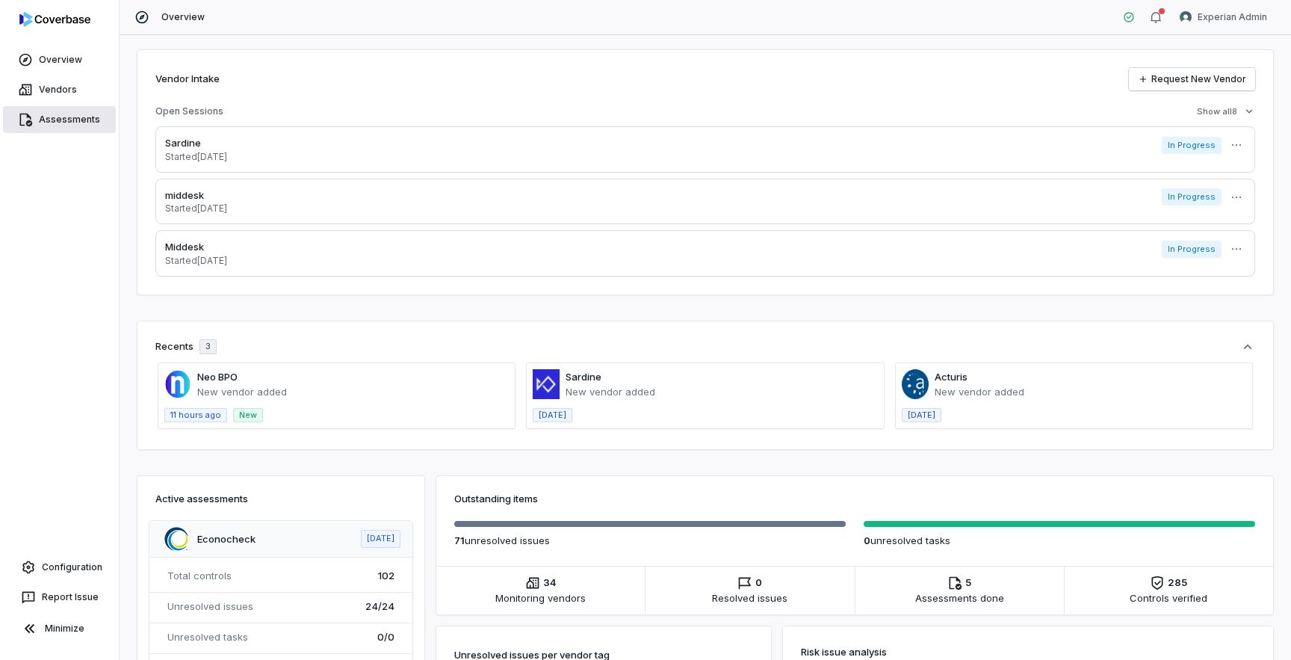
click at [74, 123] on link "Assessments" at bounding box center [59, 119] width 113 height 27
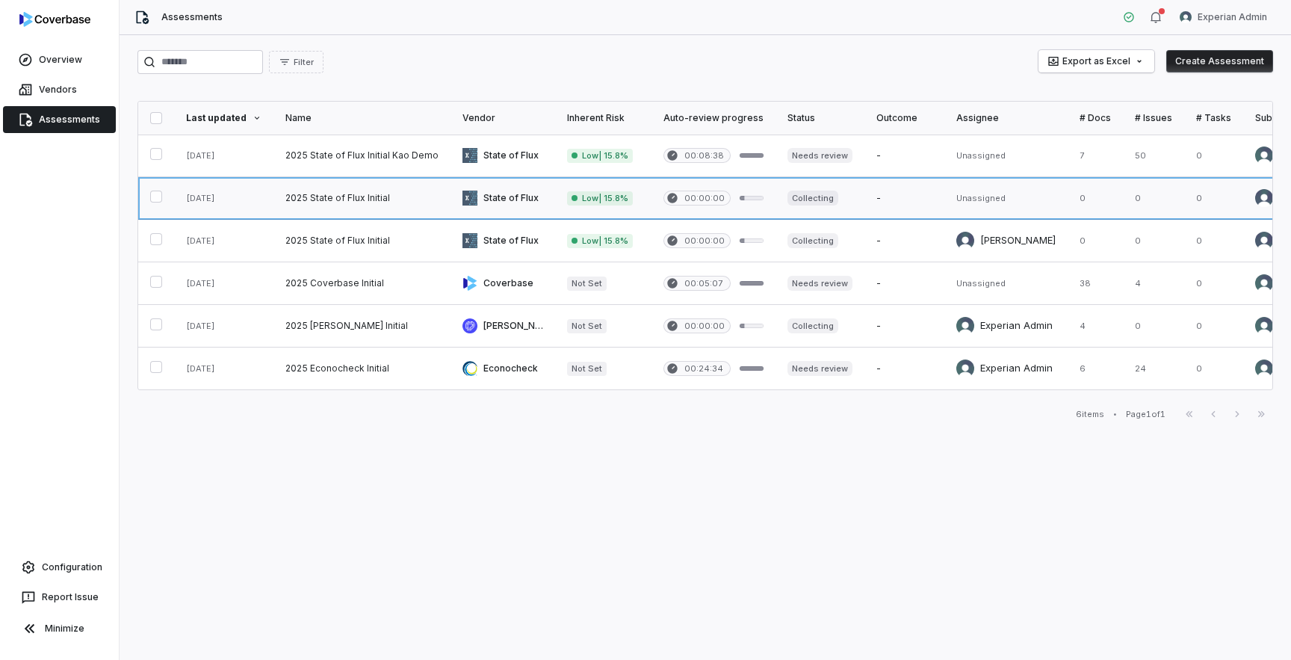
click at [338, 198] on link at bounding box center [361, 198] width 177 height 42
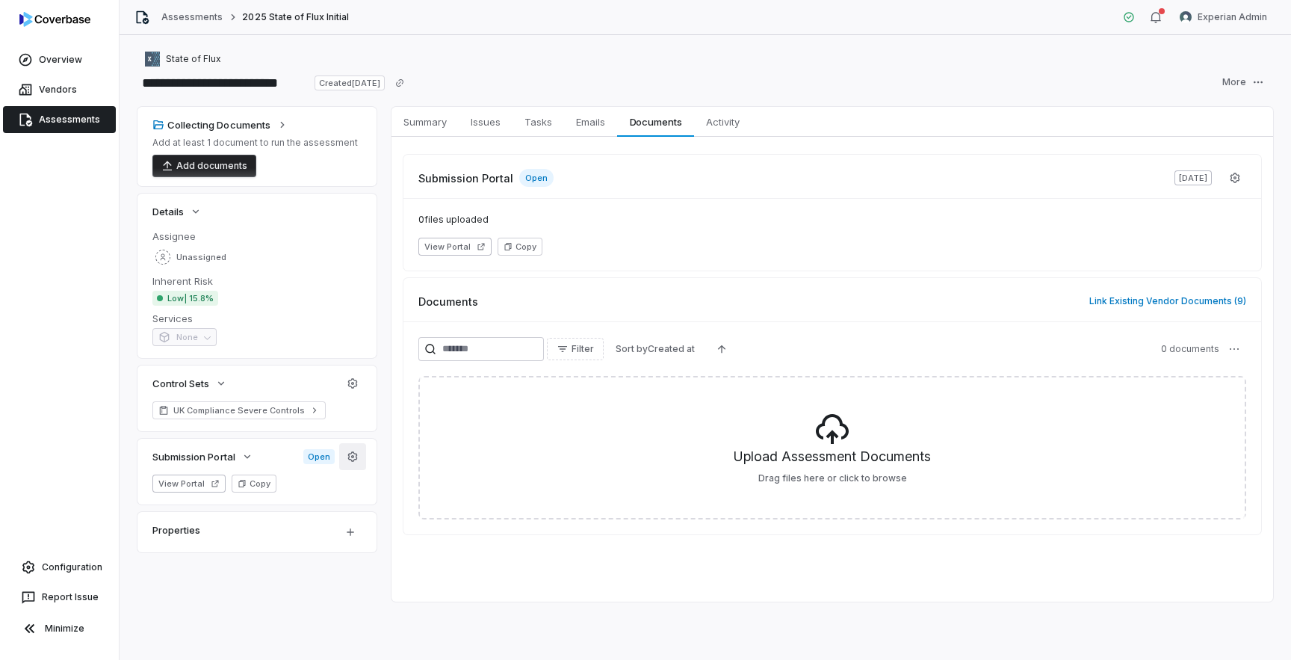
click at [352, 462] on icon "button" at bounding box center [353, 457] width 12 height 12
click at [56, 94] on link "Vendors" at bounding box center [59, 89] width 113 height 27
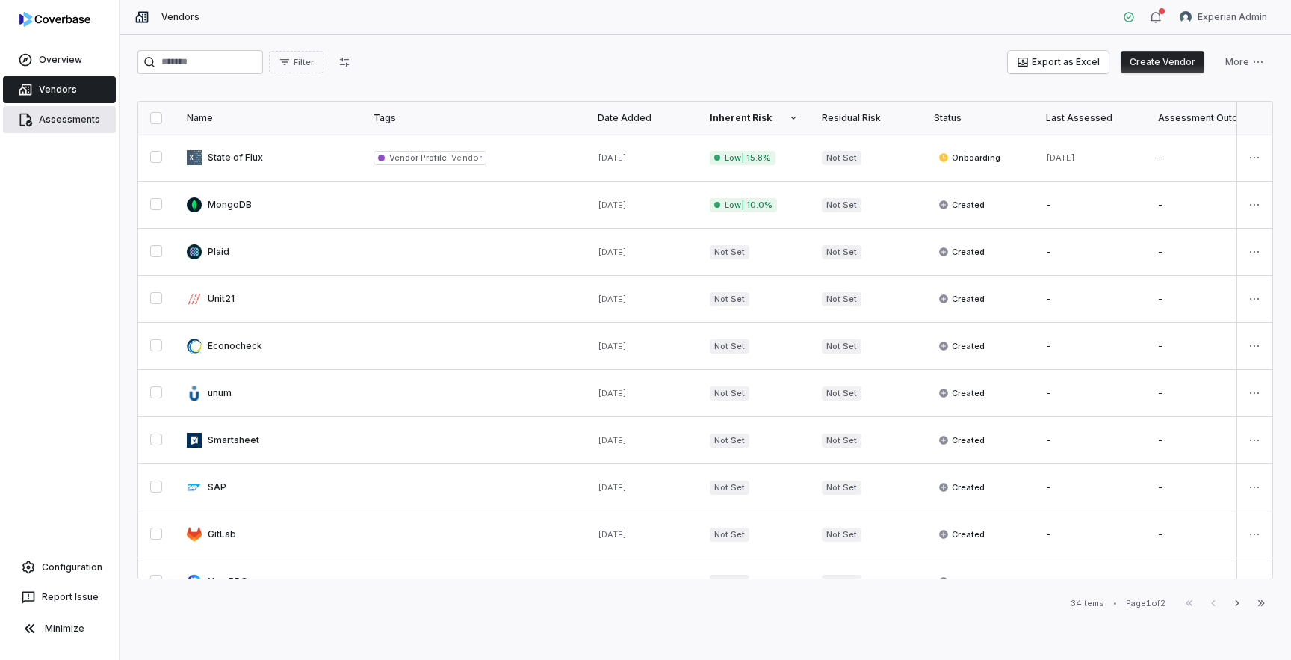
click at [59, 122] on link "Assessments" at bounding box center [59, 119] width 113 height 27
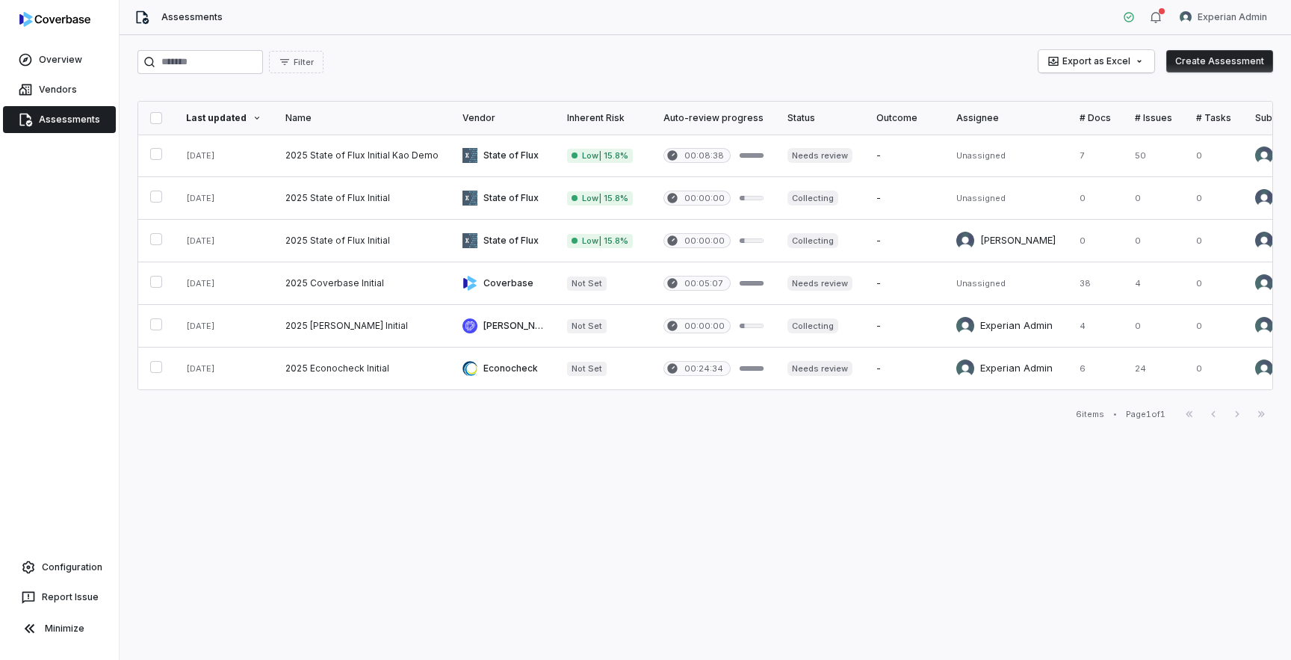
click at [1220, 63] on button "Create Assessment" at bounding box center [1219, 61] width 107 height 22
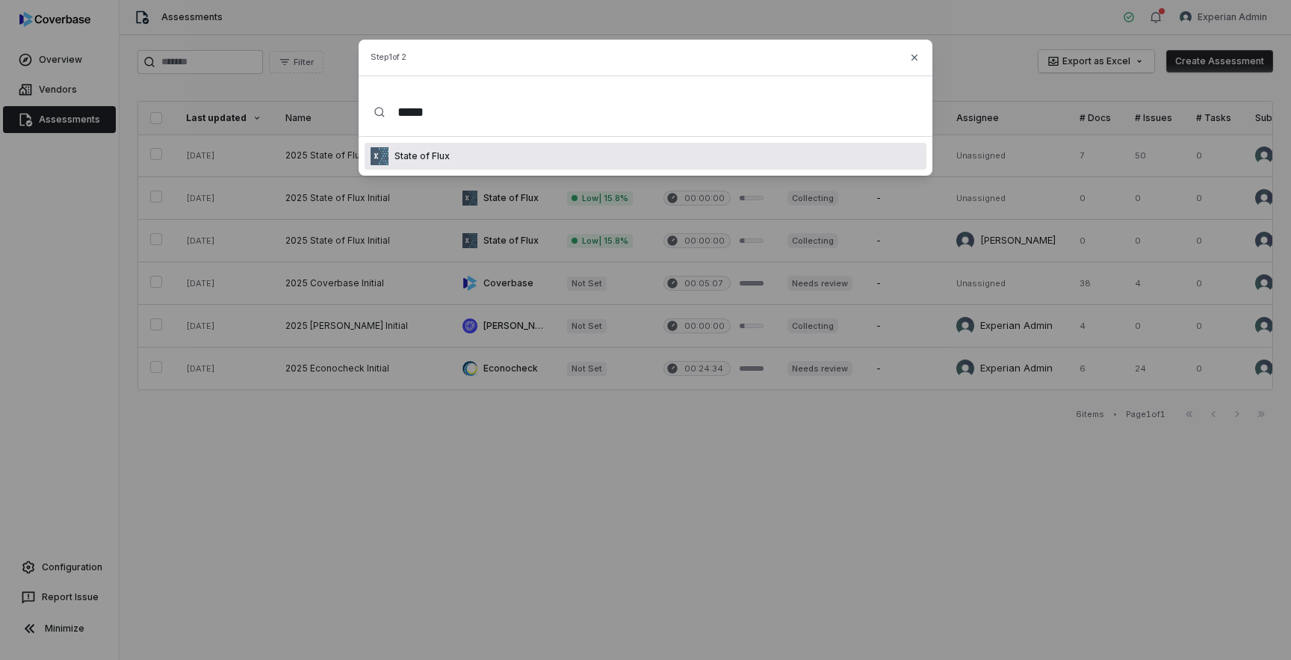
type input "*****"
click at [479, 163] on div "State of Flux" at bounding box center [646, 156] width 562 height 27
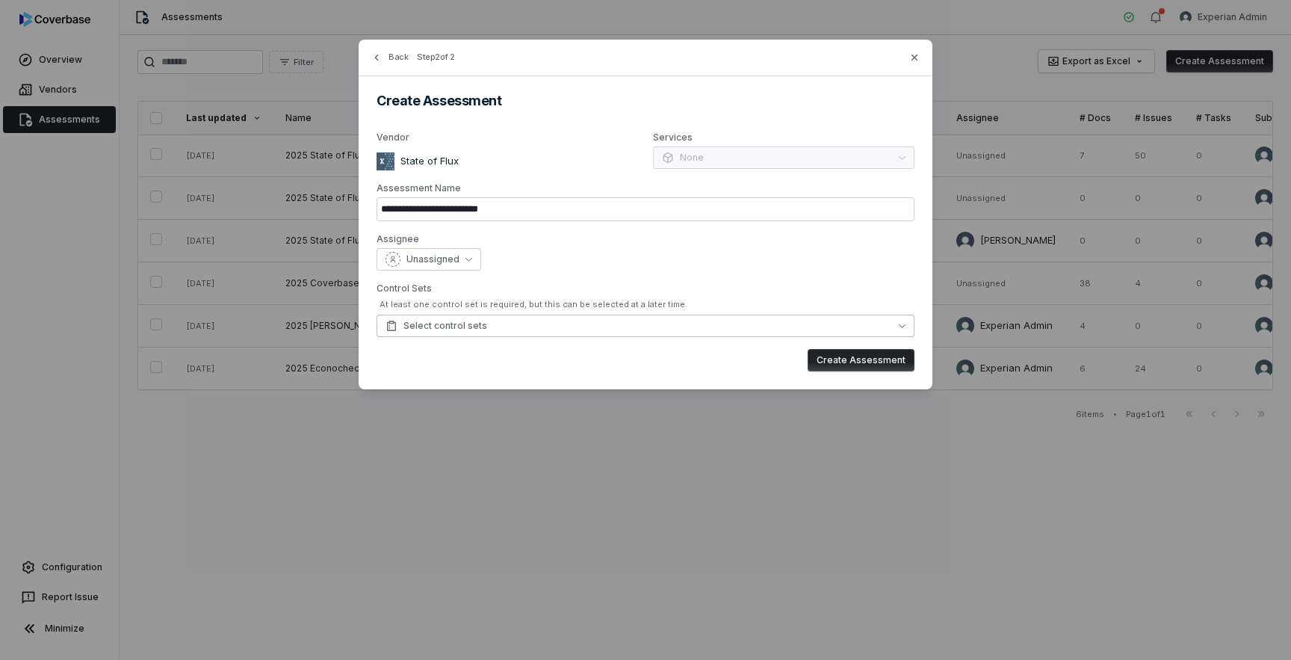
click at [521, 324] on button "Select control sets" at bounding box center [646, 326] width 538 height 22
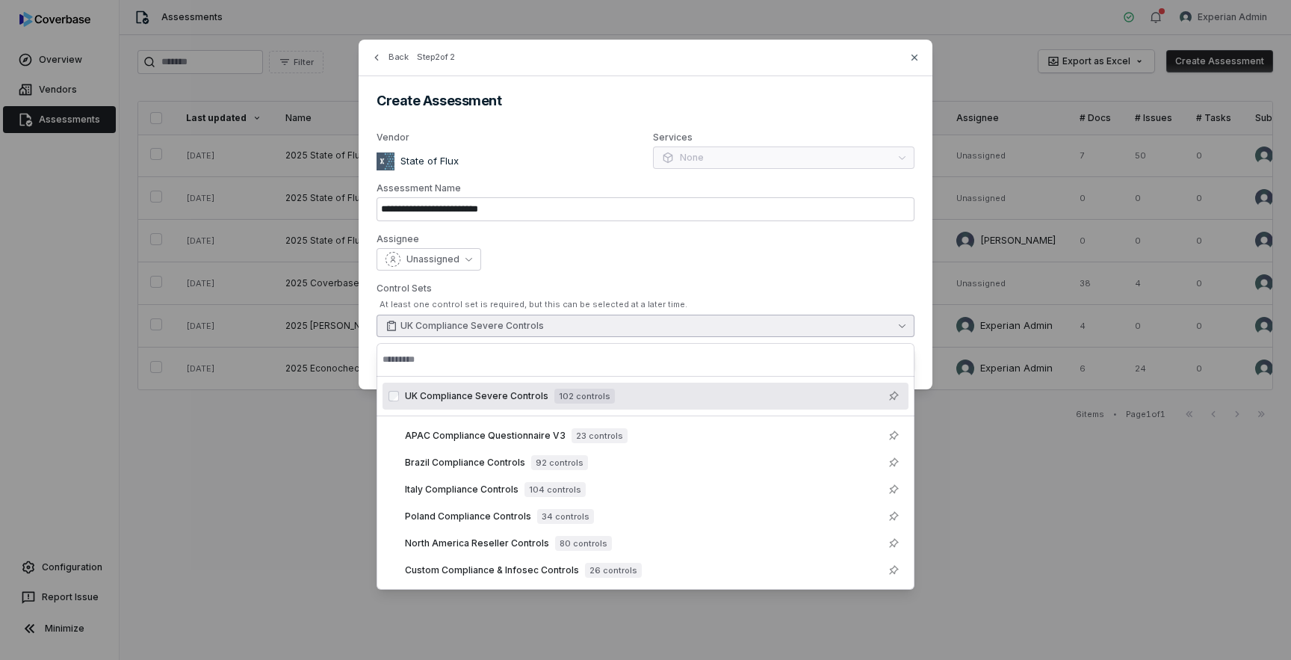
click at [663, 270] on div "**********" at bounding box center [646, 215] width 574 height 350
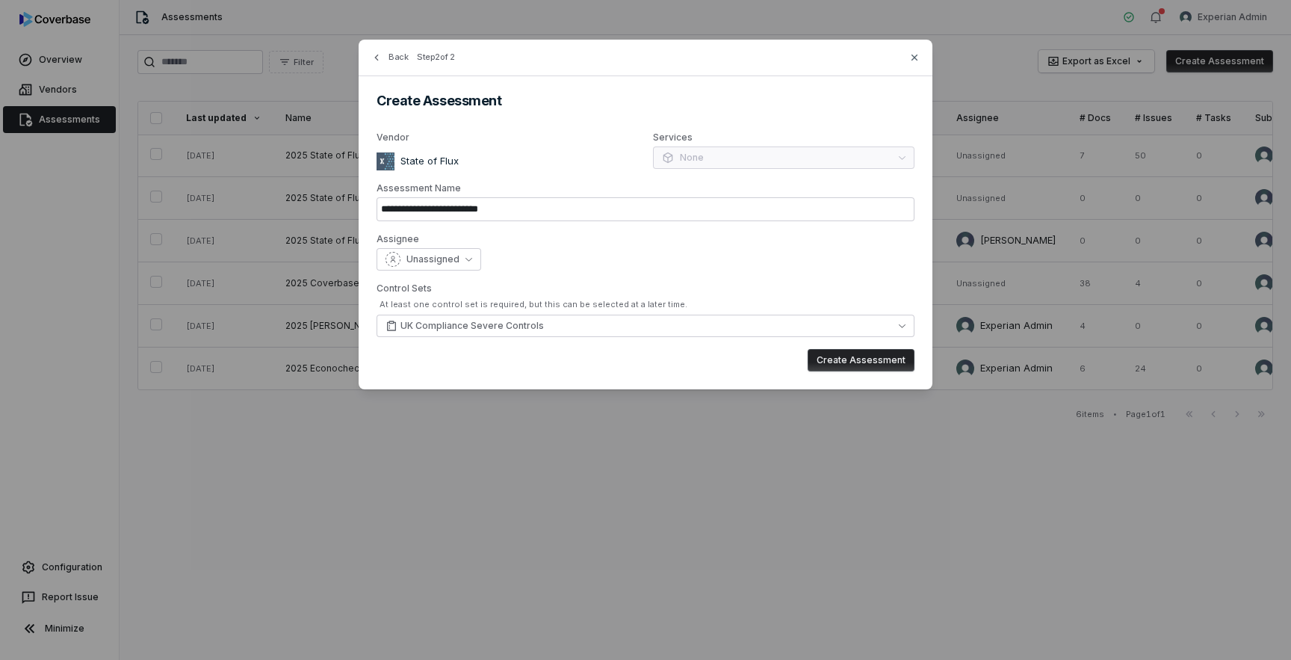
click at [879, 361] on button "Create Assessment" at bounding box center [861, 360] width 107 height 22
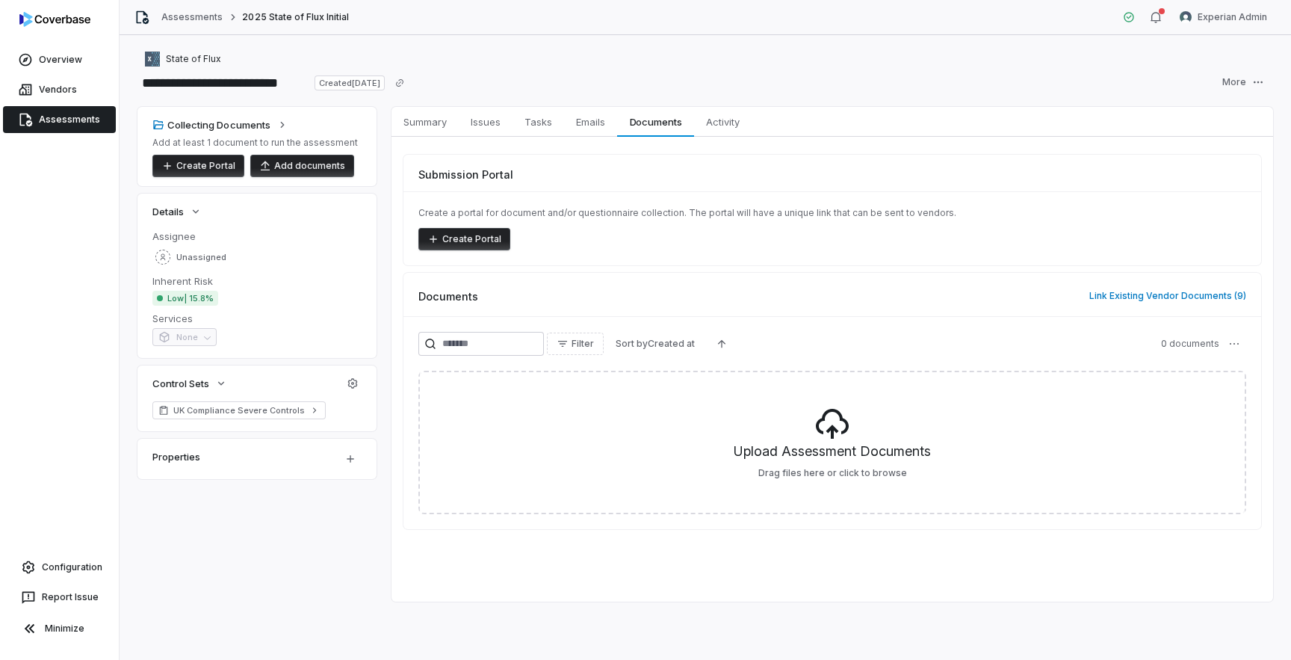
click at [480, 240] on button "Create Portal" at bounding box center [464, 239] width 92 height 22
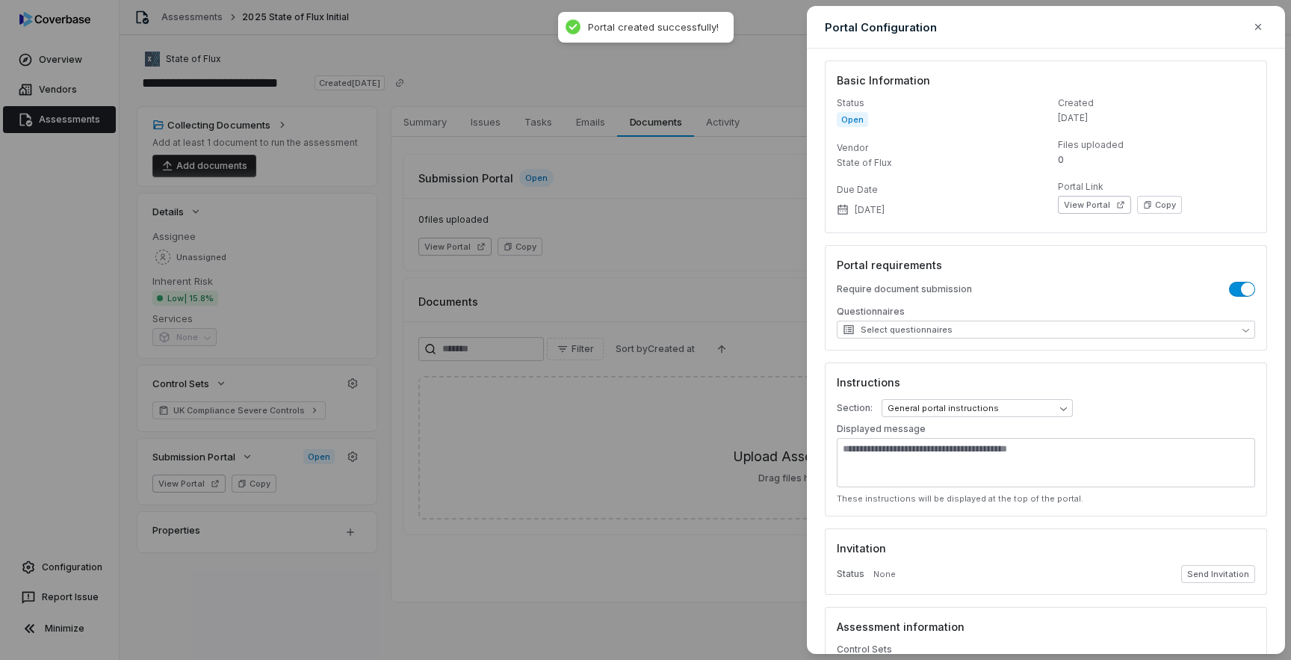
scroll to position [38, 0]
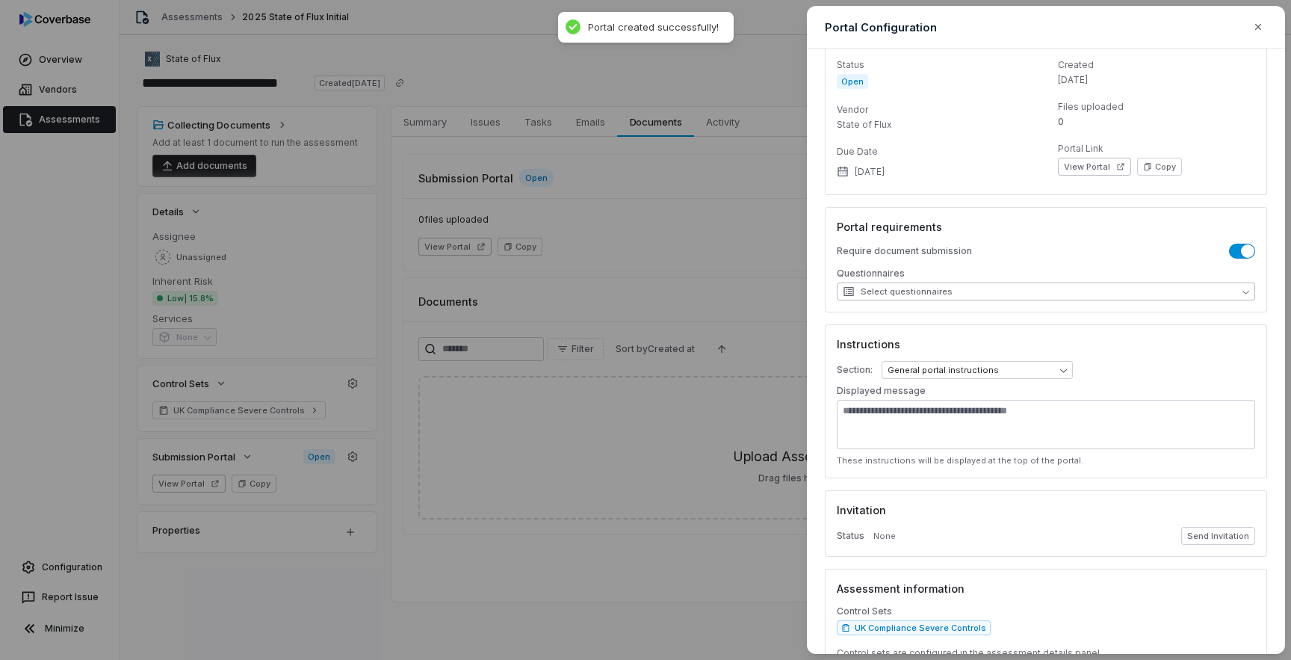
click at [959, 297] on button "Select questionnaires" at bounding box center [1046, 291] width 418 height 18
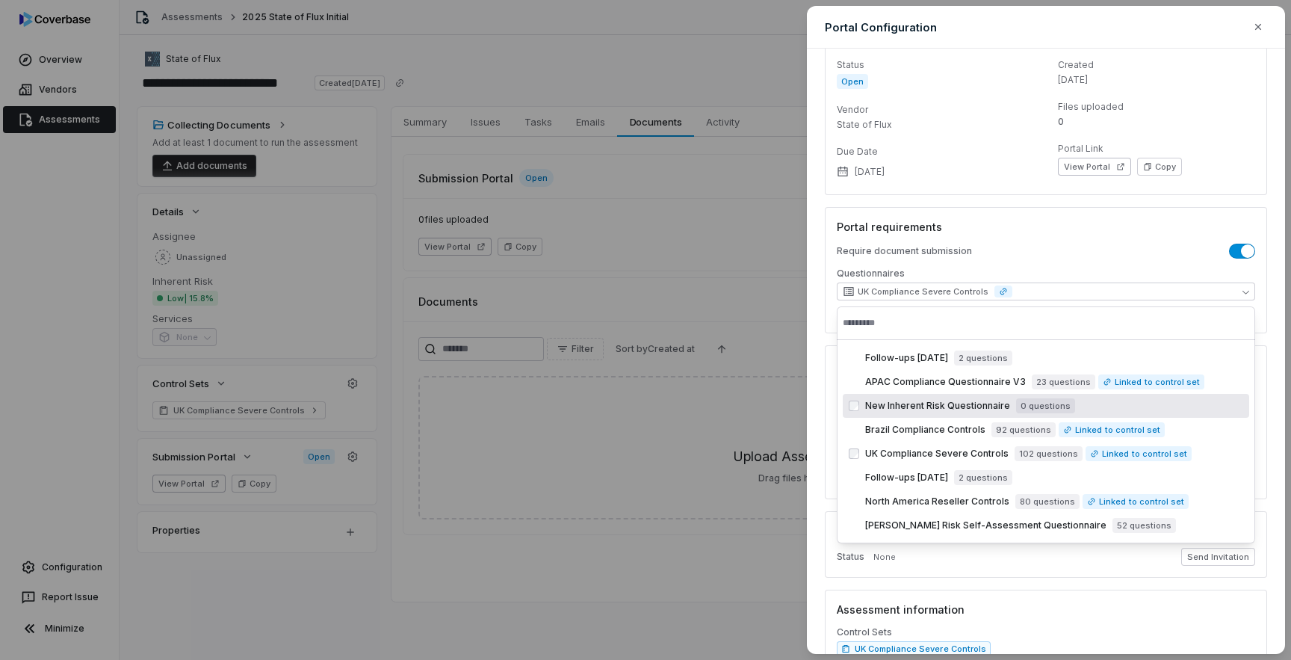
click at [1071, 258] on div "Require document submission" at bounding box center [1046, 251] width 418 height 15
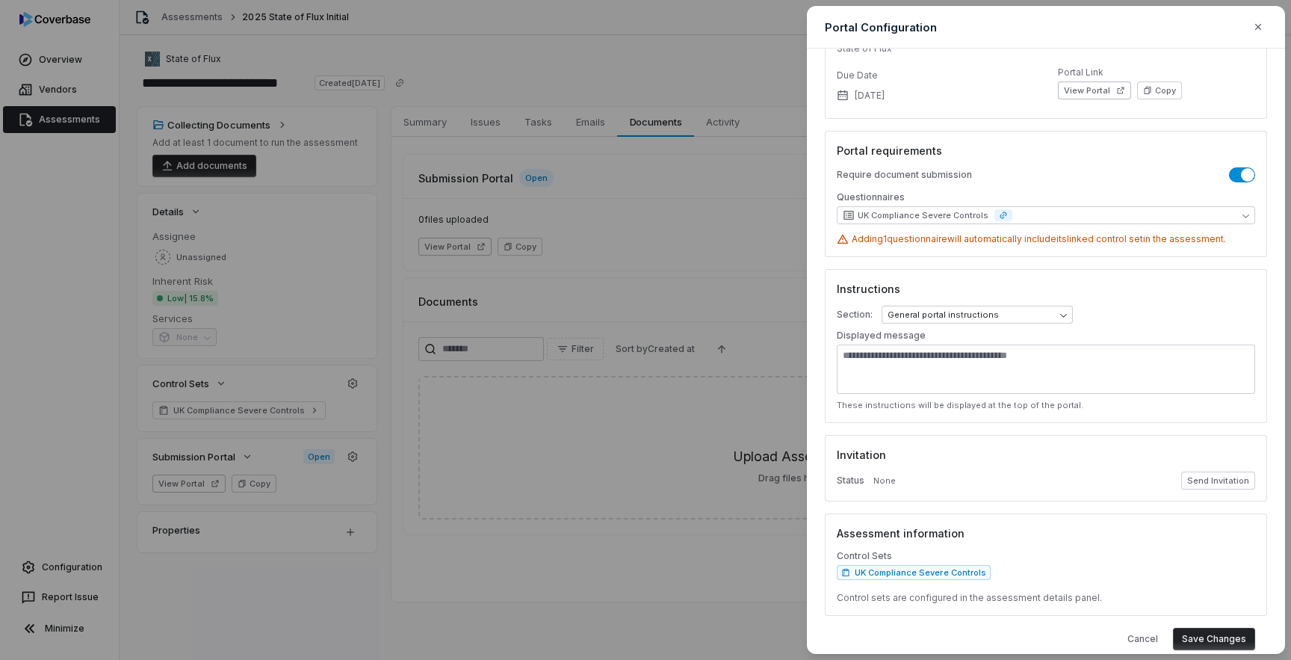
scroll to position [134, 0]
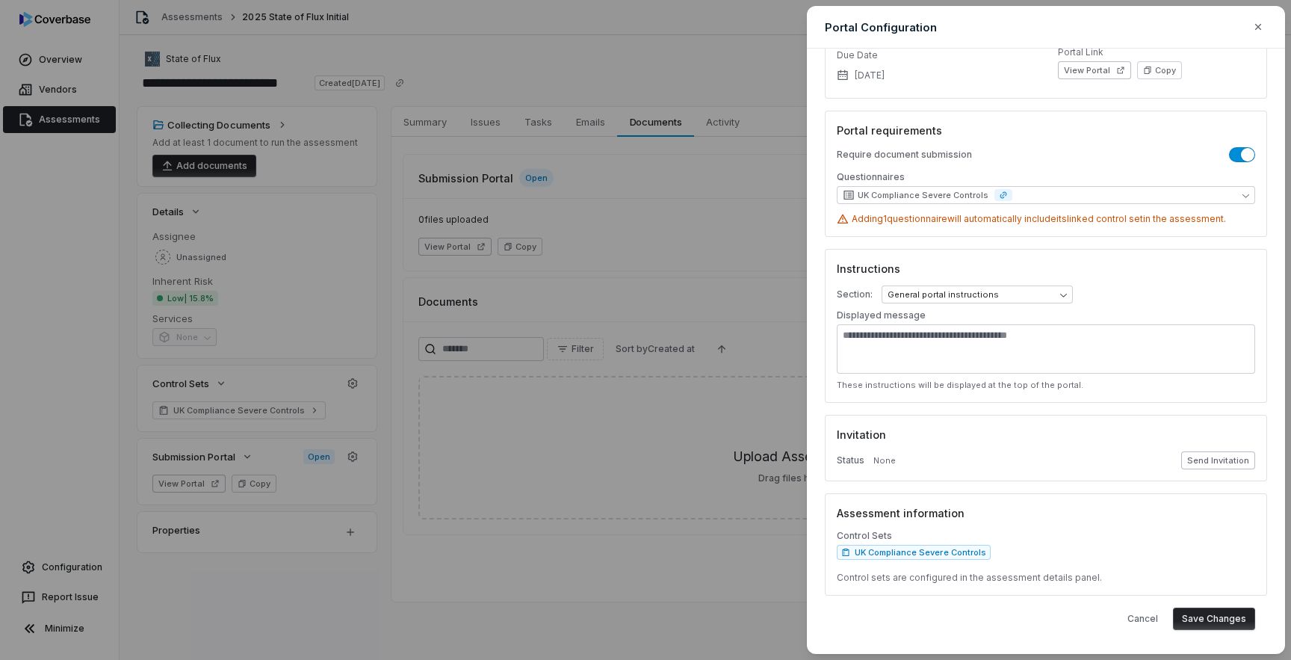
click at [1219, 461] on button "Send Invitation" at bounding box center [1218, 460] width 74 height 18
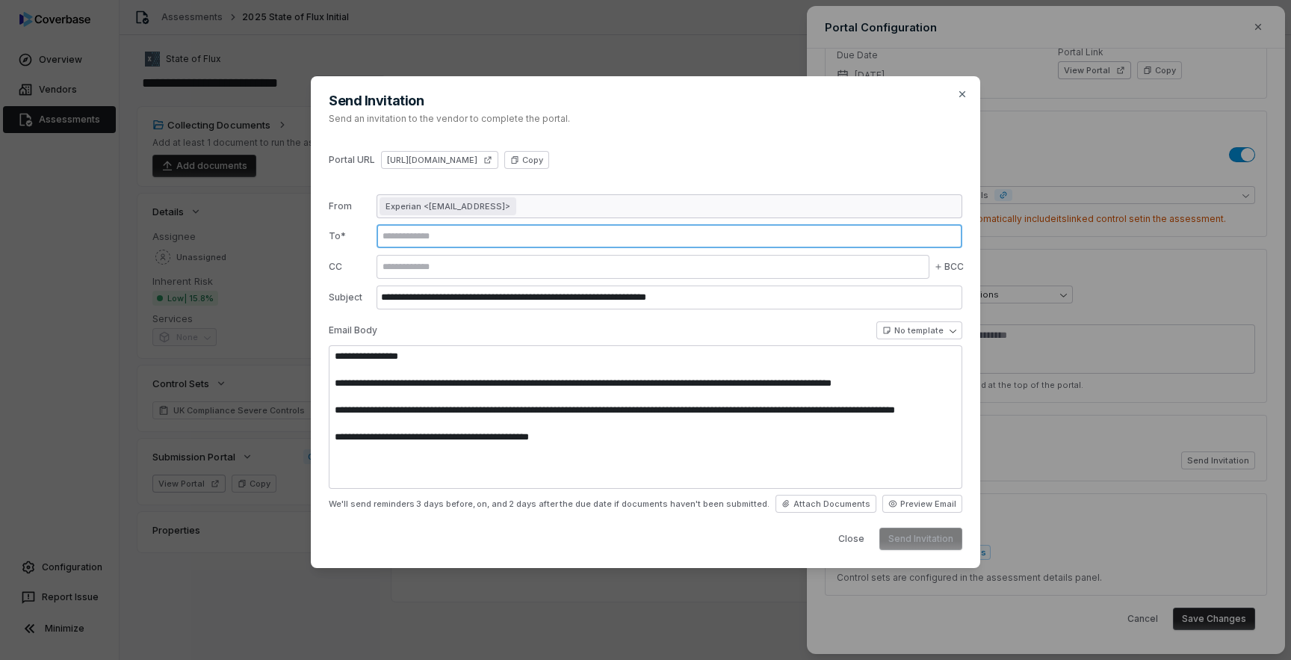
click at [570, 237] on input "text" at bounding box center [670, 236] width 580 height 12
type textarea "**********"
type input "**********"
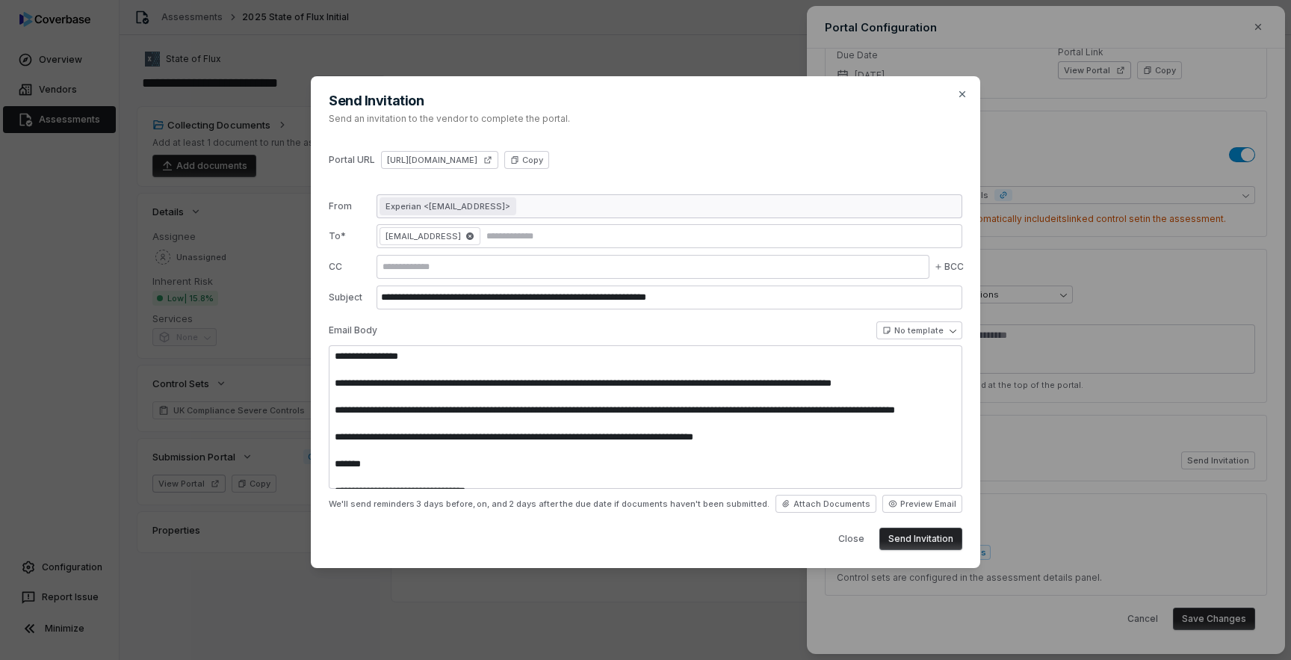
click at [709, 163] on div "Portal URL https://dashboard.coverbase.app/portal/GV7vPVqH Copy" at bounding box center [646, 160] width 634 height 18
click at [930, 539] on button "Send Invitation" at bounding box center [920, 538] width 83 height 22
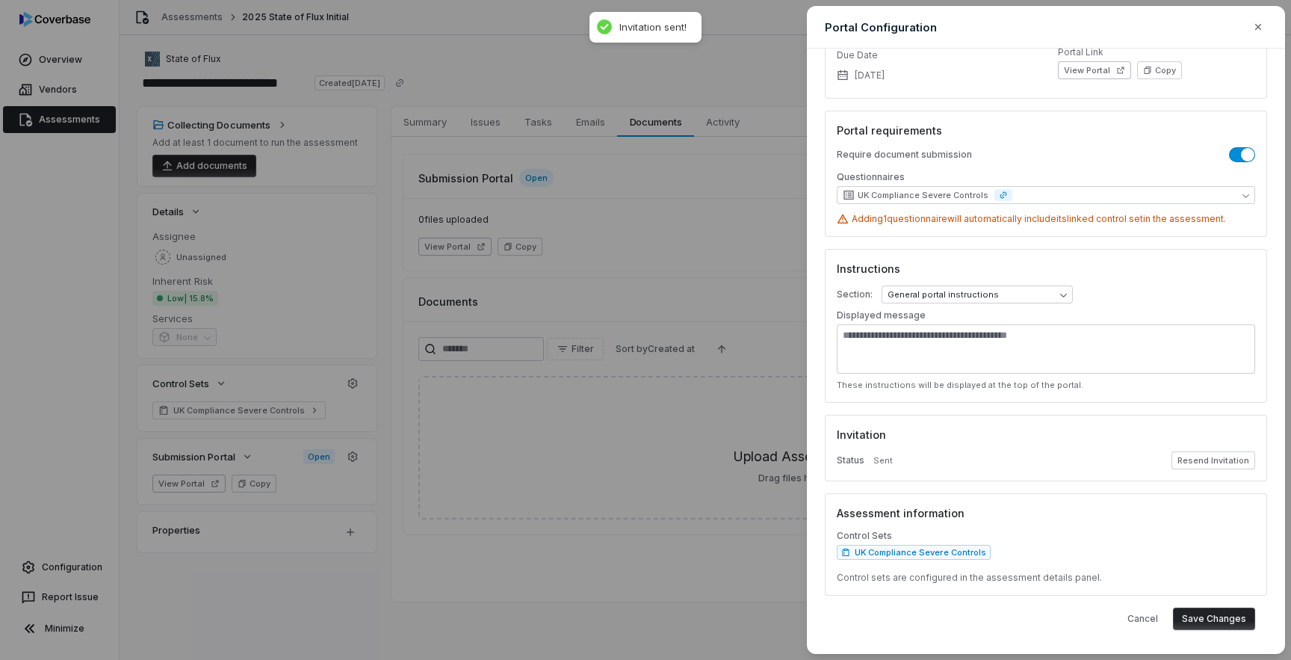
click at [1220, 621] on button "Save Changes" at bounding box center [1214, 618] width 82 height 22
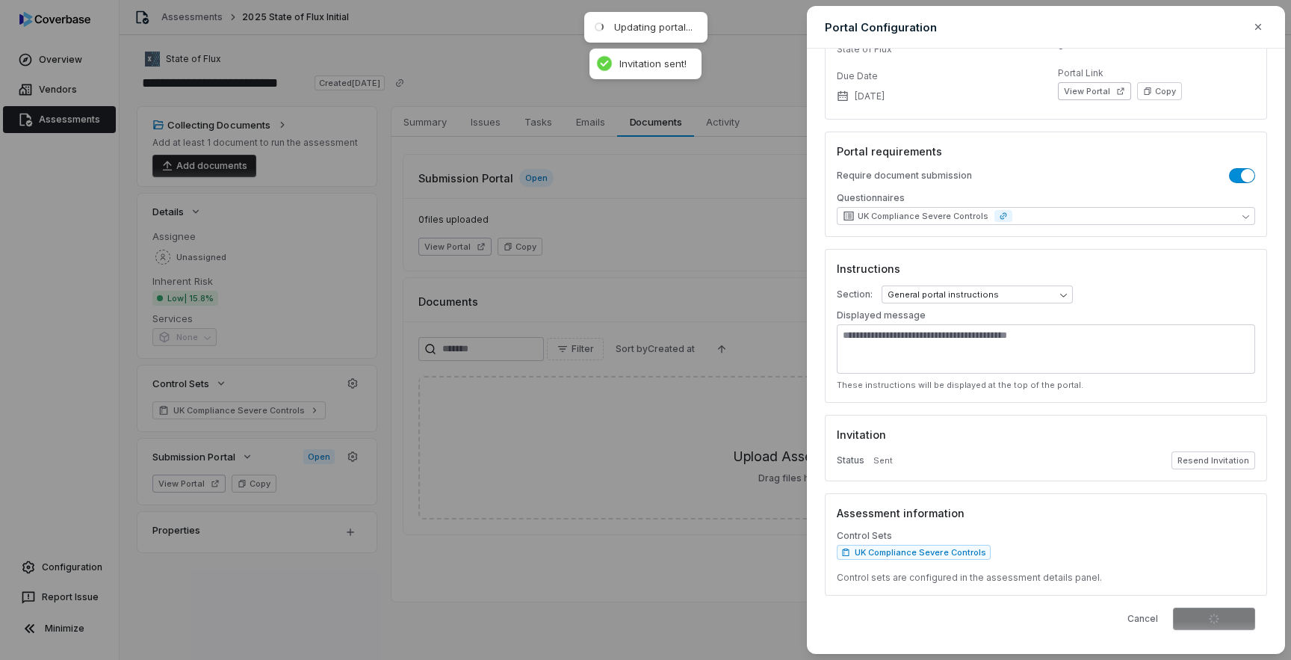
scroll to position [114, 0]
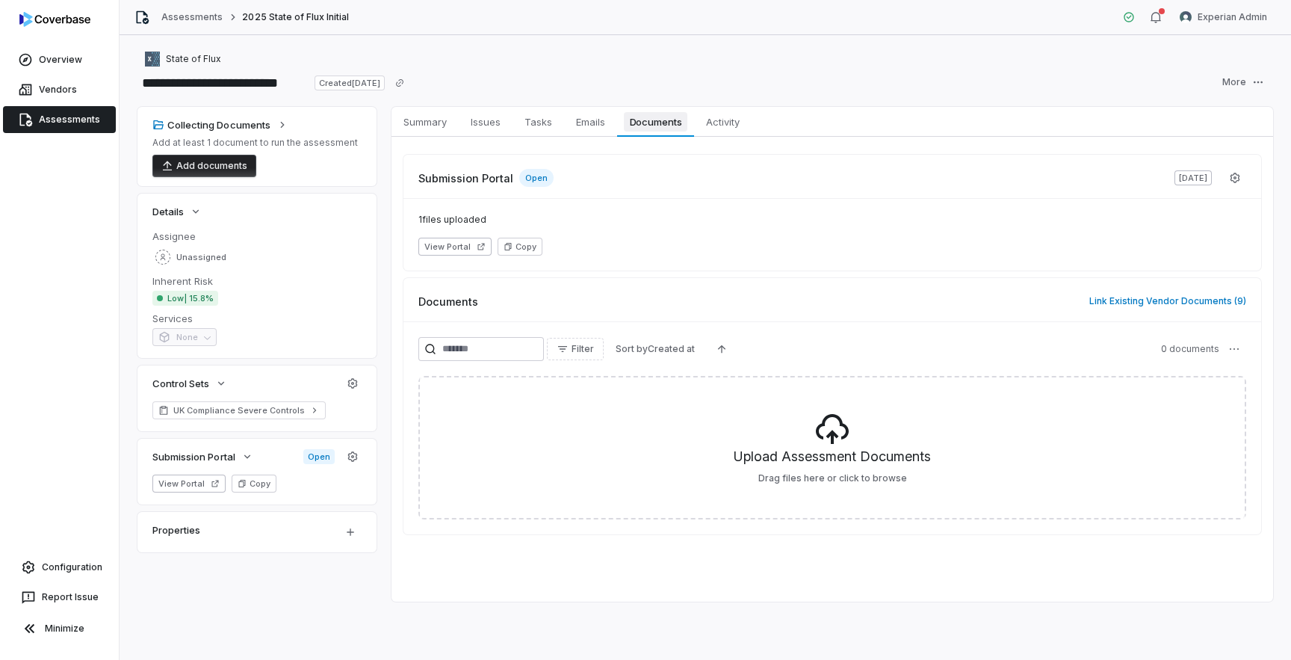
click at [659, 129] on span "Documents" at bounding box center [656, 121] width 64 height 19
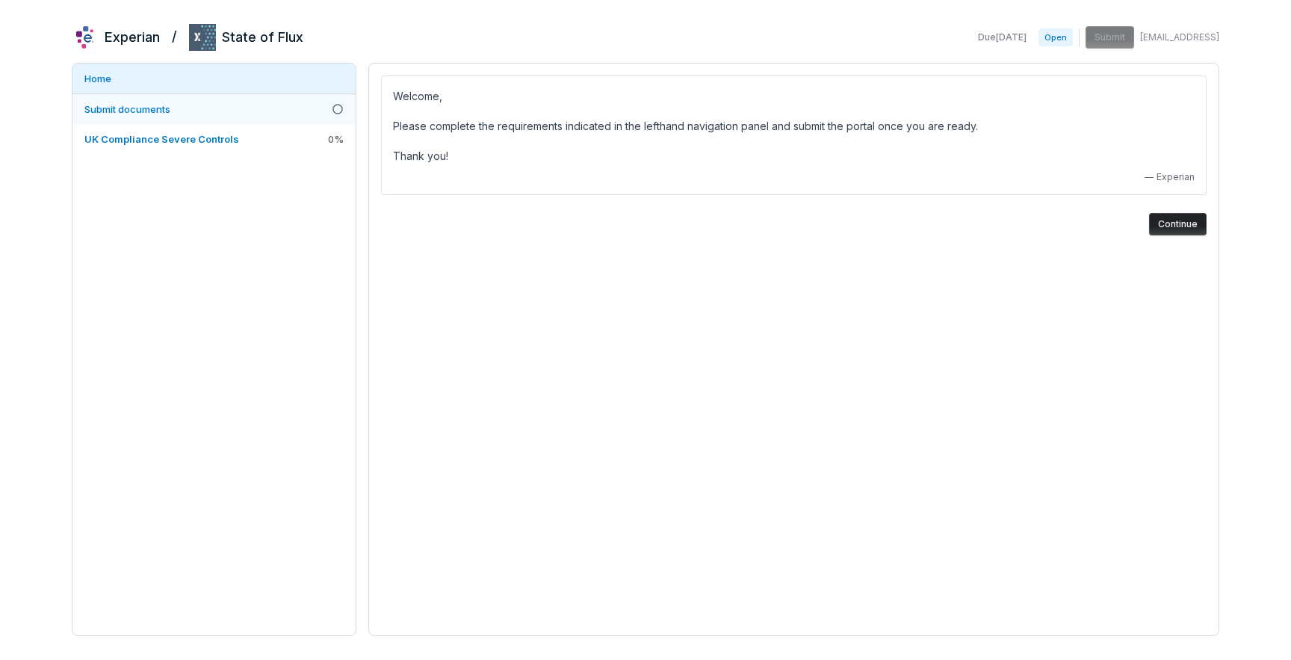
click at [201, 112] on link "Submit documents" at bounding box center [213, 109] width 283 height 30
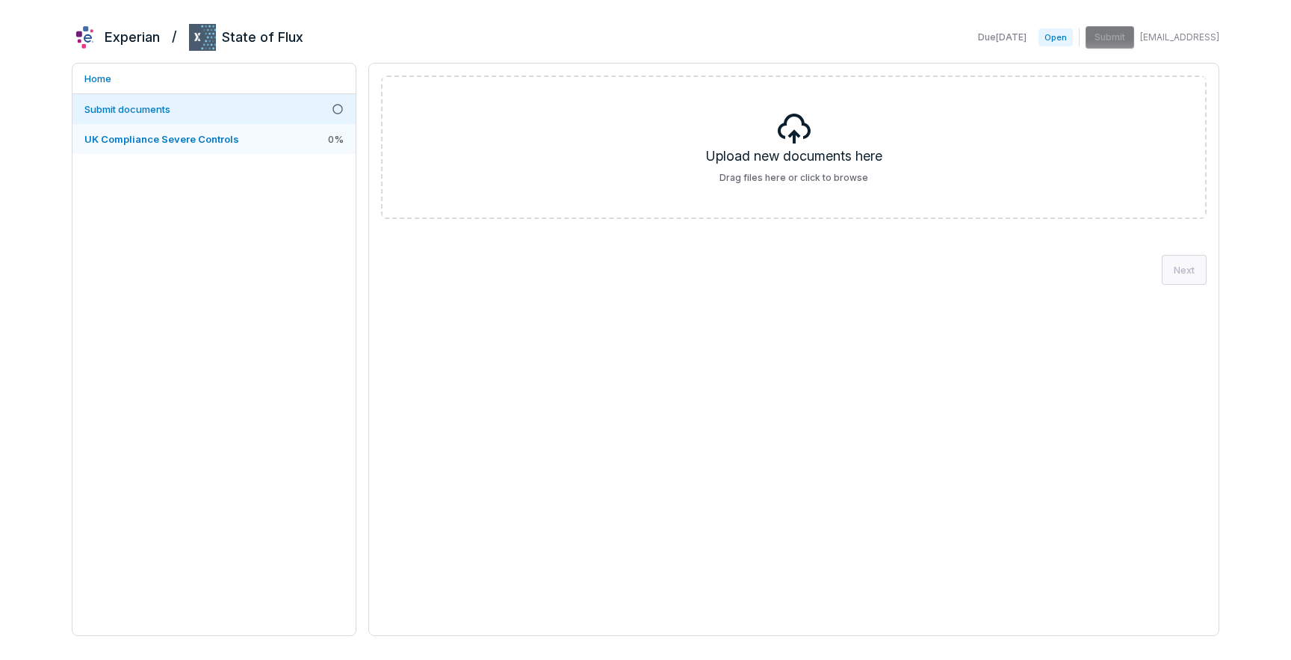
click at [250, 147] on link "UK Compliance Severe Controls 0 %" at bounding box center [213, 139] width 283 height 30
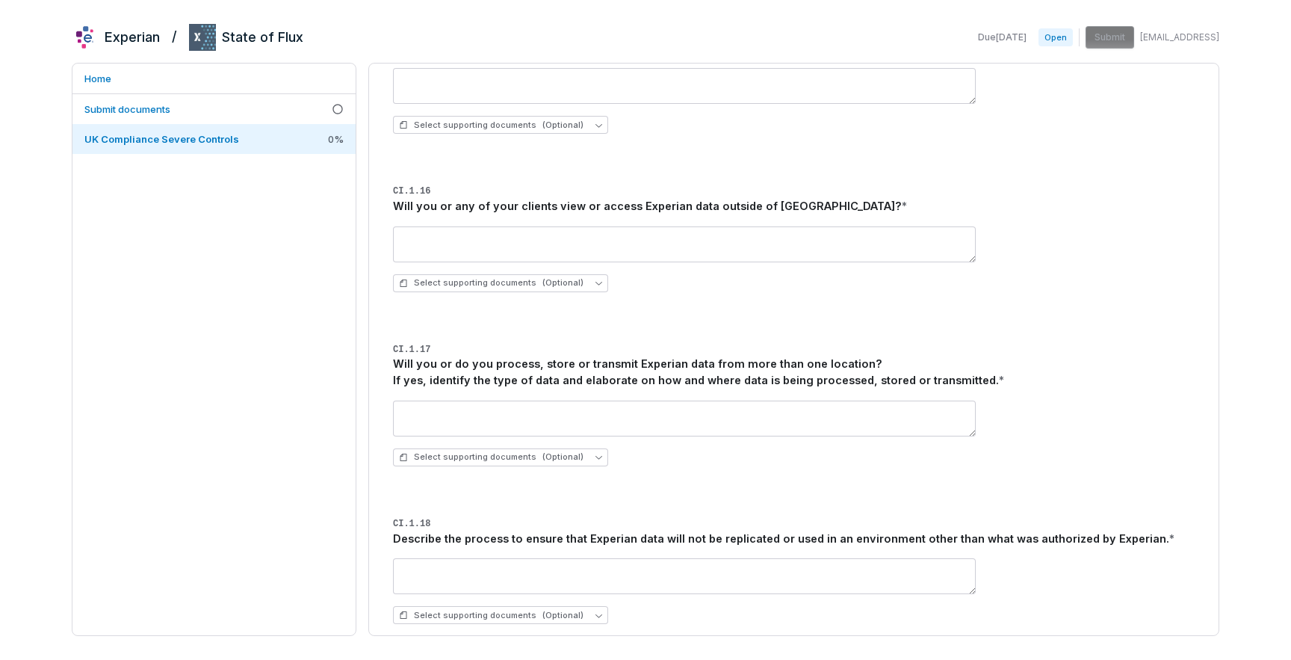
scroll to position [2383, 0]
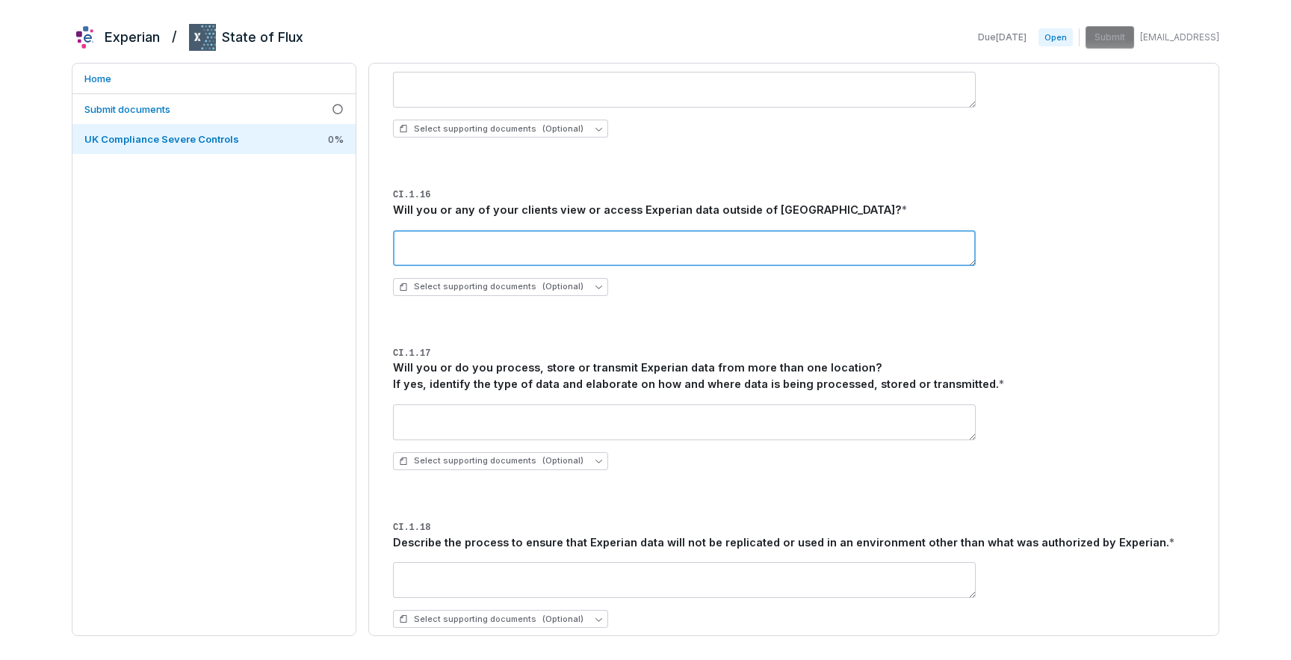
click at [477, 250] on textarea at bounding box center [684, 248] width 583 height 36
type textarea "********"
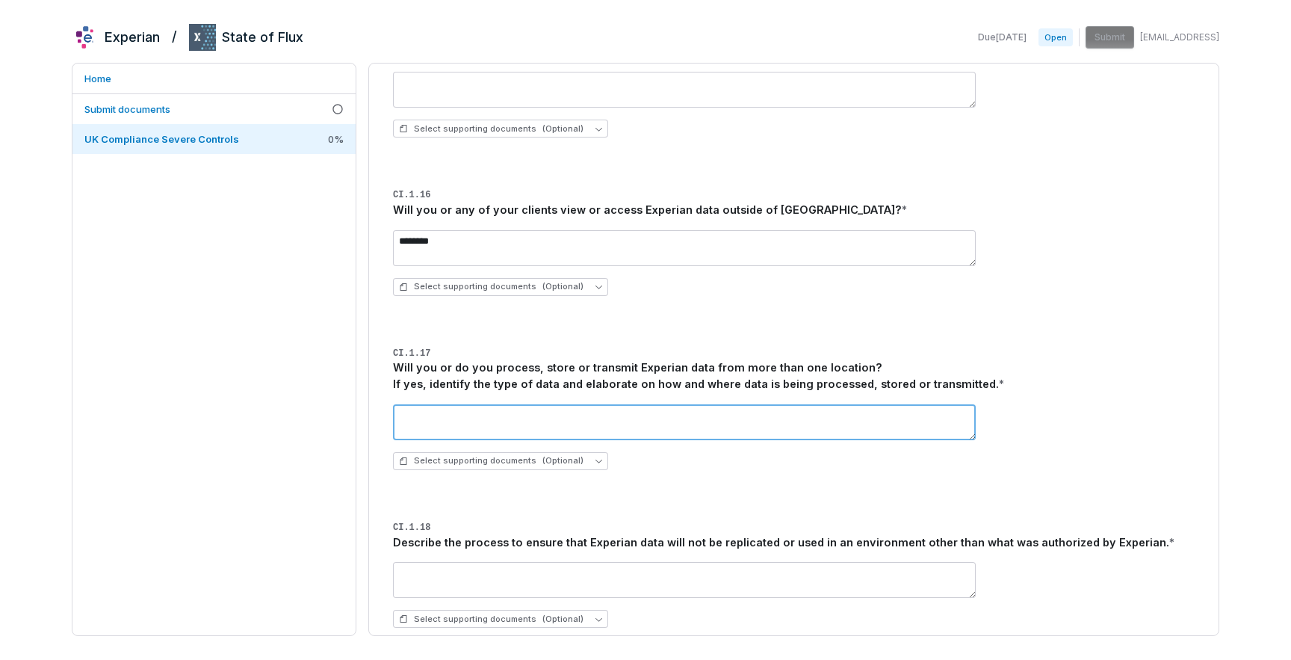
click at [515, 431] on textarea at bounding box center [684, 422] width 583 height 36
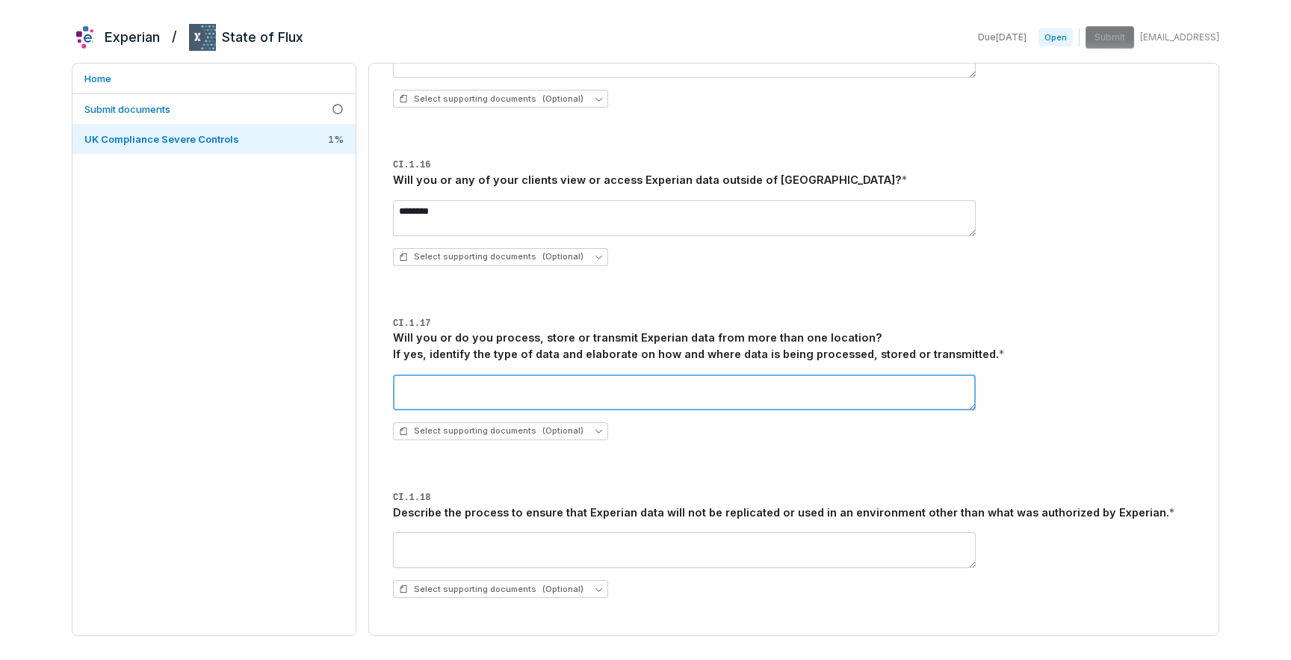
scroll to position [2441, 0]
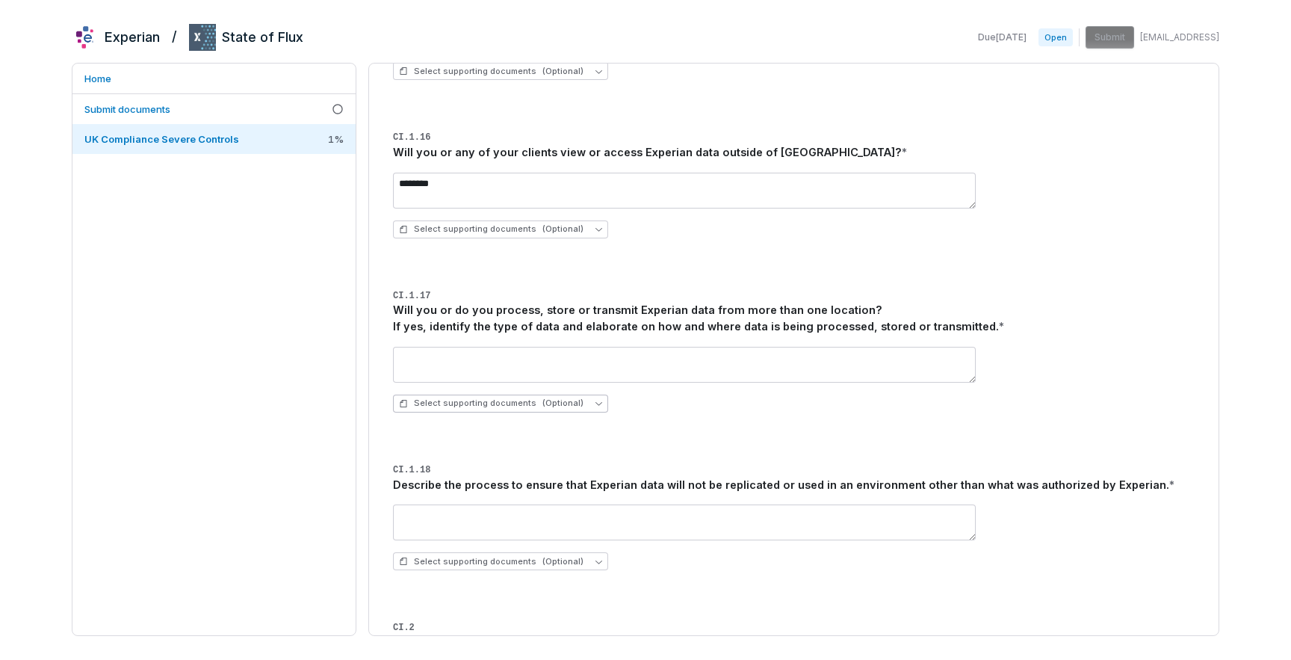
click at [526, 407] on span "Select supporting documents (Optional)" at bounding box center [491, 402] width 185 height 11
click at [533, 480] on div "Upload new document" at bounding box center [496, 477] width 194 height 24
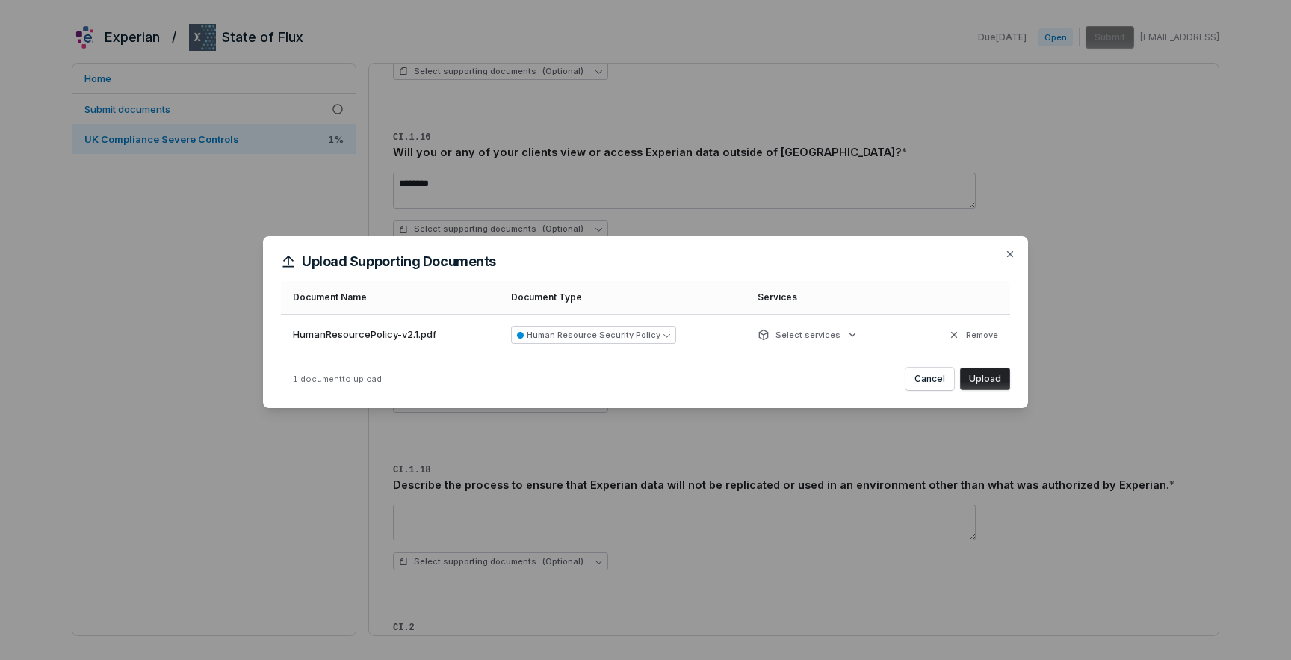
click at [996, 376] on button "Upload" at bounding box center [985, 379] width 50 height 22
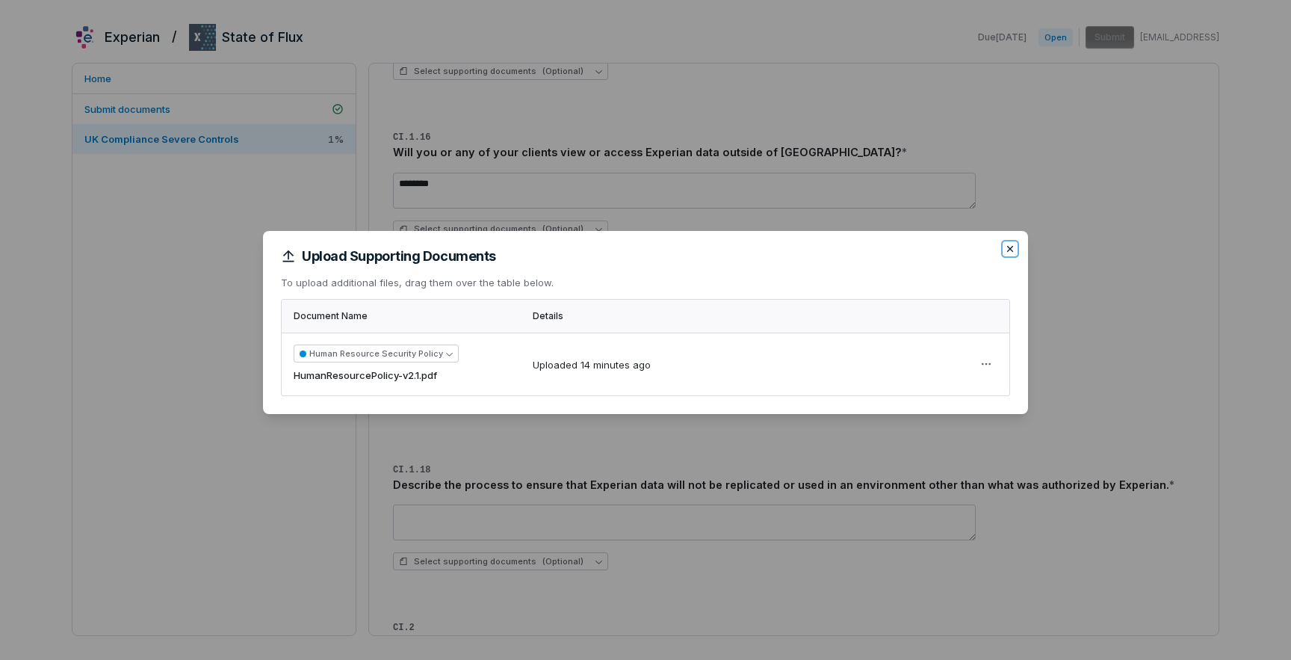
click at [1009, 248] on icon "button" at bounding box center [1010, 248] width 6 height 6
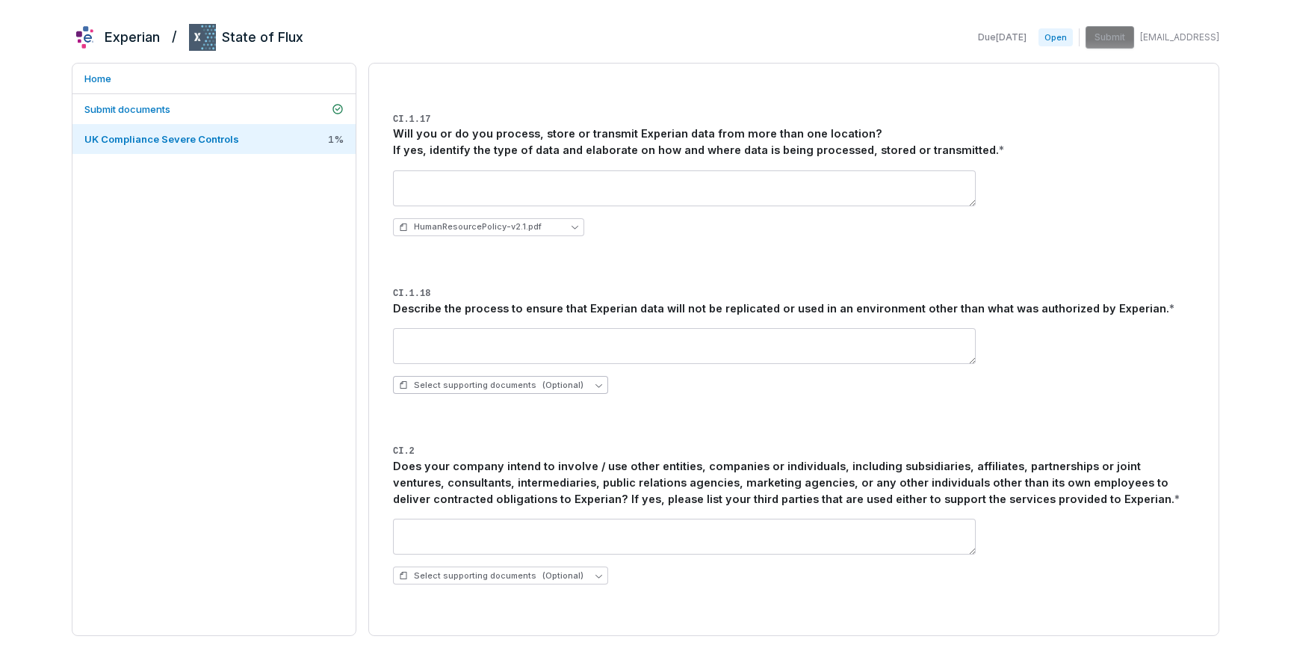
scroll to position [2675, 0]
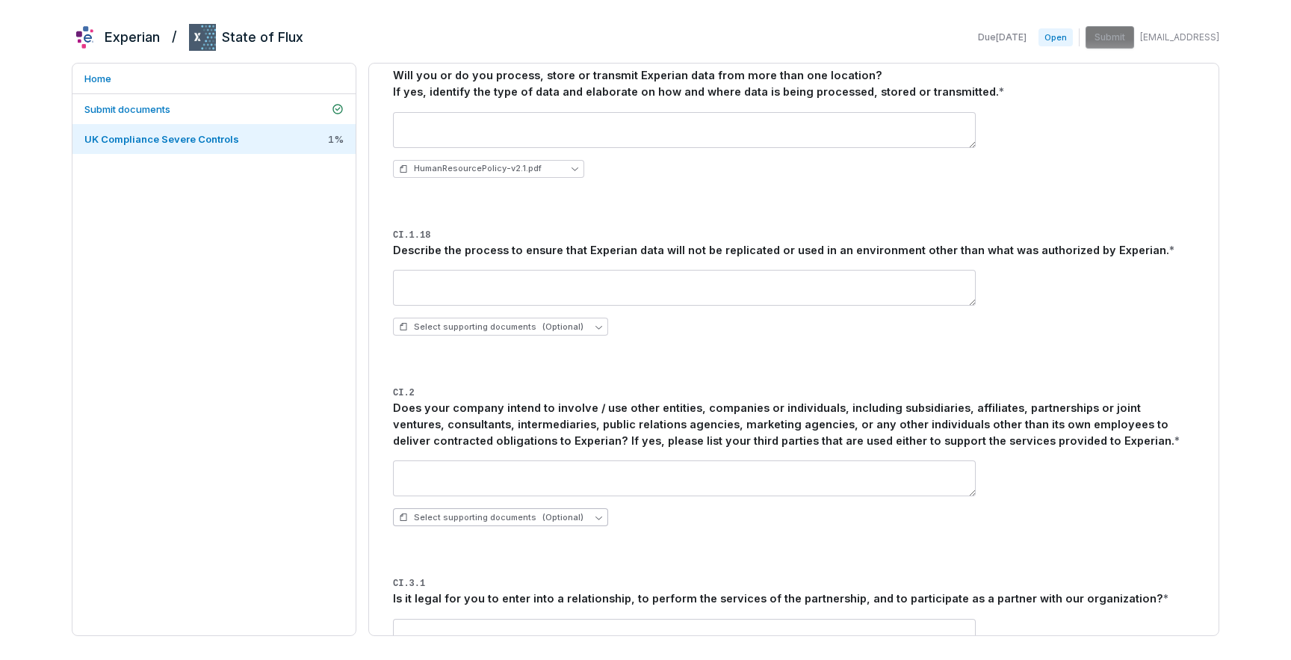
click at [574, 520] on span "(Optional)" at bounding box center [562, 517] width 41 height 11
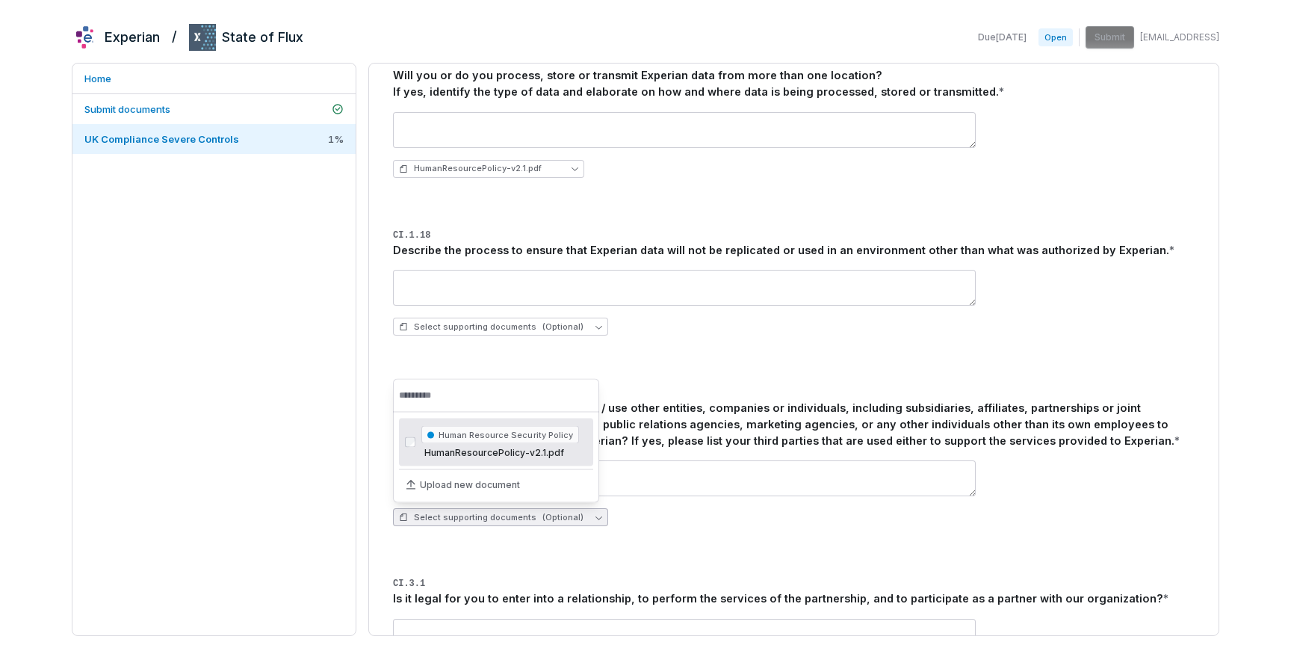
click at [452, 453] on span "HumanResourcePolicy-v2.1.pdf" at bounding box center [500, 453] width 158 height 12
click at [651, 516] on div "HumanResourcePolicy-v2.1.pdf" at bounding box center [794, 517] width 802 height 18
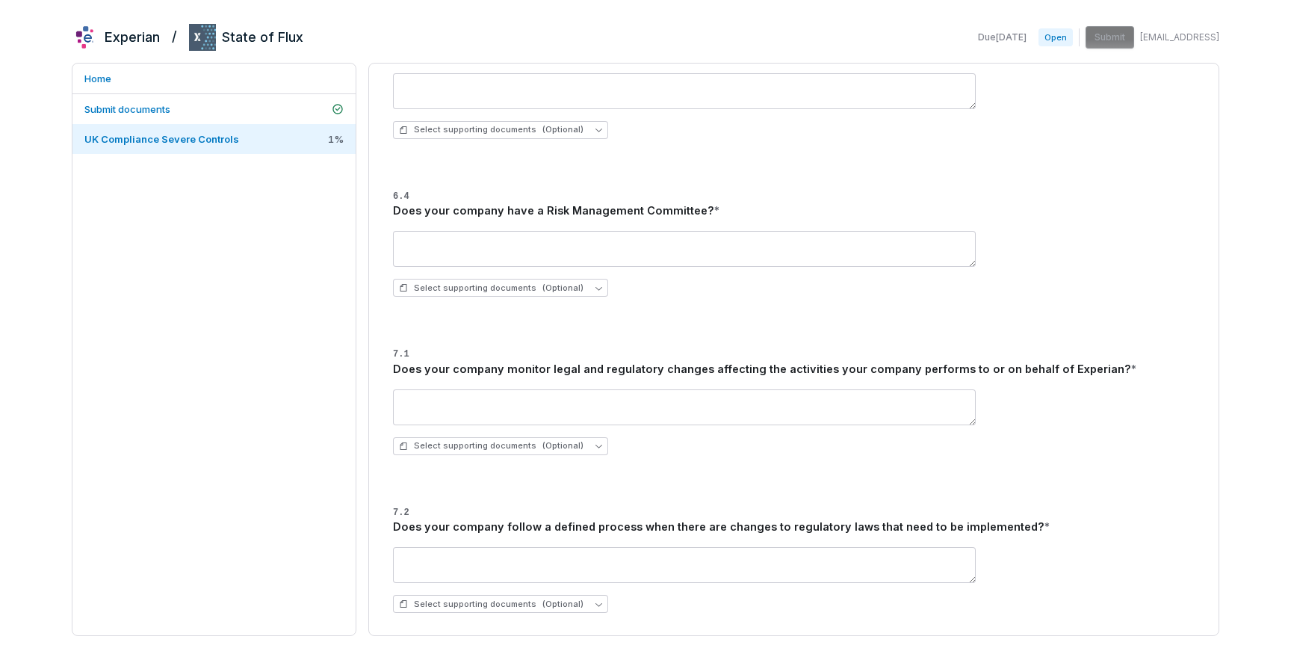
scroll to position [5585, 0]
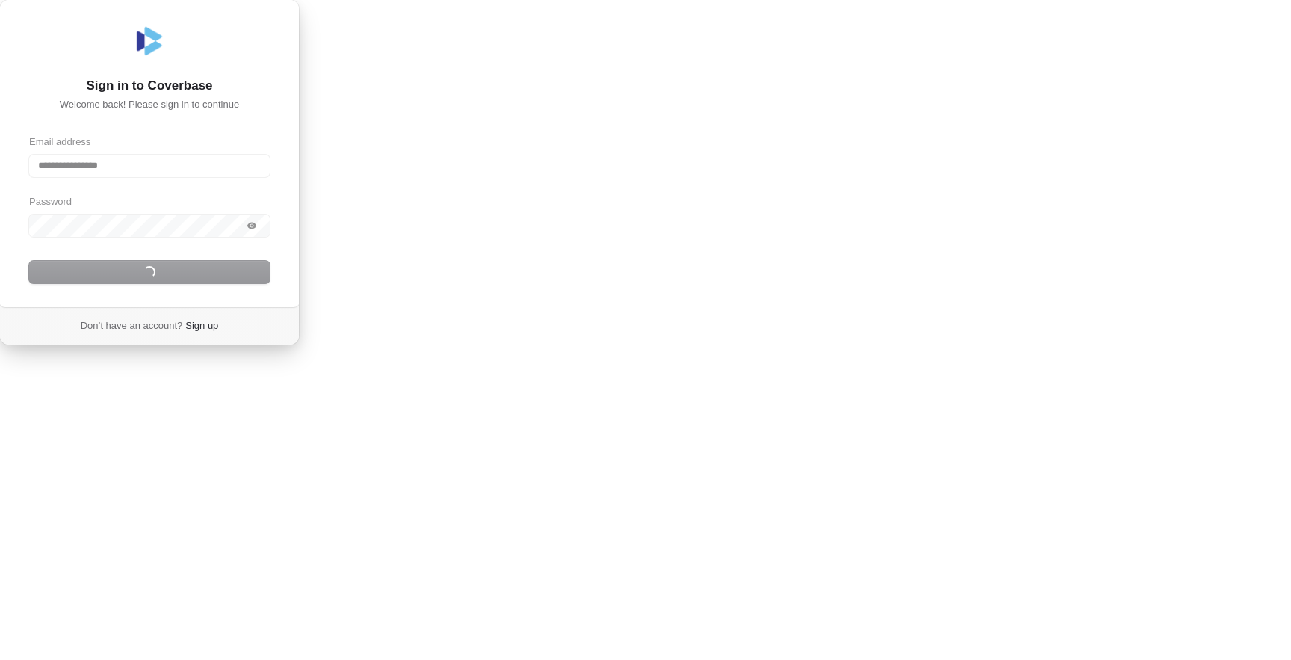
type input "**********"
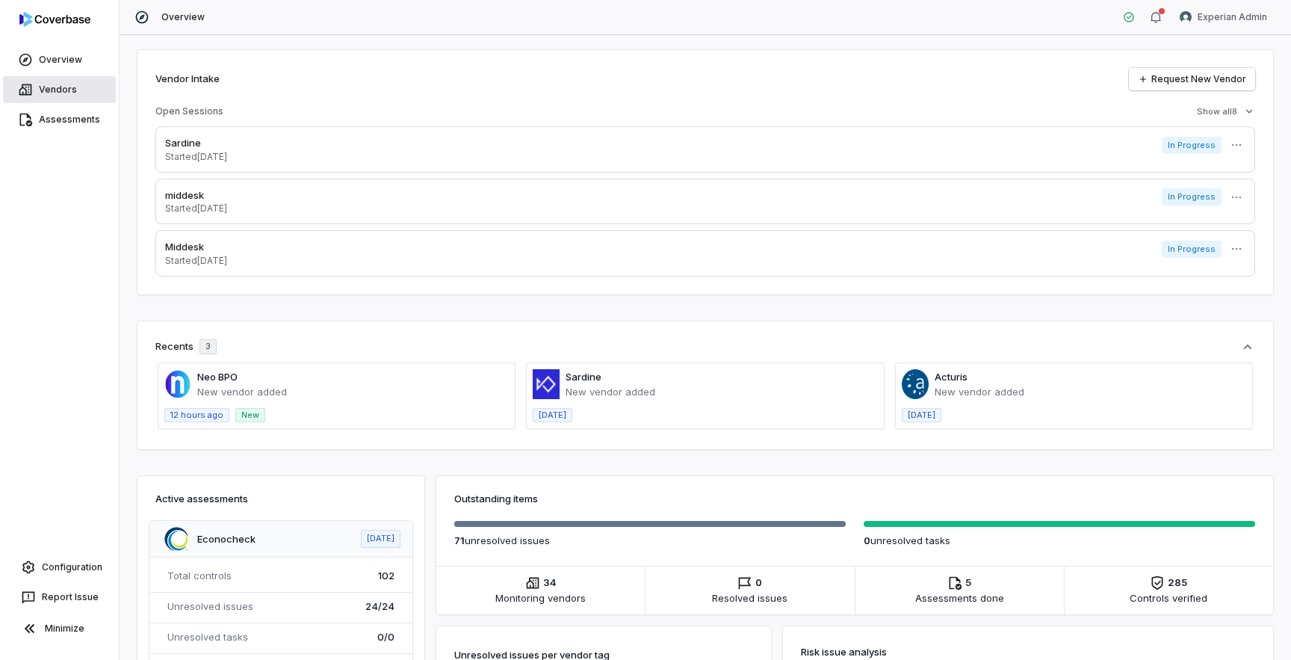
click at [80, 99] on link "Vendors" at bounding box center [59, 89] width 113 height 27
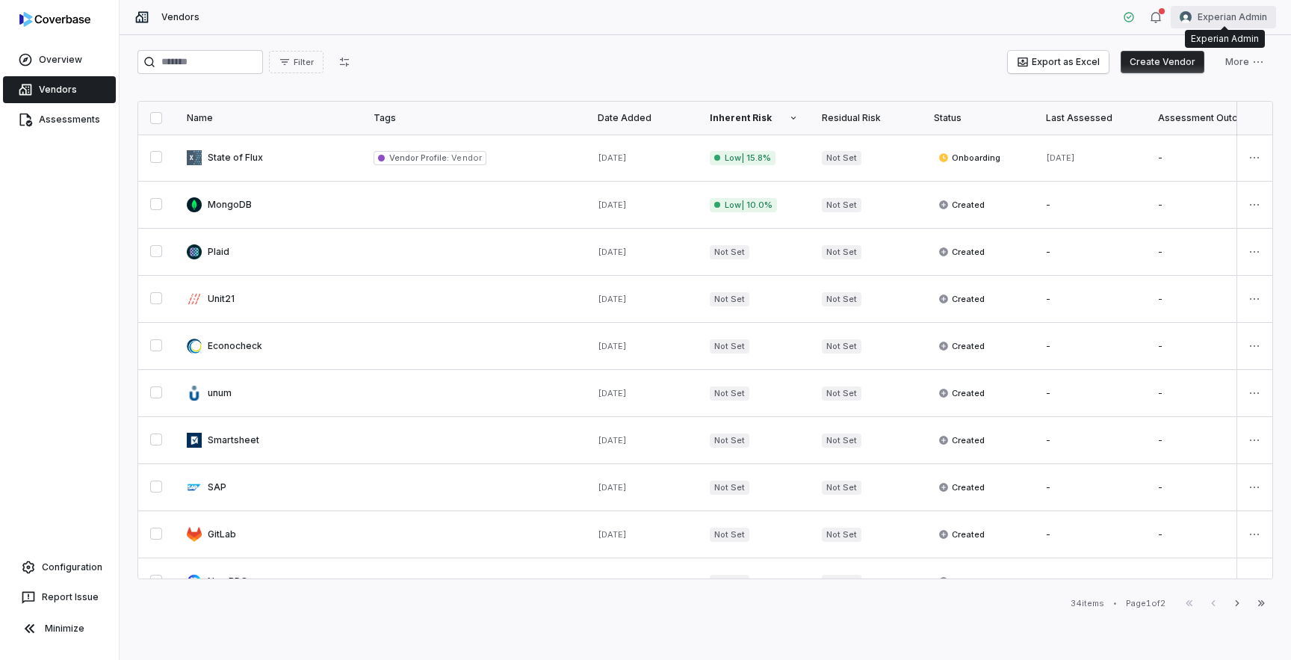
click at [1236, 19] on html "Overview Vendors Assessments Configuration Report Issue Minimize Vendors Experi…" at bounding box center [645, 330] width 1291 height 660
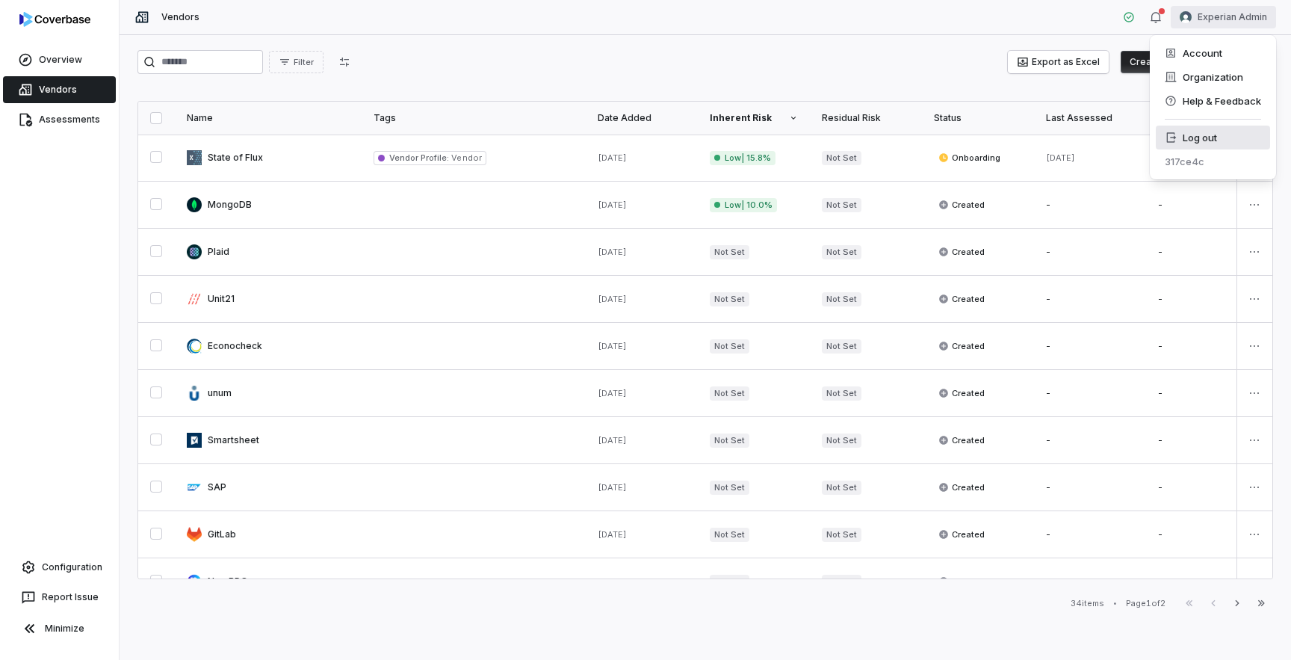
click at [1194, 134] on div "Log out" at bounding box center [1213, 138] width 114 height 24
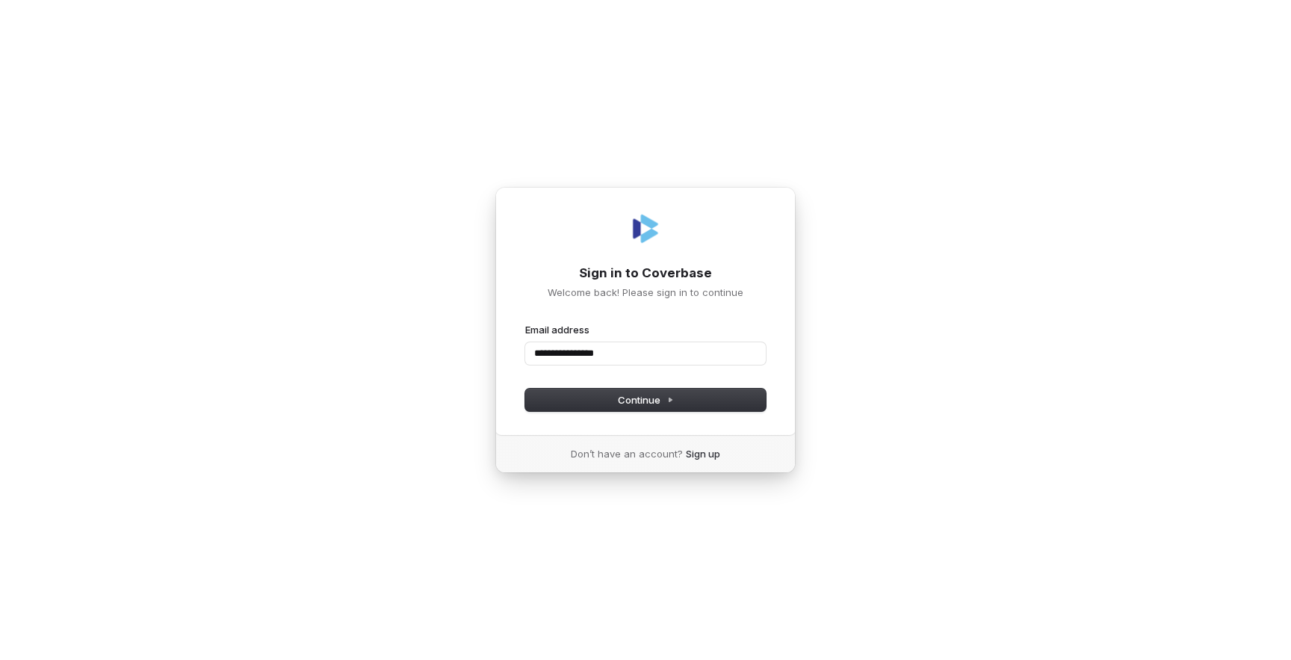
type input "**********"
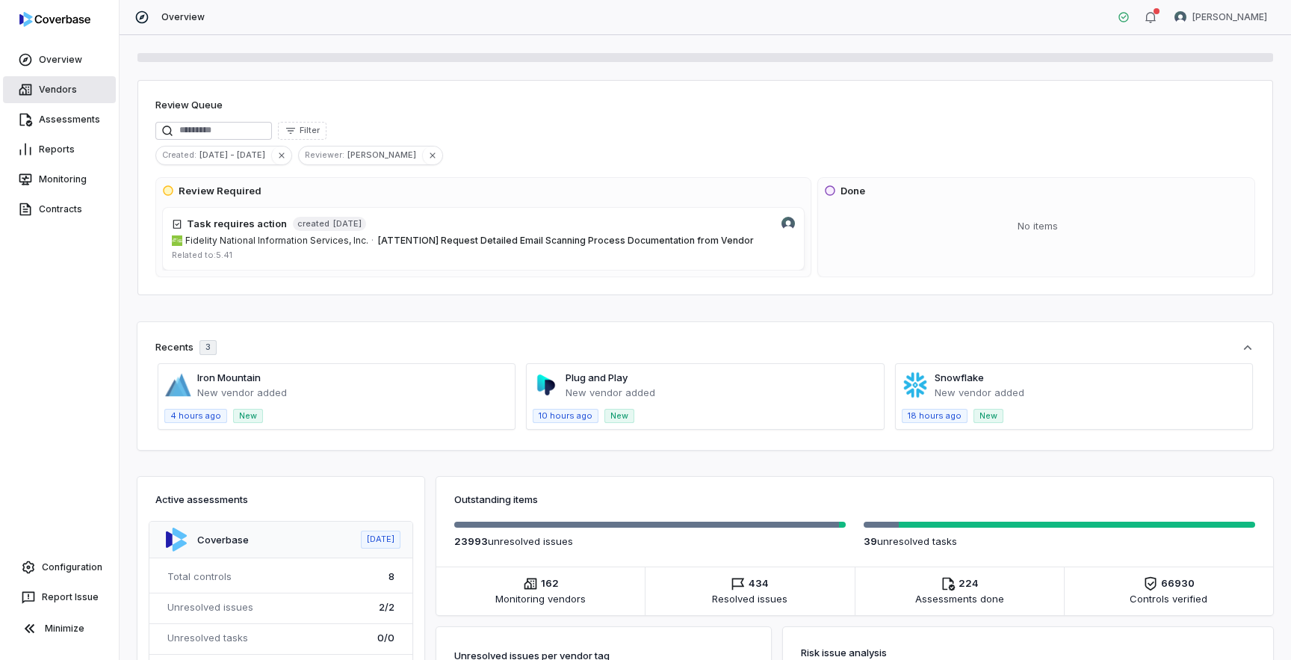
click at [40, 87] on link "Vendors" at bounding box center [59, 89] width 113 height 27
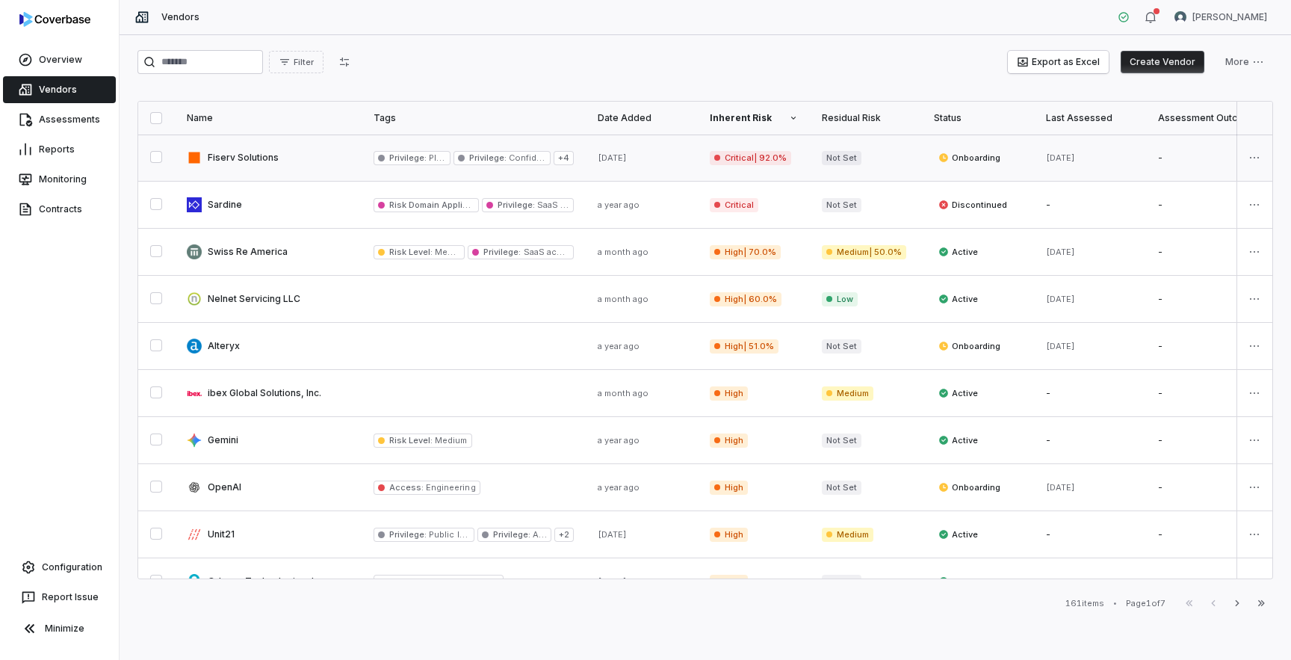
click at [250, 158] on link at bounding box center [268, 157] width 187 height 46
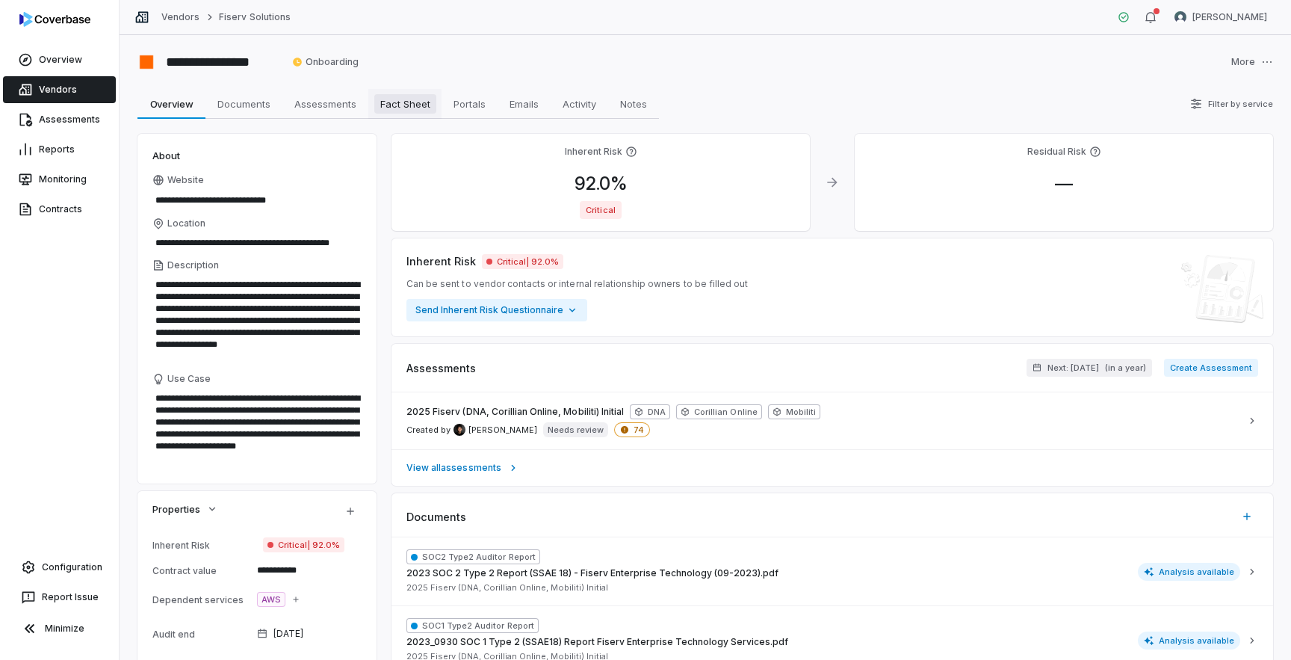
click at [383, 108] on span "Fact Sheet" at bounding box center [405, 103] width 62 height 19
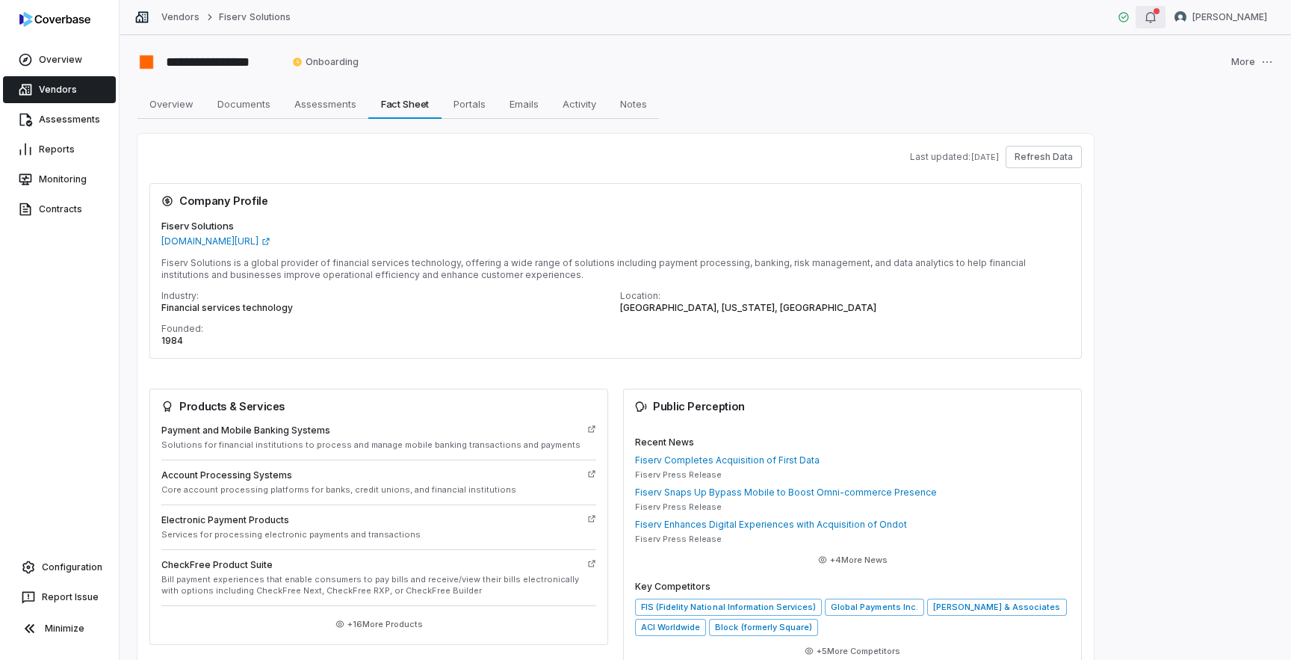
click at [1157, 19] on icon "button" at bounding box center [1151, 17] width 12 height 12
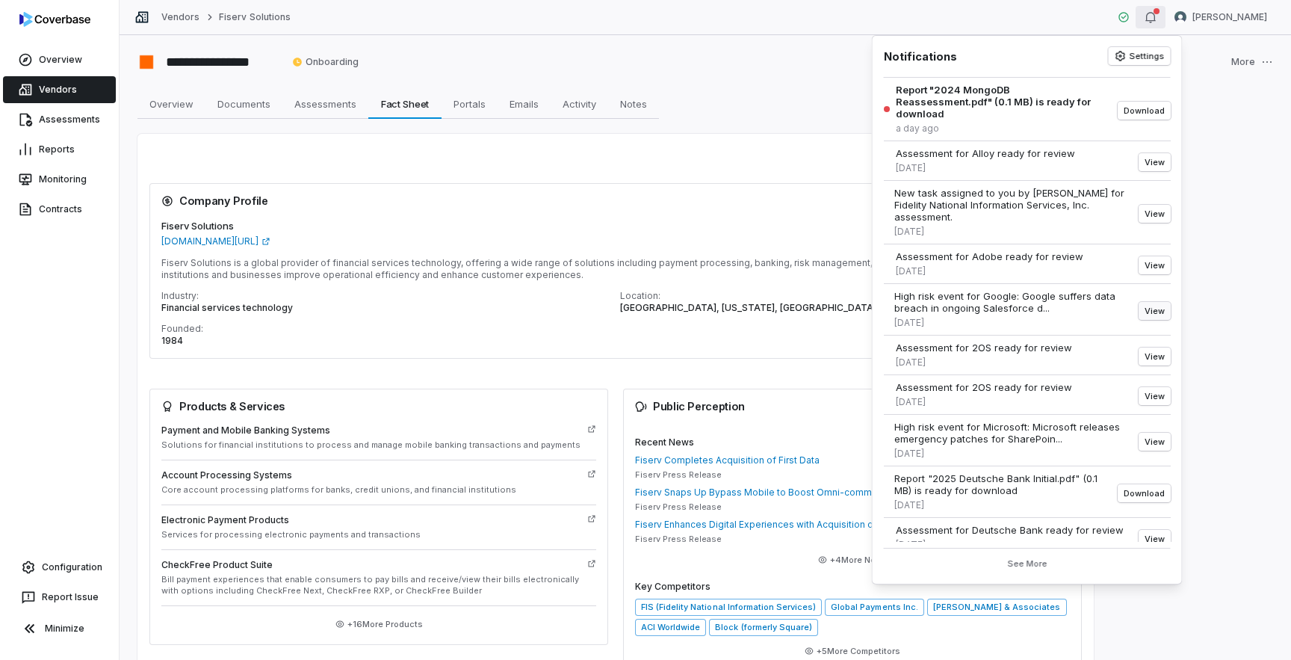
click at [1160, 302] on button "View" at bounding box center [1155, 311] width 32 height 18
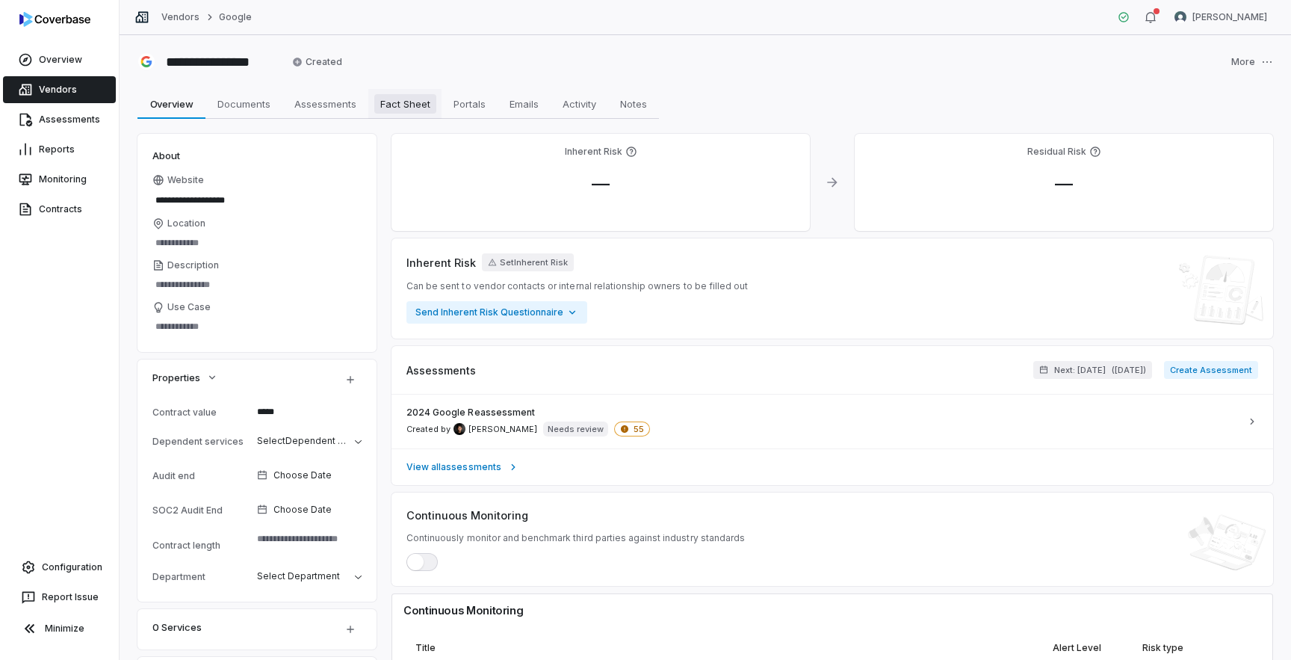
click at [400, 107] on span "Fact Sheet" at bounding box center [405, 103] width 62 height 19
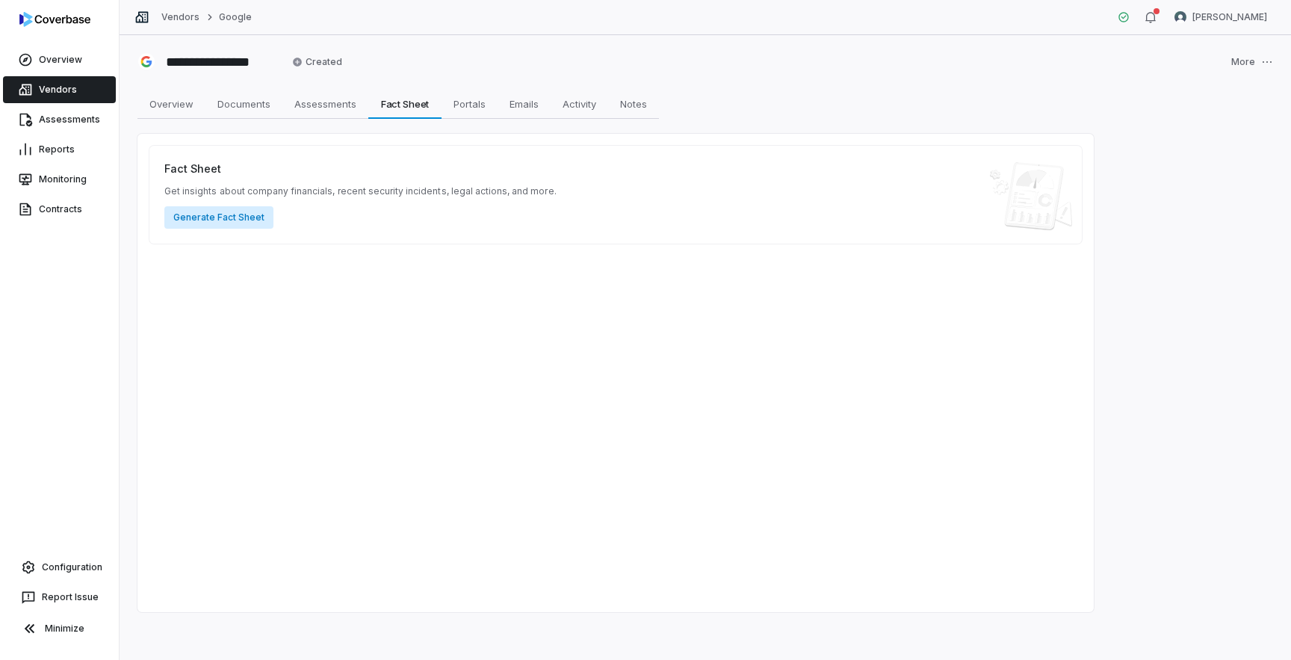
click at [245, 217] on button "Generate Fact Sheet" at bounding box center [218, 217] width 109 height 22
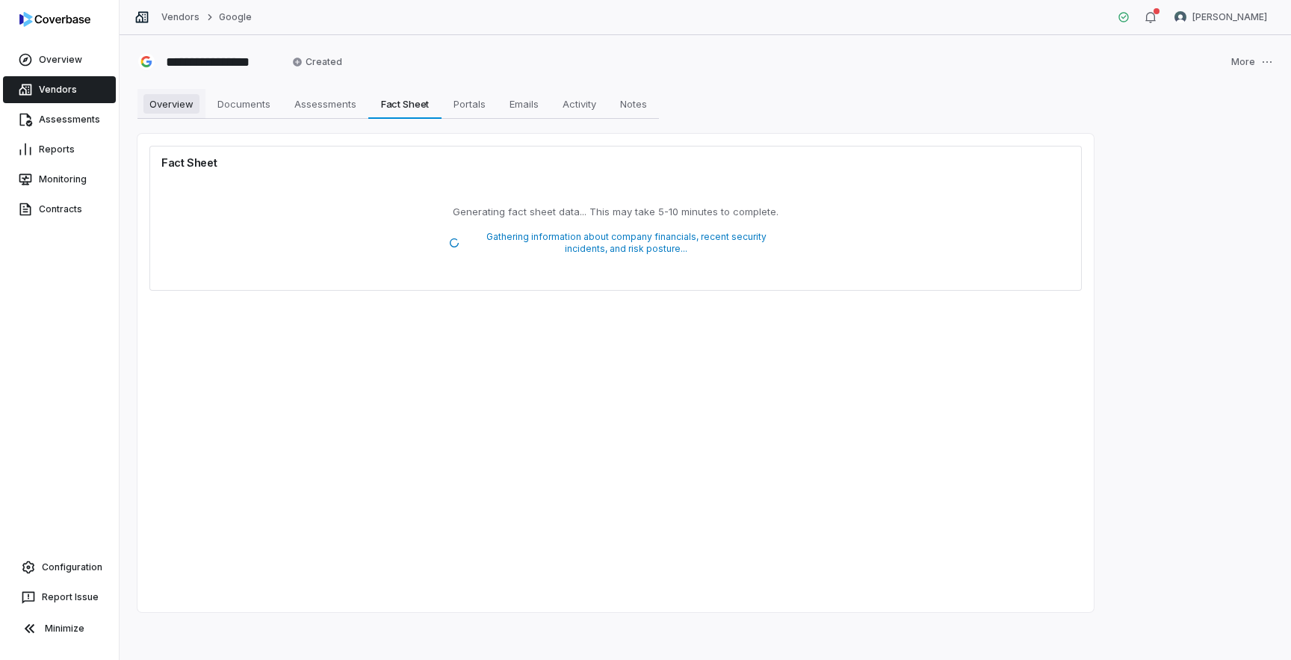
click at [168, 111] on span "Overview" at bounding box center [171, 103] width 56 height 19
type textarea "*"
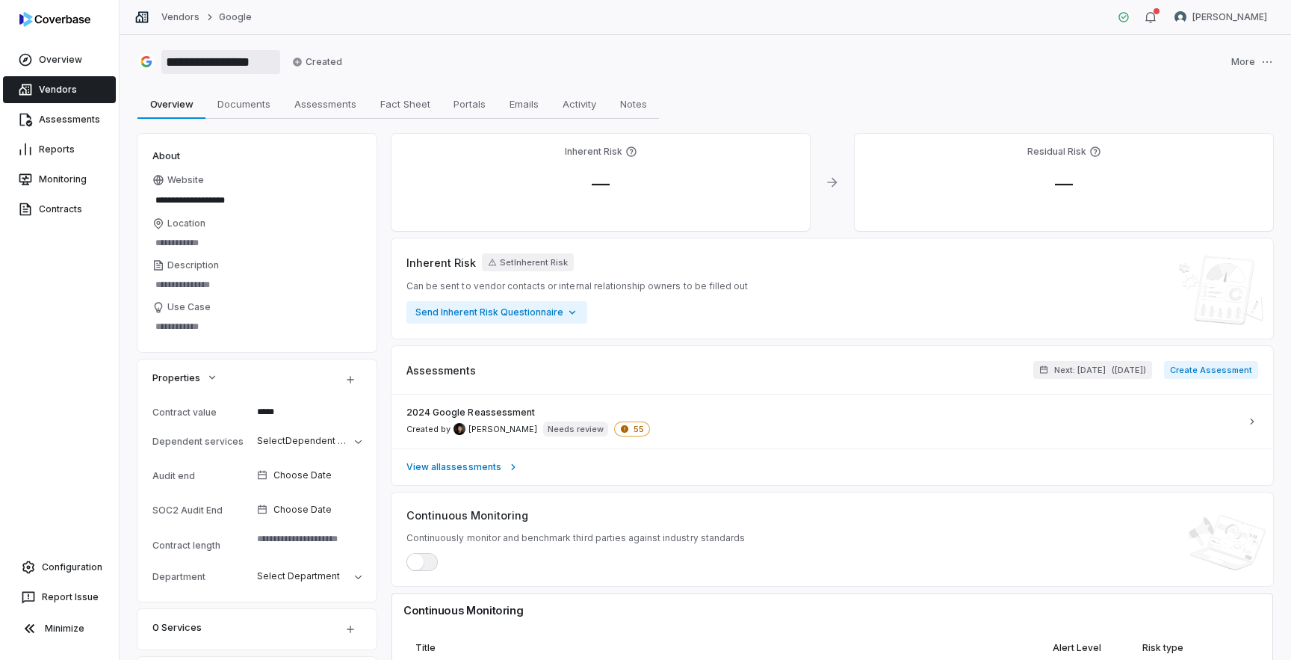
click at [219, 61] on input "**********" at bounding box center [220, 62] width 119 height 24
type input "******"
click at [738, 76] on div "**********" at bounding box center [705, 347] width 1171 height 625
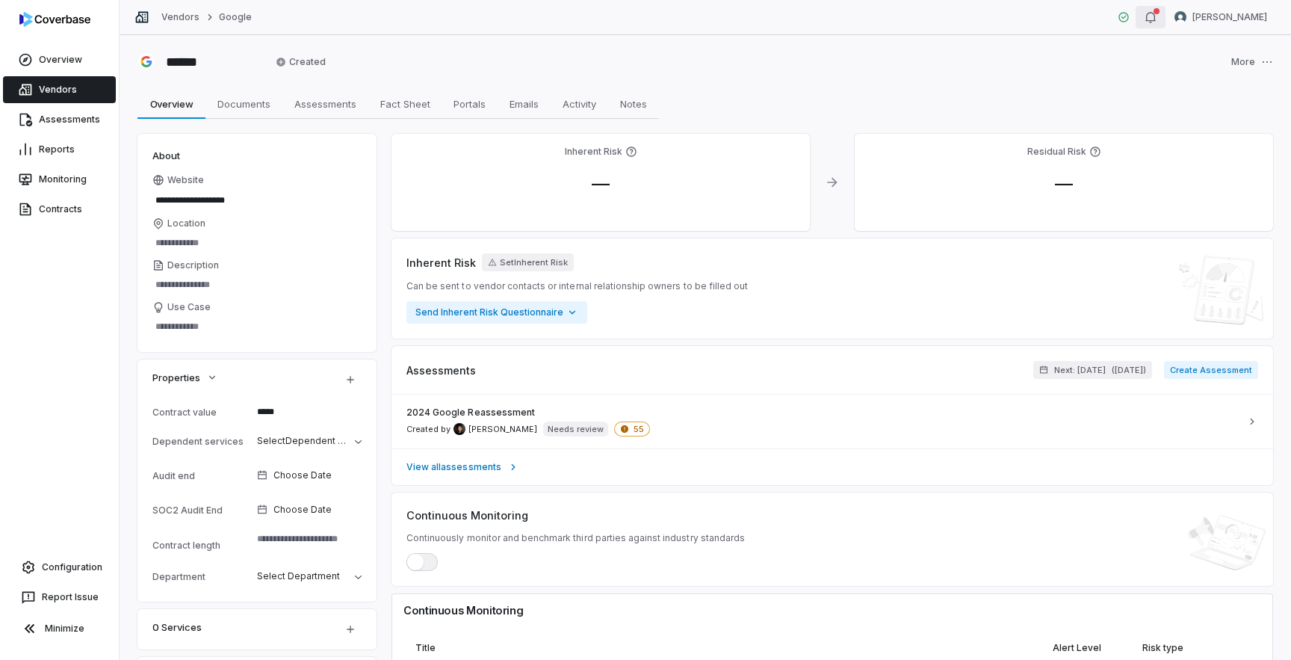
click at [1157, 19] on icon "button" at bounding box center [1151, 17] width 12 height 12
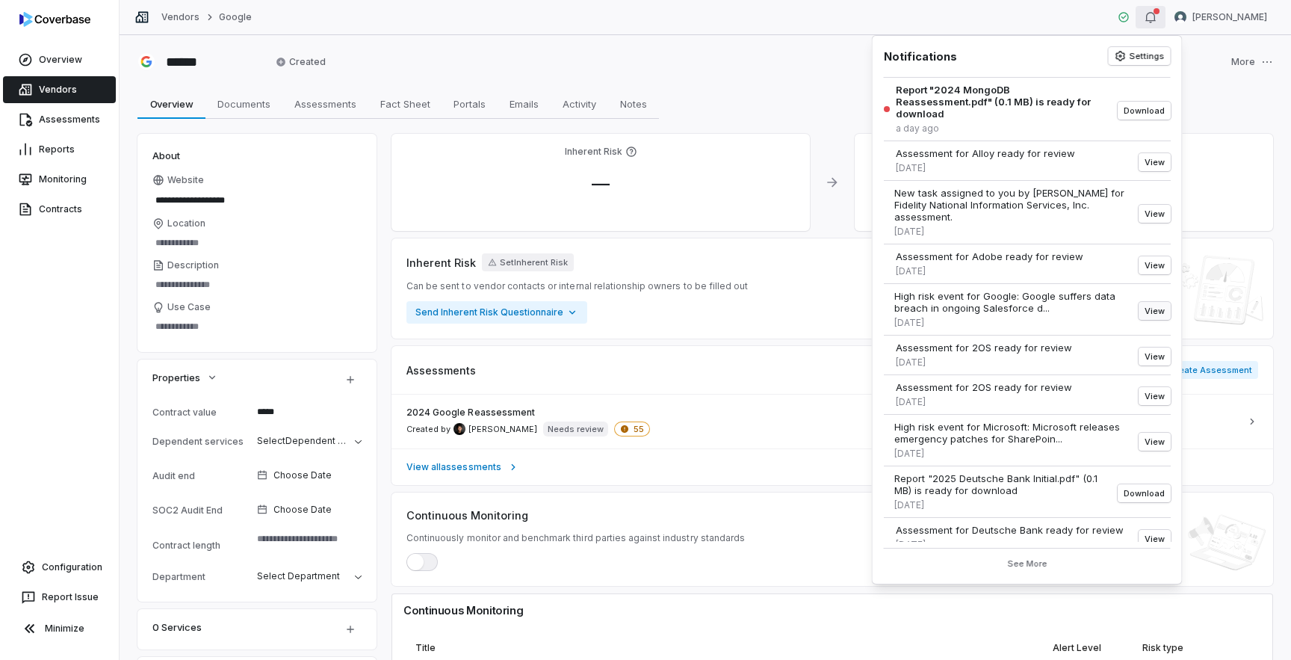
click at [1148, 302] on button "View" at bounding box center [1155, 311] width 32 height 18
type textarea "*"
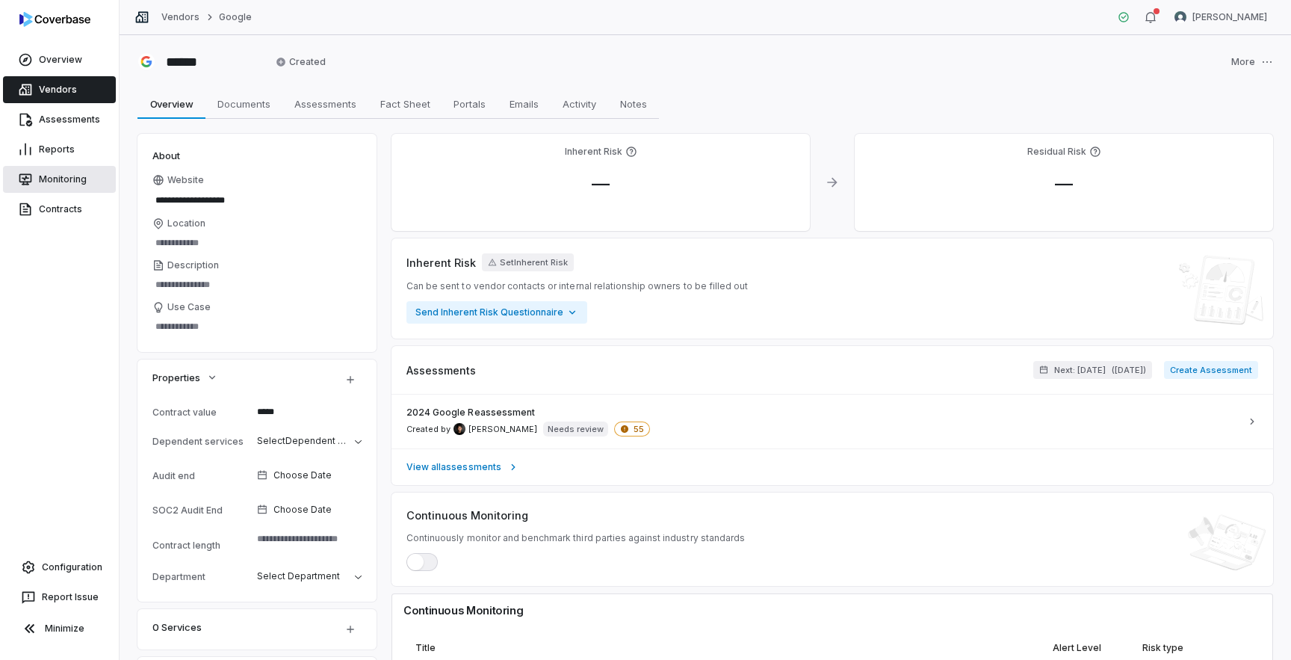
click at [68, 184] on link "Monitoring" at bounding box center [59, 179] width 113 height 27
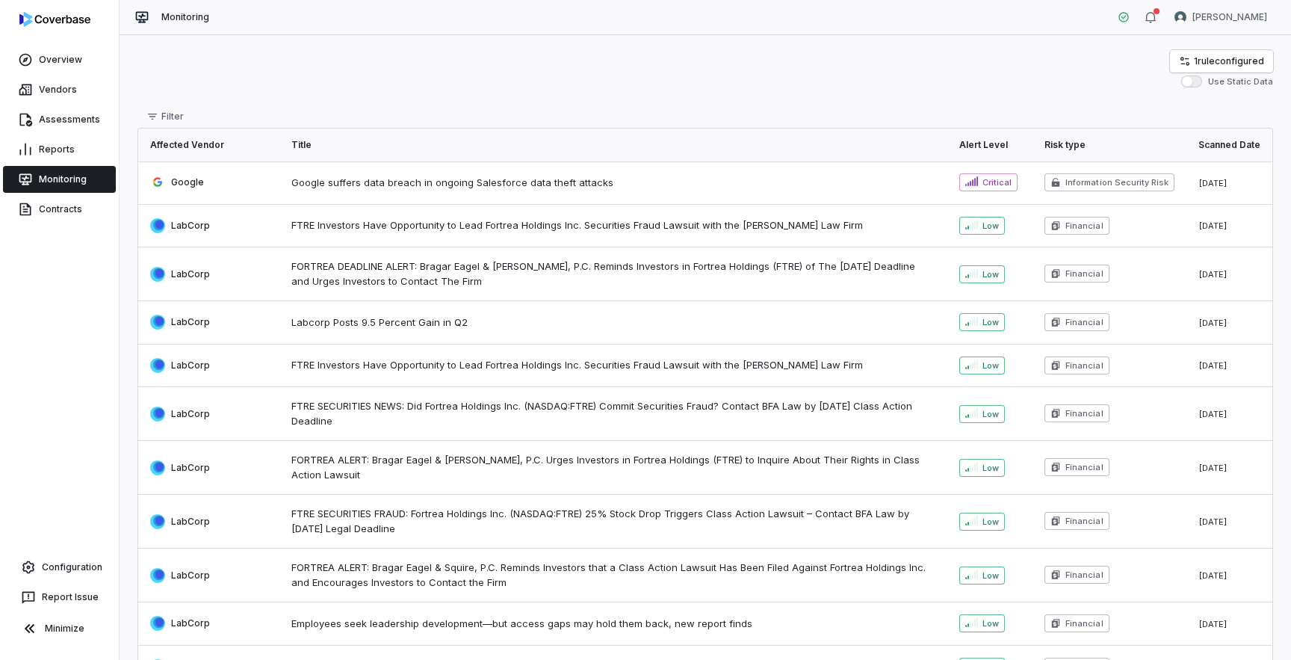
click at [468, 182] on span "Google suffers data breach in ongoing Salesforce data theft attacks" at bounding box center [613, 183] width 644 height 15
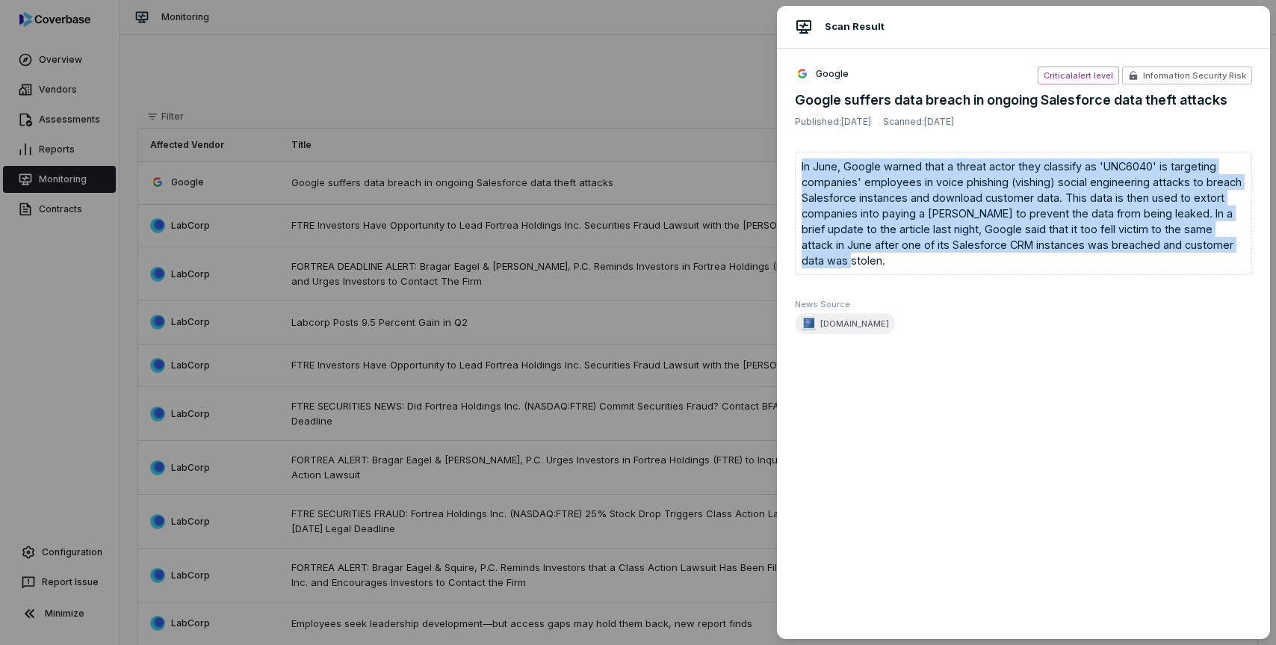
drag, startPoint x: 796, startPoint y: 167, endPoint x: 893, endPoint y: 261, distance: 134.7
click at [893, 261] on div "In June, Google warned that a threat actor they classify as 'UNC6040' is target…" at bounding box center [1023, 213] width 457 height 123
click at [918, 242] on div "In June, Google warned that a threat actor they classify as 'UNC6040' is target…" at bounding box center [1023, 213] width 457 height 123
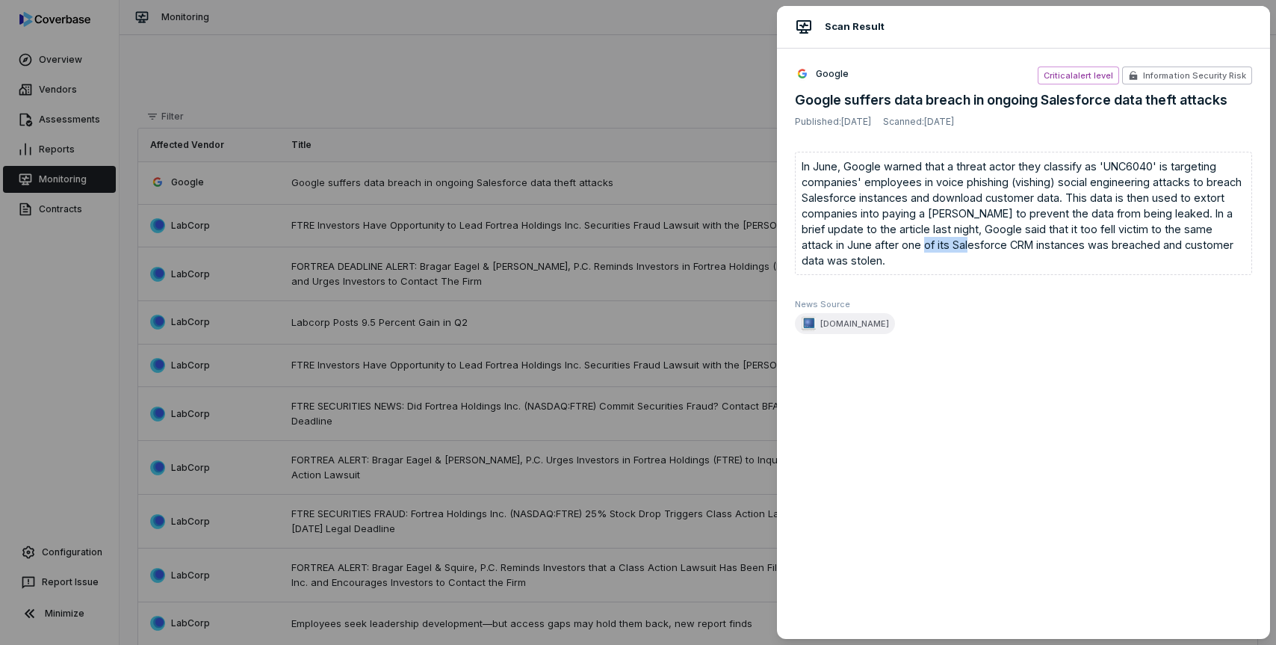
click at [918, 242] on div "In June, Google warned that a threat actor they classify as 'UNC6040' is target…" at bounding box center [1023, 213] width 457 height 123
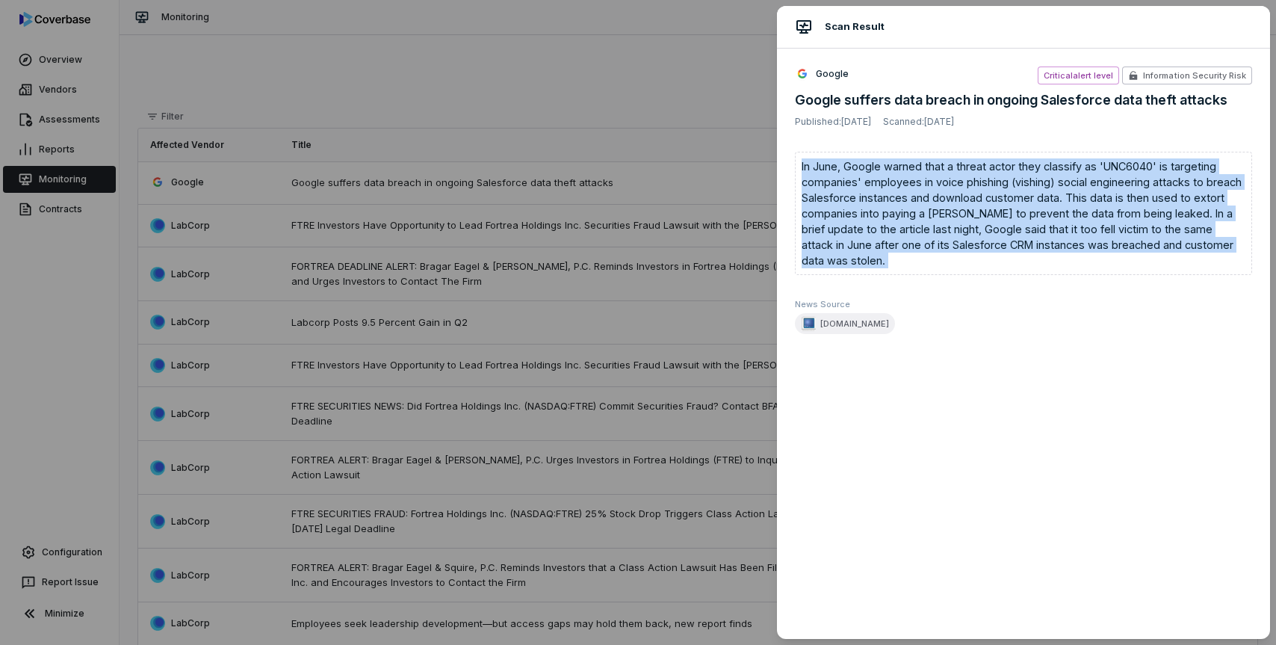
click at [918, 242] on div "In June, Google warned that a threat actor they classify as 'UNC6040' is target…" at bounding box center [1023, 213] width 457 height 123
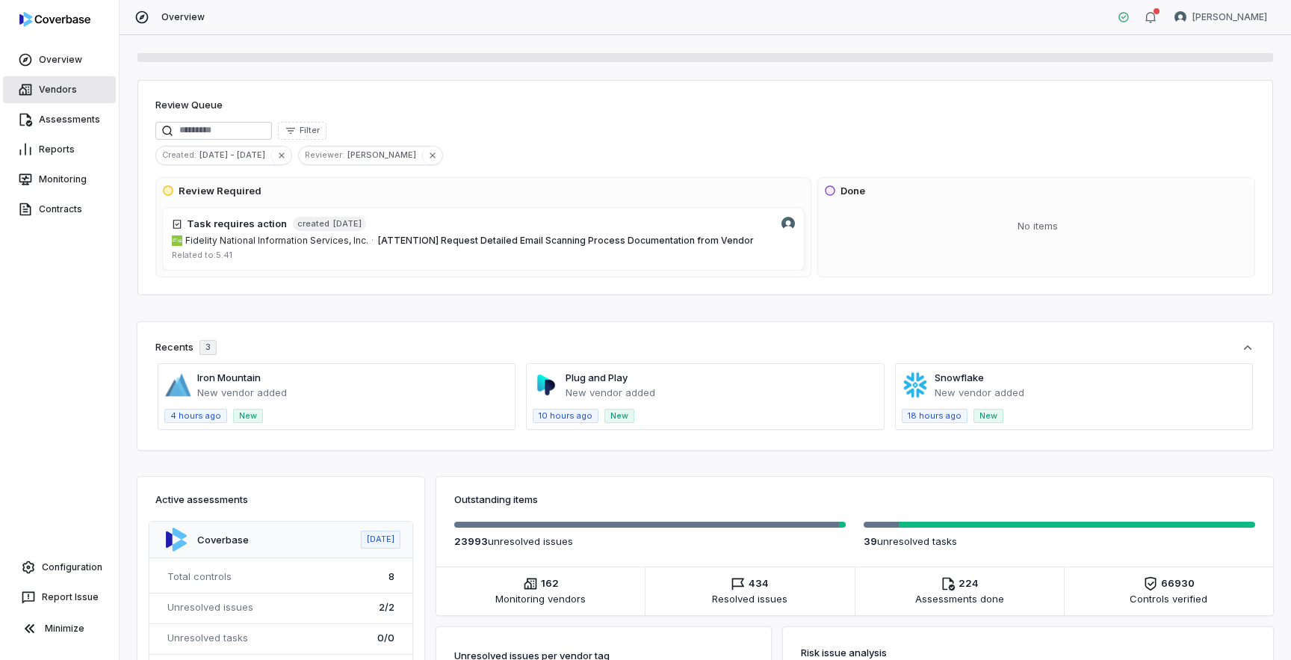
click at [66, 93] on link "Vendors" at bounding box center [59, 89] width 113 height 27
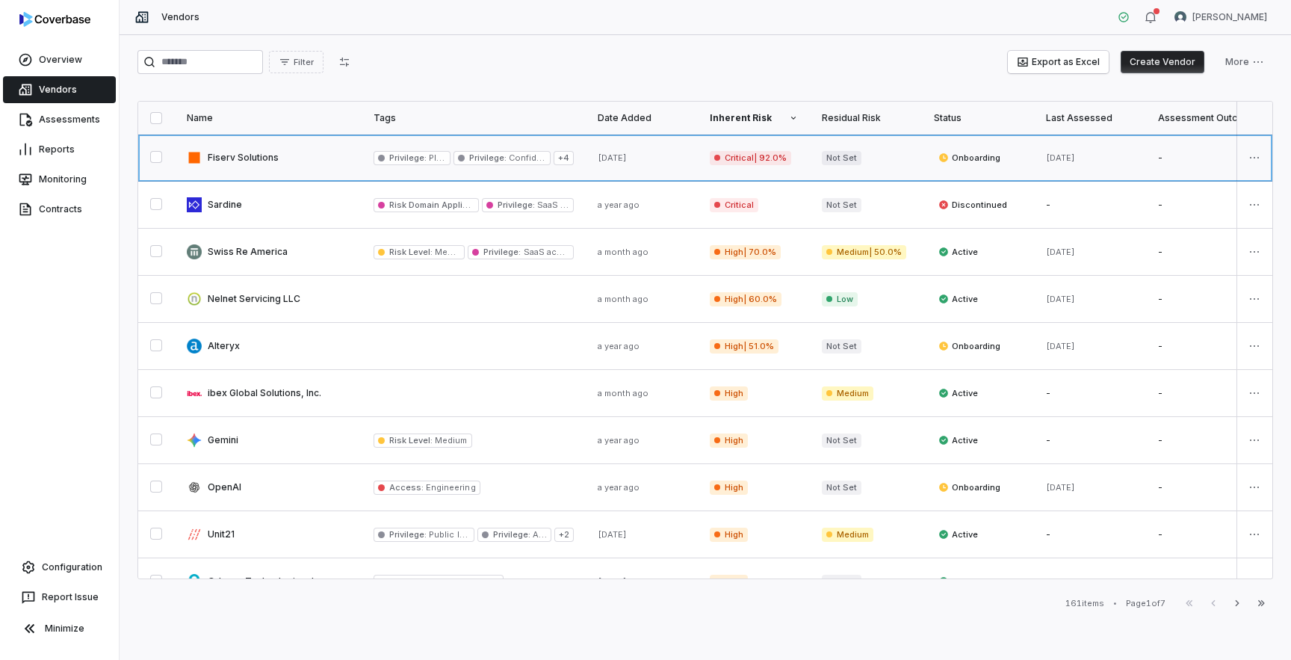
click at [271, 163] on link at bounding box center [268, 157] width 187 height 46
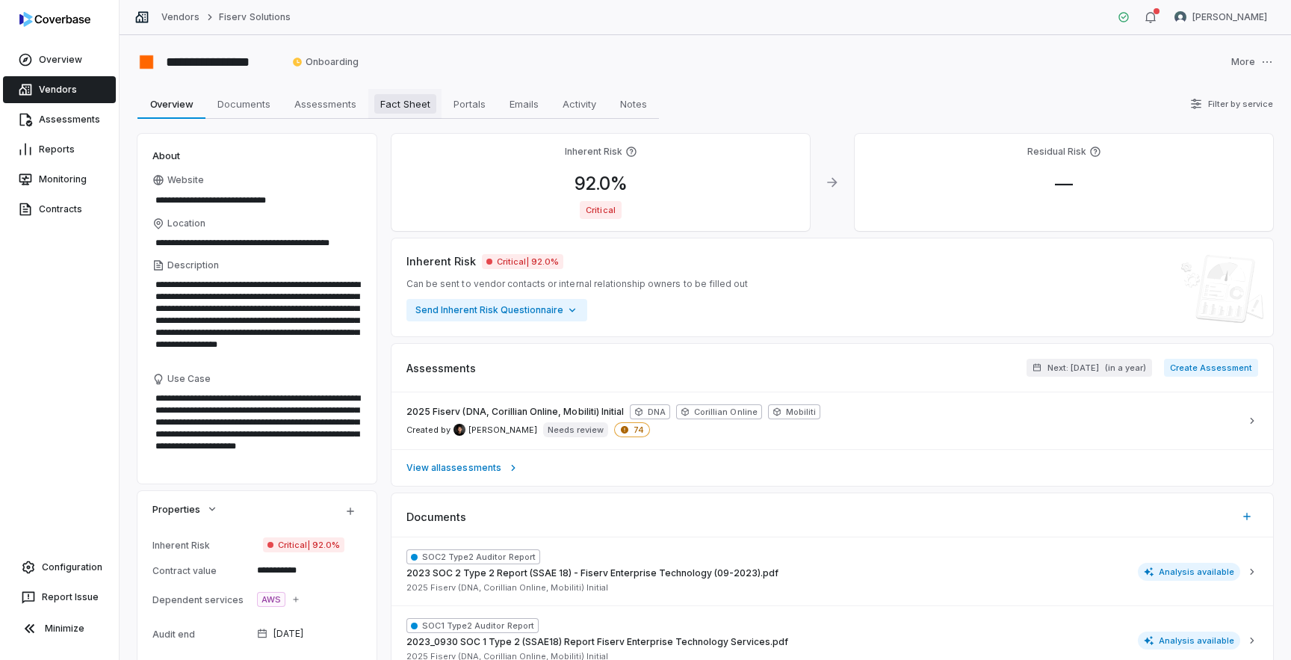
click at [389, 115] on link "Fact Sheet Fact Sheet" at bounding box center [404, 104] width 73 height 30
type textarea "*"
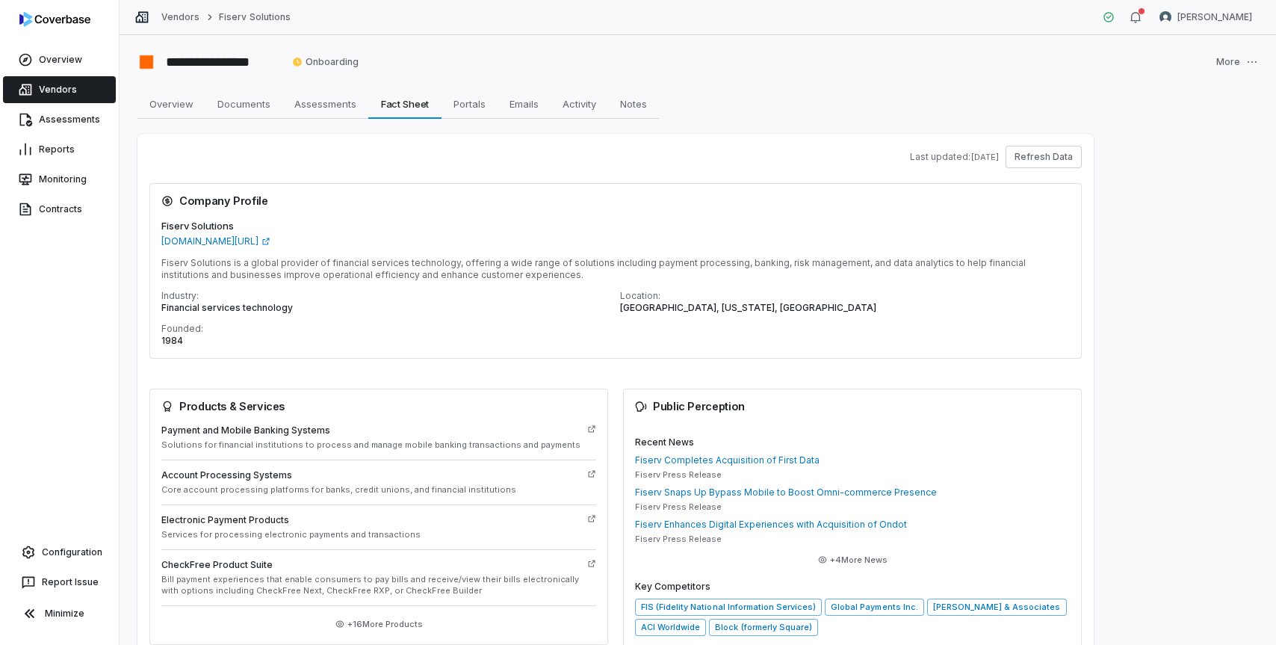
click at [61, 84] on link "Vendors" at bounding box center [59, 89] width 113 height 27
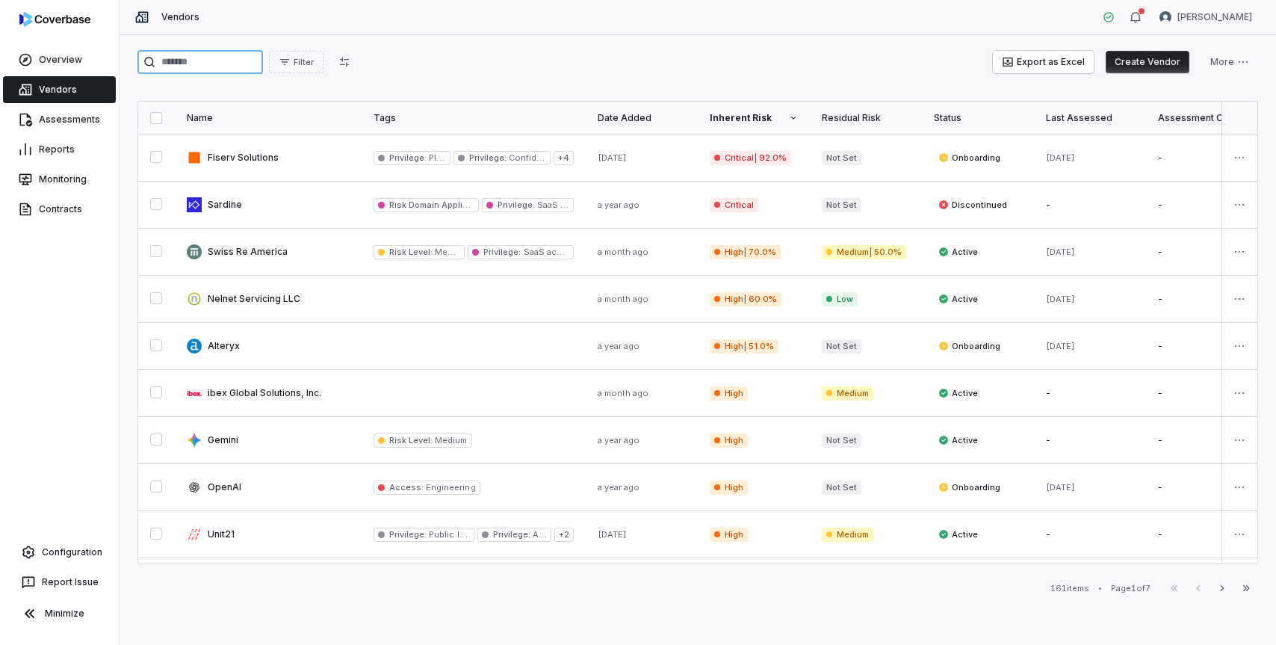
click at [226, 61] on input "search" at bounding box center [200, 62] width 126 height 24
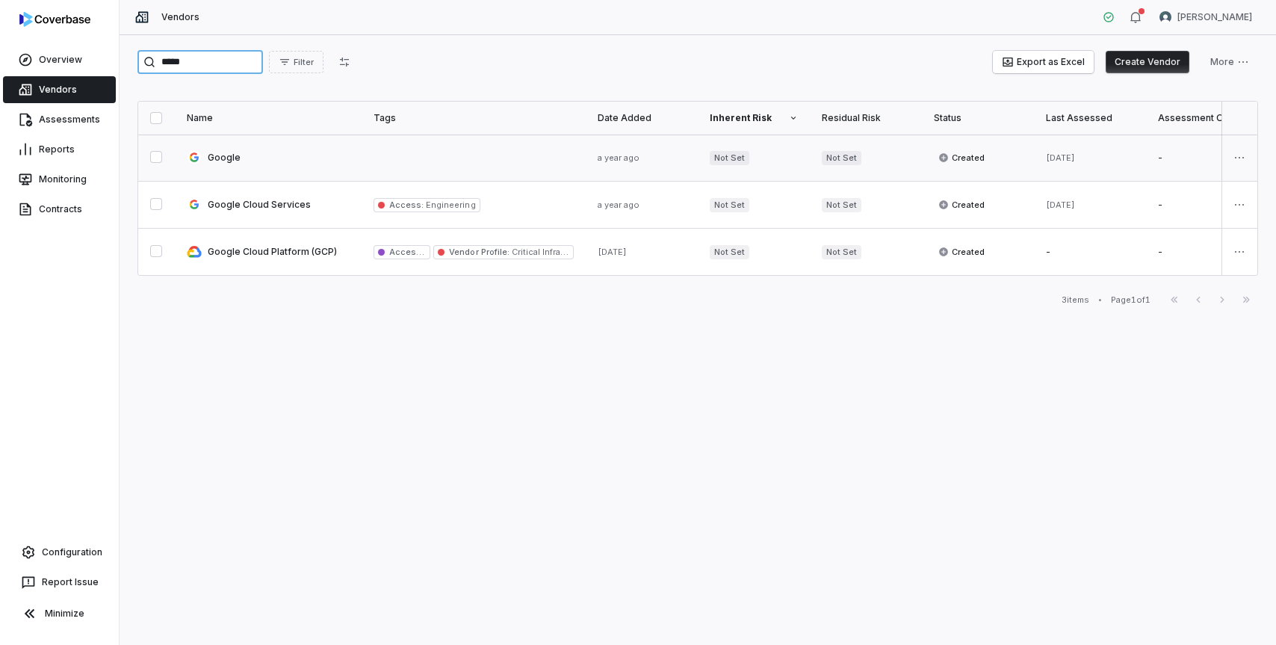
type input "*****"
click at [231, 167] on link at bounding box center [268, 157] width 187 height 46
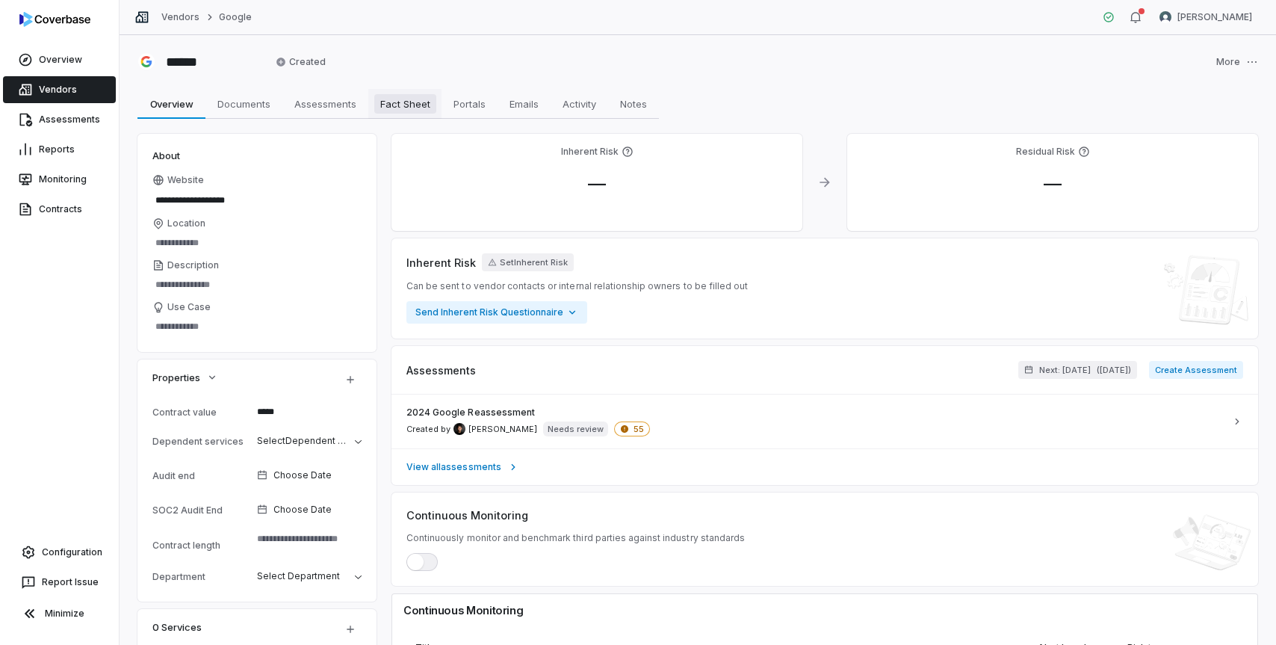
click at [410, 101] on span "Fact Sheet" at bounding box center [405, 103] width 62 height 19
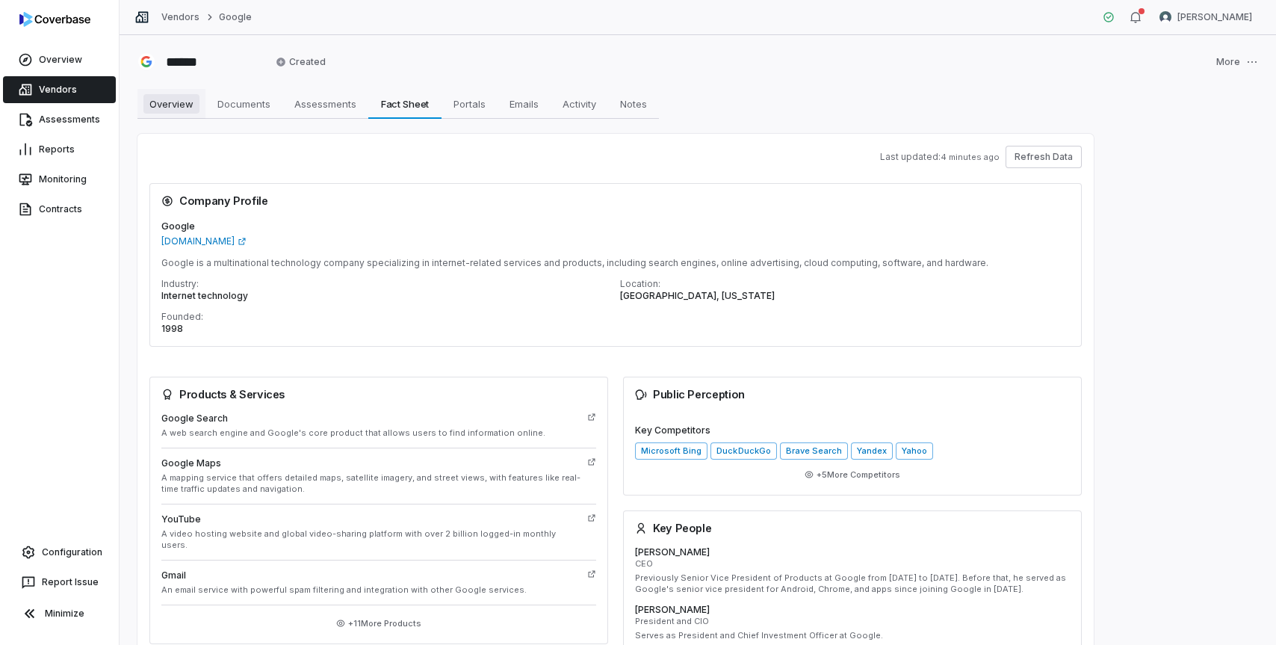
click at [155, 108] on span "Overview" at bounding box center [171, 103] width 56 height 19
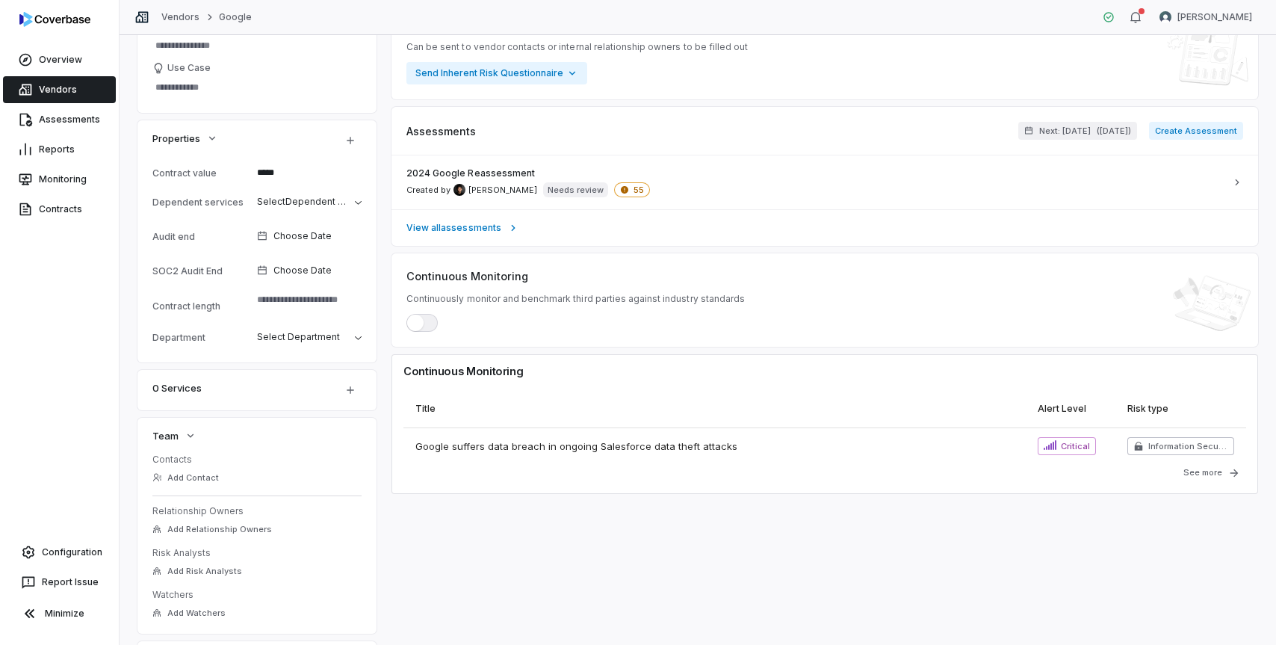
scroll to position [211, 0]
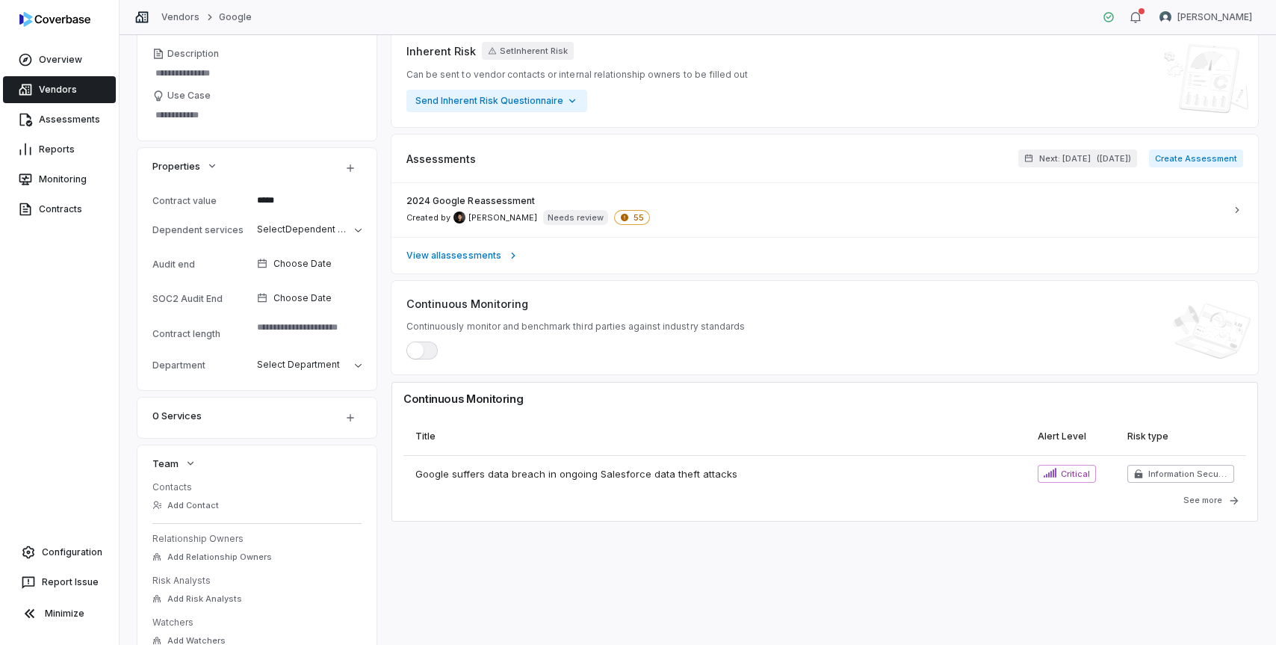
click at [421, 353] on span "button" at bounding box center [415, 350] width 16 height 16
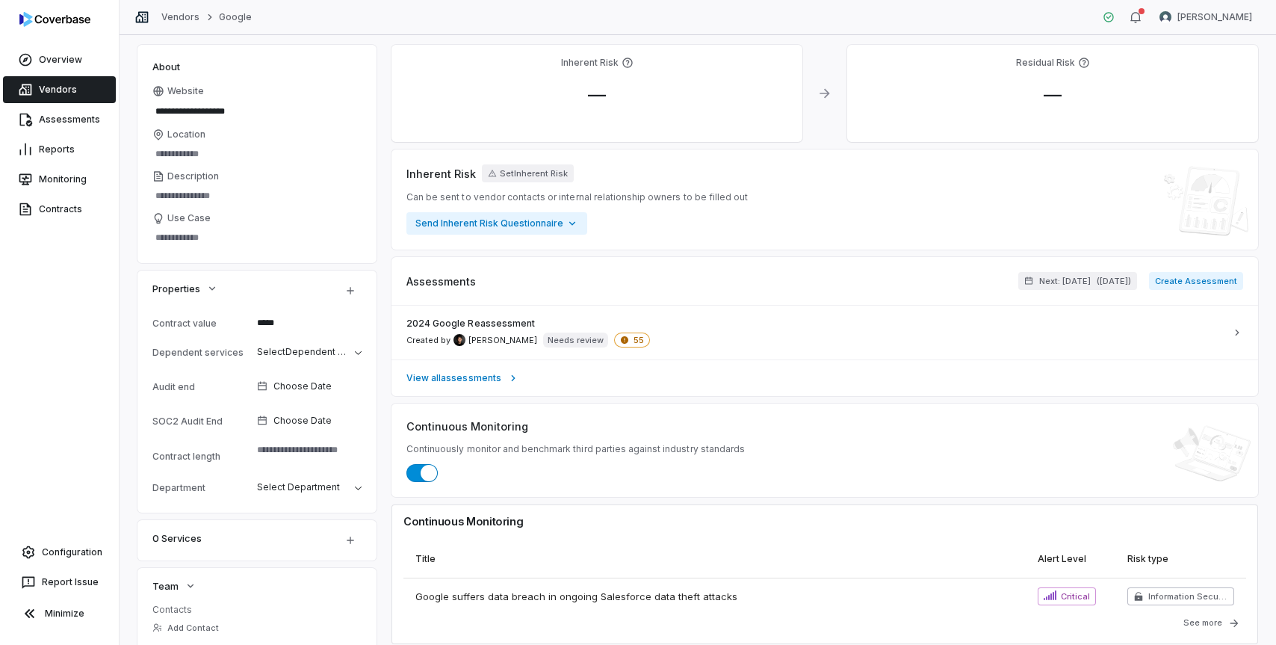
scroll to position [0, 0]
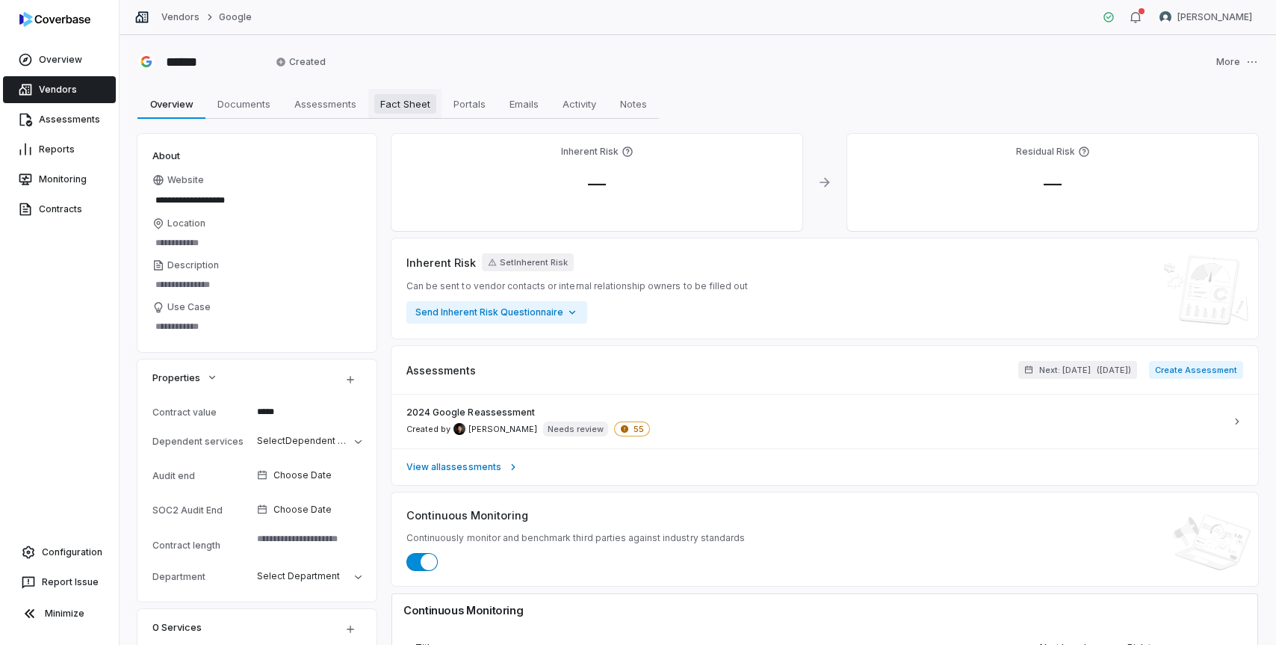
click at [399, 106] on span "Fact Sheet" at bounding box center [405, 103] width 62 height 19
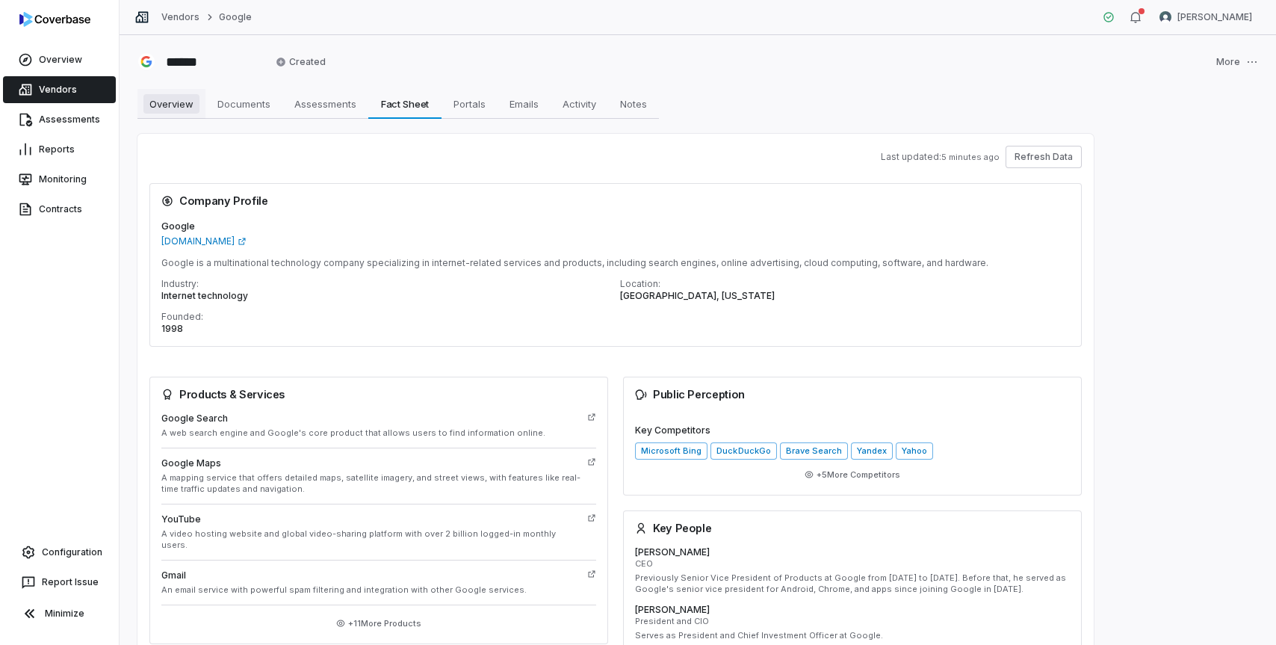
click at [164, 109] on span "Overview" at bounding box center [171, 103] width 56 height 19
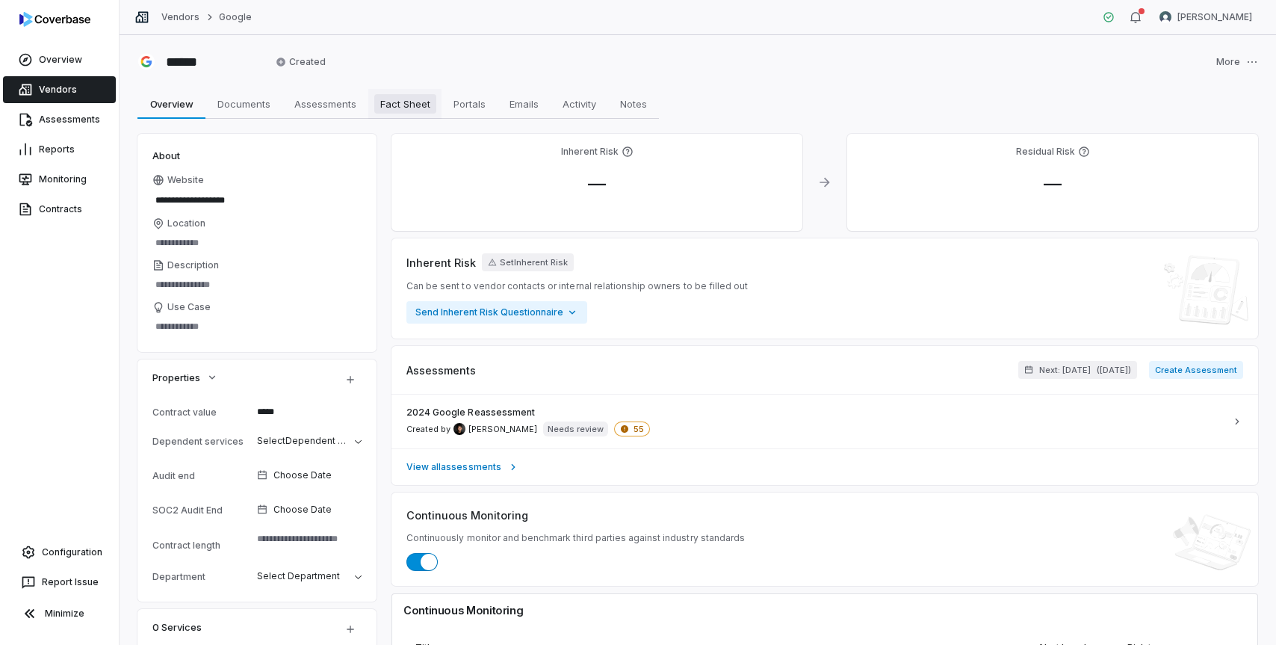
click at [412, 102] on span "Fact Sheet" at bounding box center [405, 103] width 62 height 19
type textarea "*"
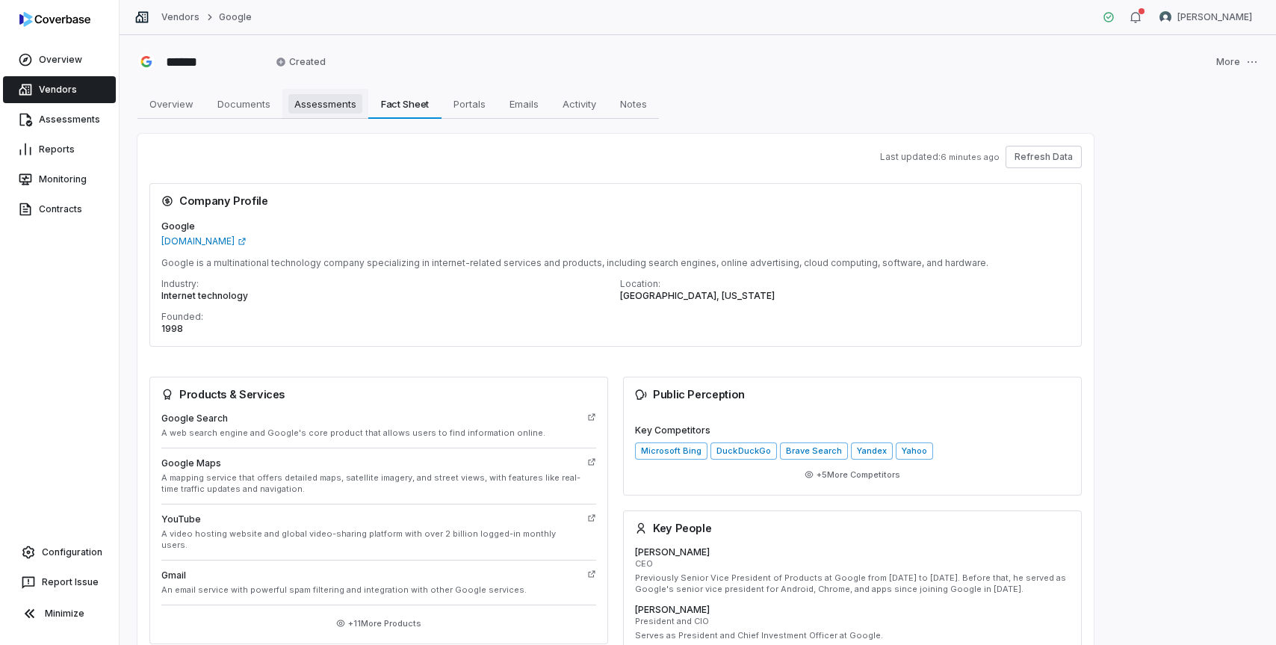
click at [331, 108] on span "Assessments" at bounding box center [325, 103] width 74 height 19
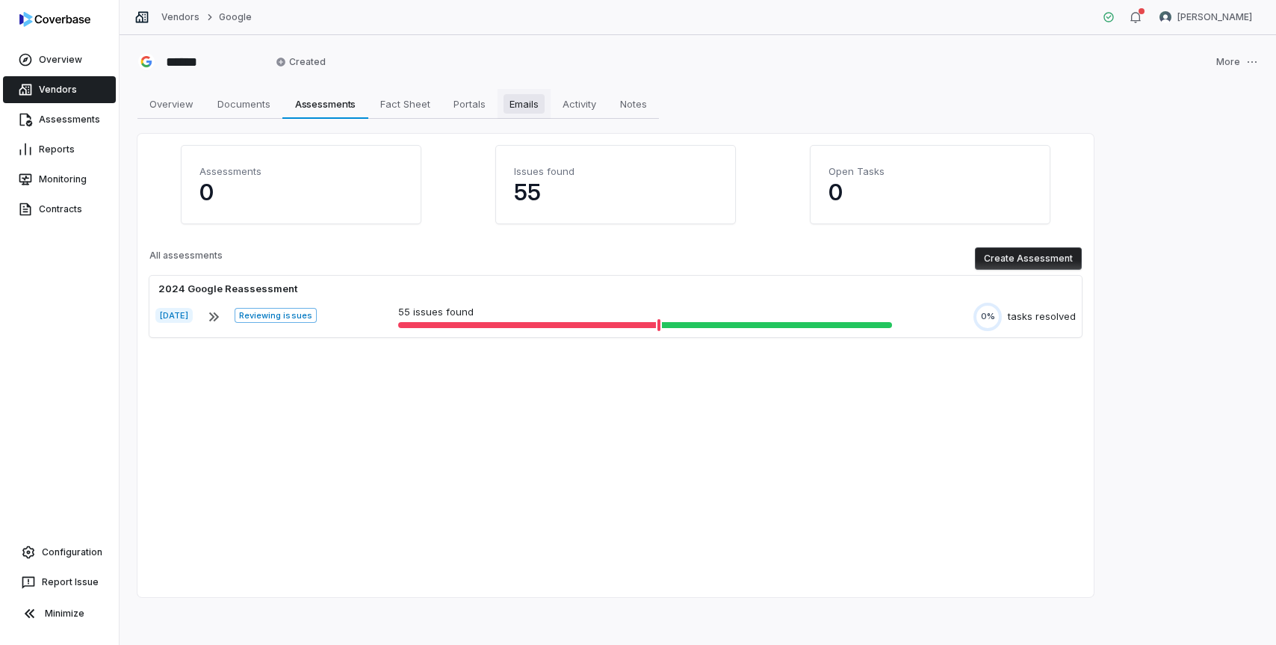
click at [525, 96] on span "Emails" at bounding box center [524, 103] width 41 height 19
